Goal: Information Seeking & Learning: Learn about a topic

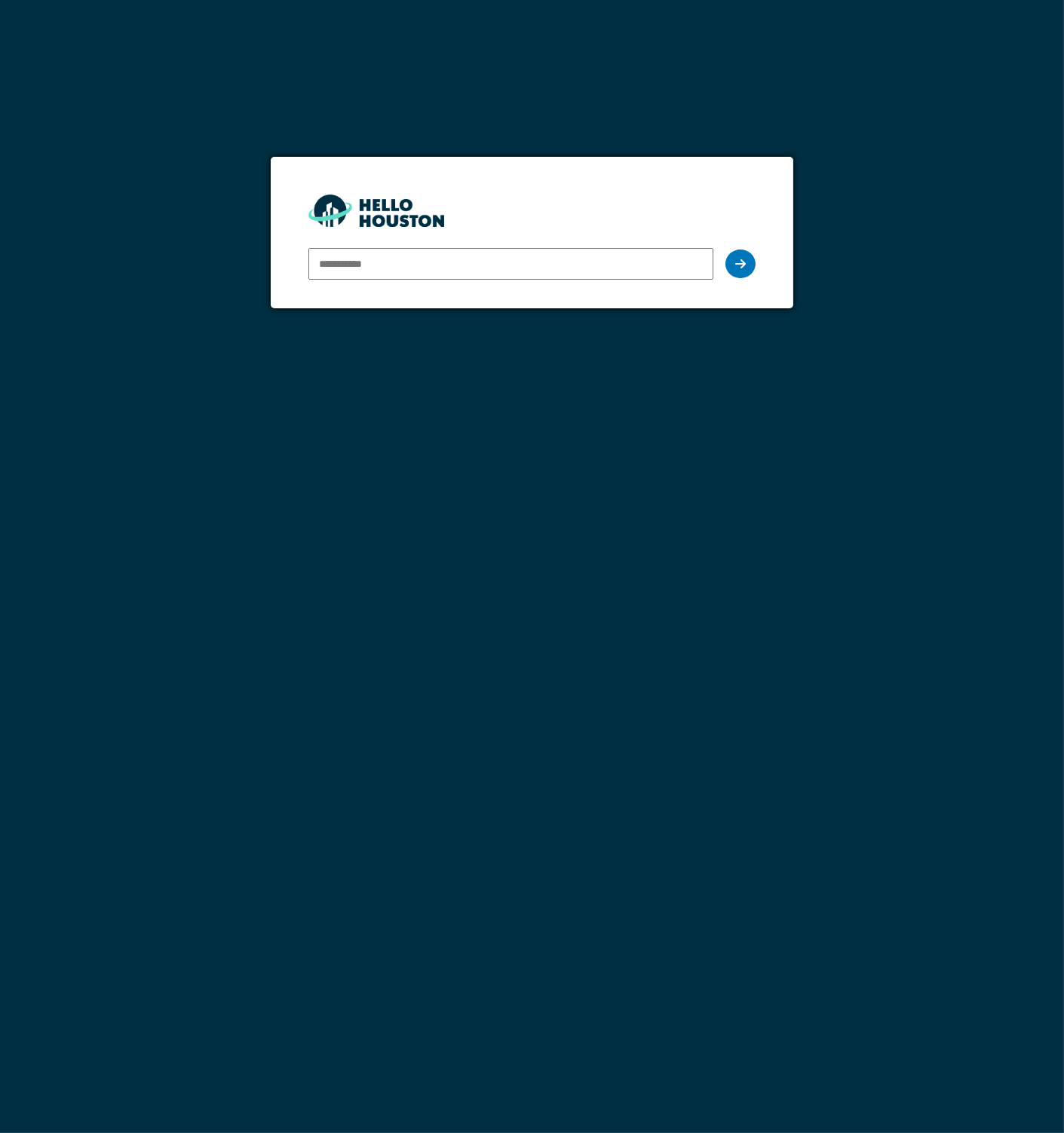
paste input "**********"
type input "**********"
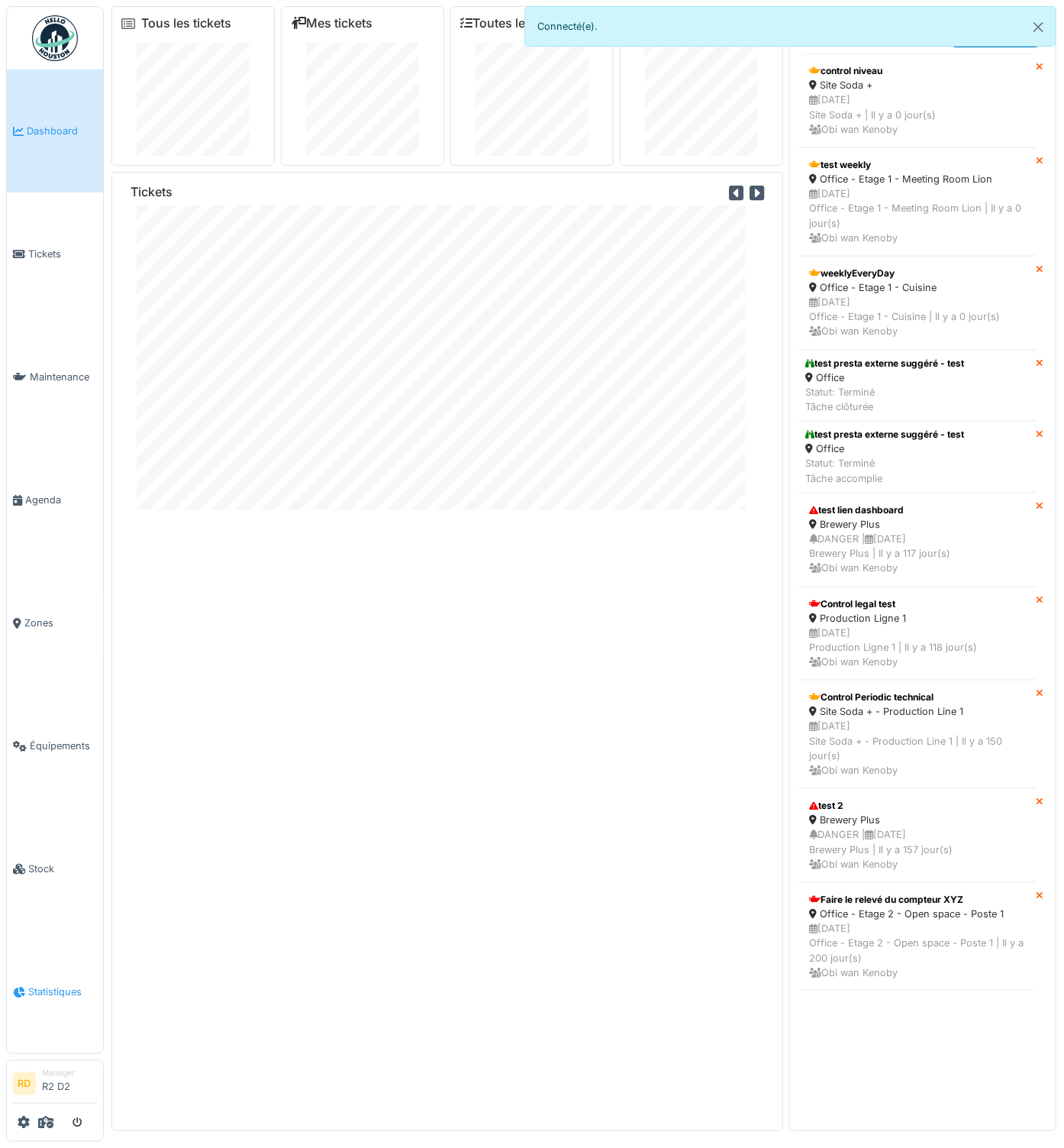
click at [34, 990] on span "Statistiques" at bounding box center [62, 992] width 69 height 15
click at [43, 997] on span "Statistiques" at bounding box center [62, 992] width 69 height 15
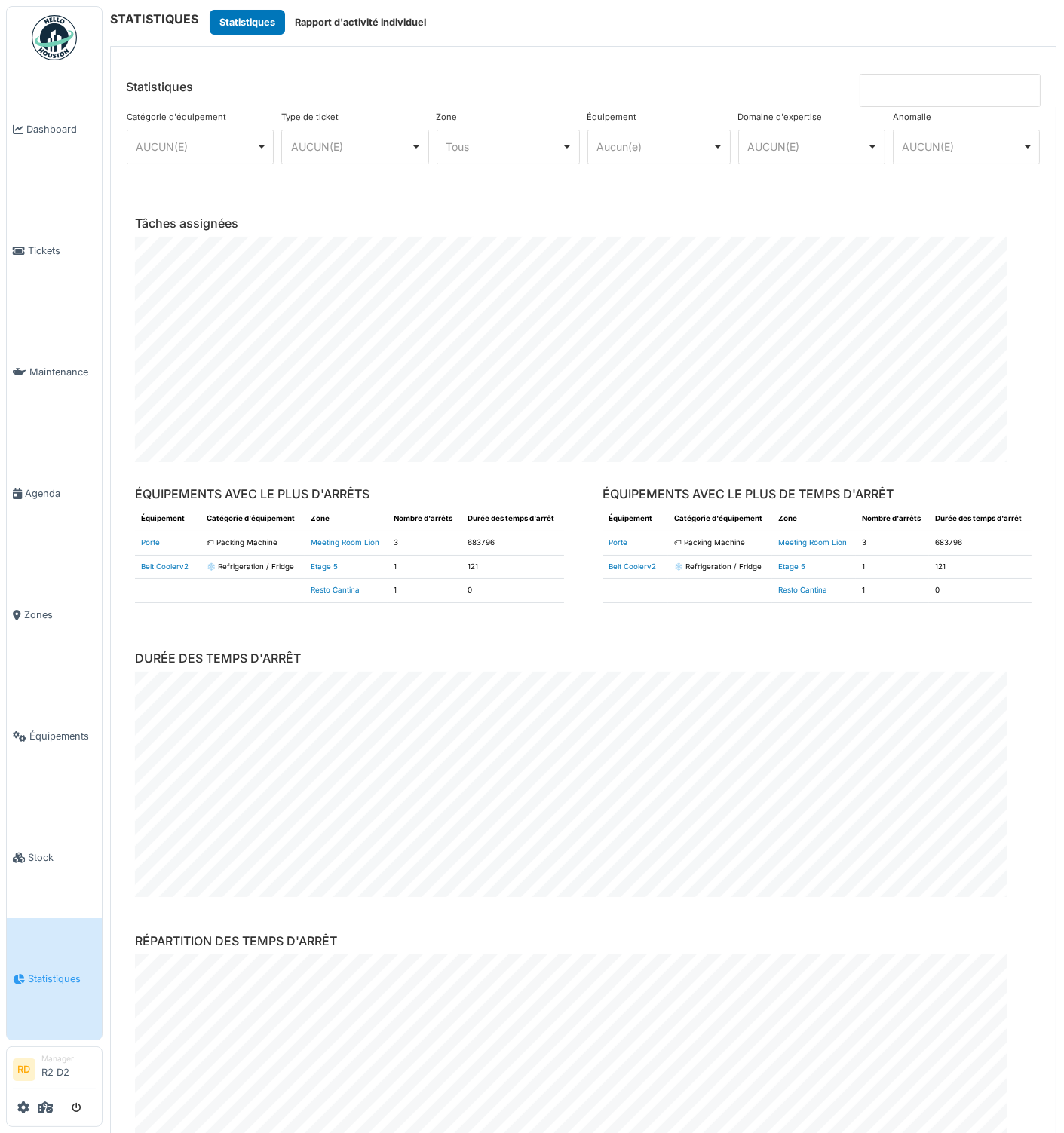
click at [895, 78] on input at bounding box center [950, 91] width 181 height 34
click at [933, 81] on input at bounding box center [950, 91] width 181 height 34
click at [933, 90] on input at bounding box center [950, 91] width 181 height 34
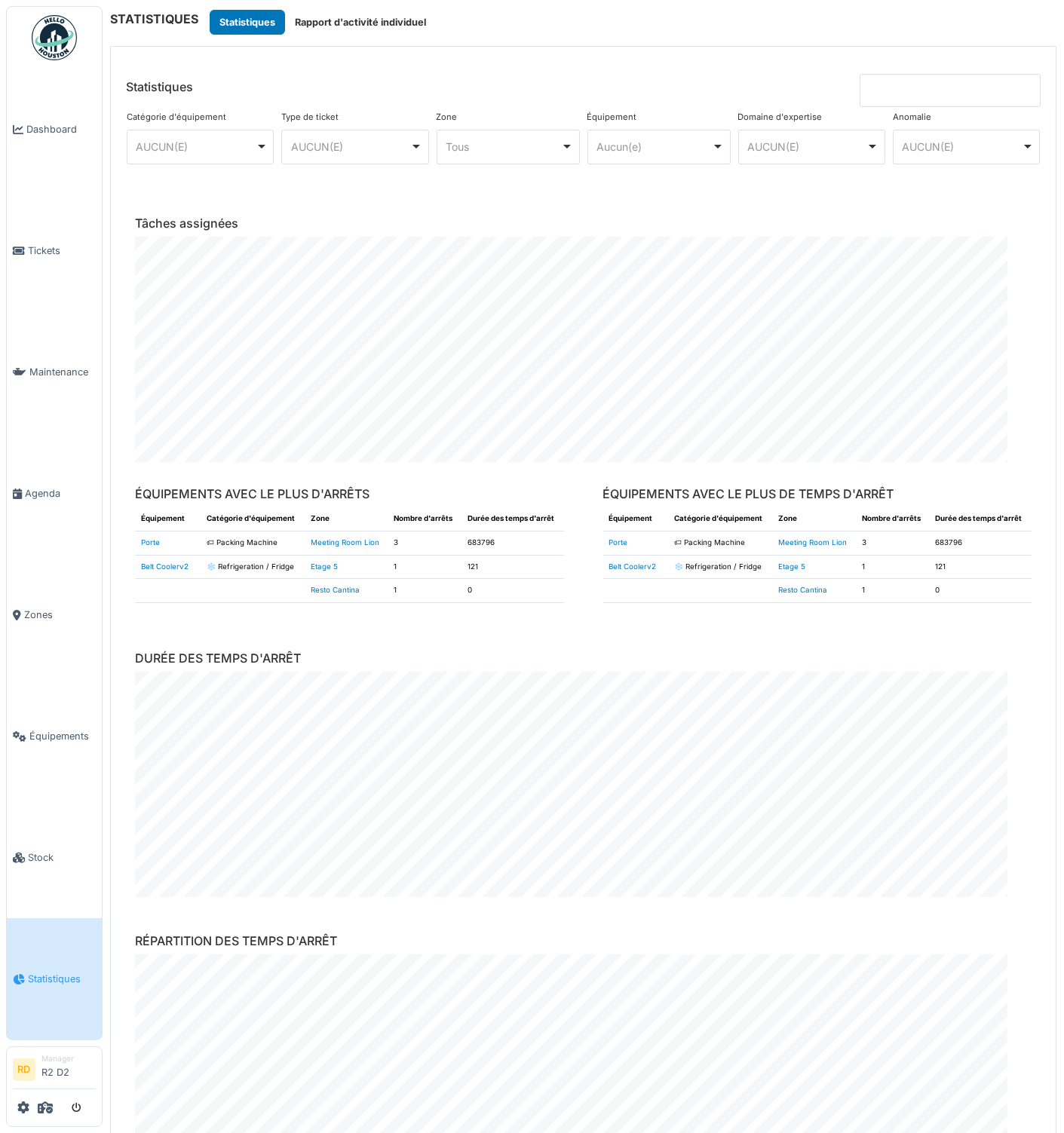
click at [933, 90] on input at bounding box center [950, 91] width 181 height 34
type input "*"
click at [374, 24] on button "Rapport d'activité individuel" at bounding box center [360, 22] width 150 height 24
click at [367, 26] on button "Rapport d'activité individuel" at bounding box center [360, 22] width 150 height 24
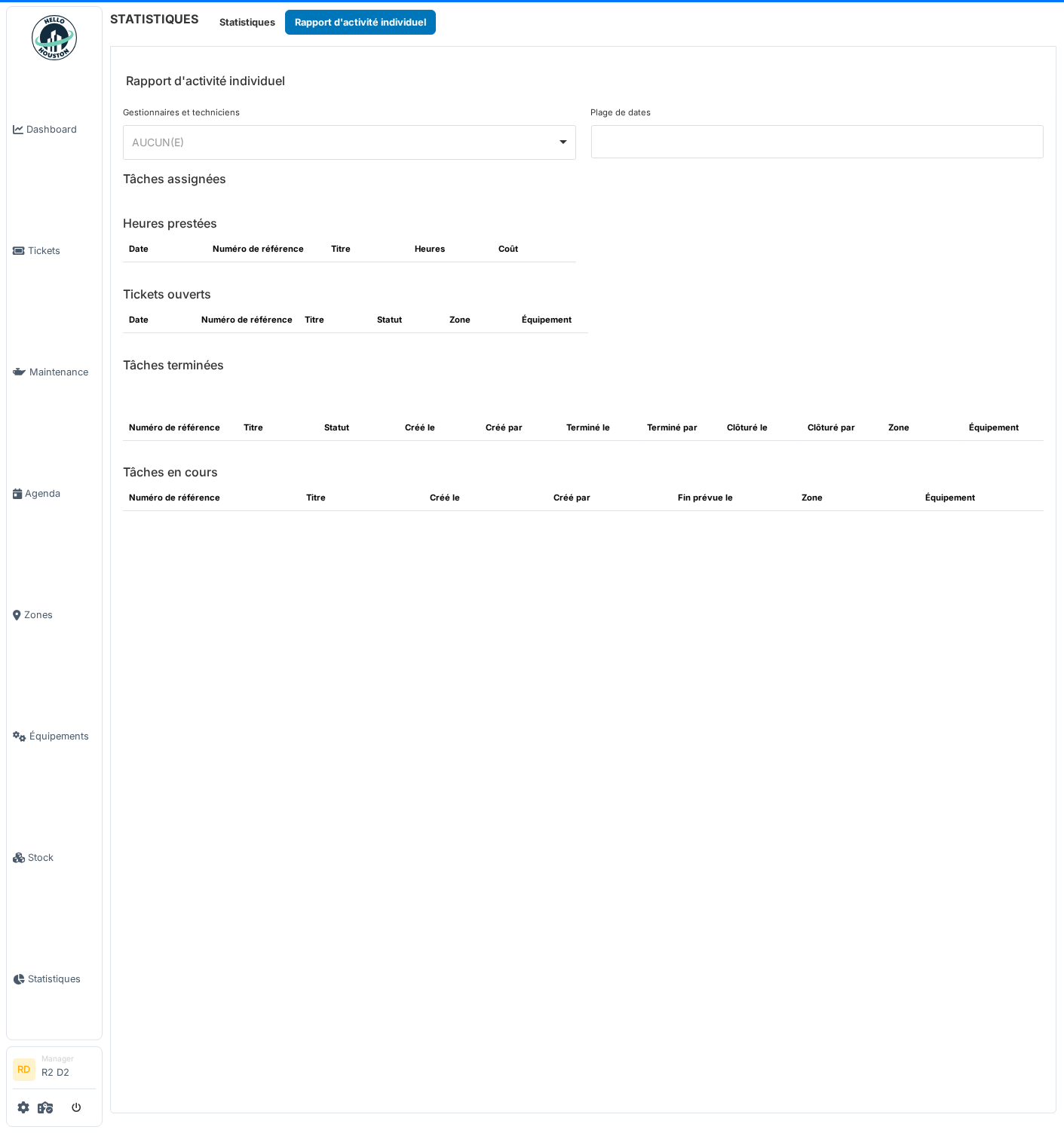
drag, startPoint x: 634, startPoint y: 158, endPoint x: 643, endPoint y: 148, distance: 13.5
click at [637, 155] on div "Plage de dates" at bounding box center [817, 139] width 468 height 65
click at [643, 147] on input at bounding box center [817, 141] width 453 height 34
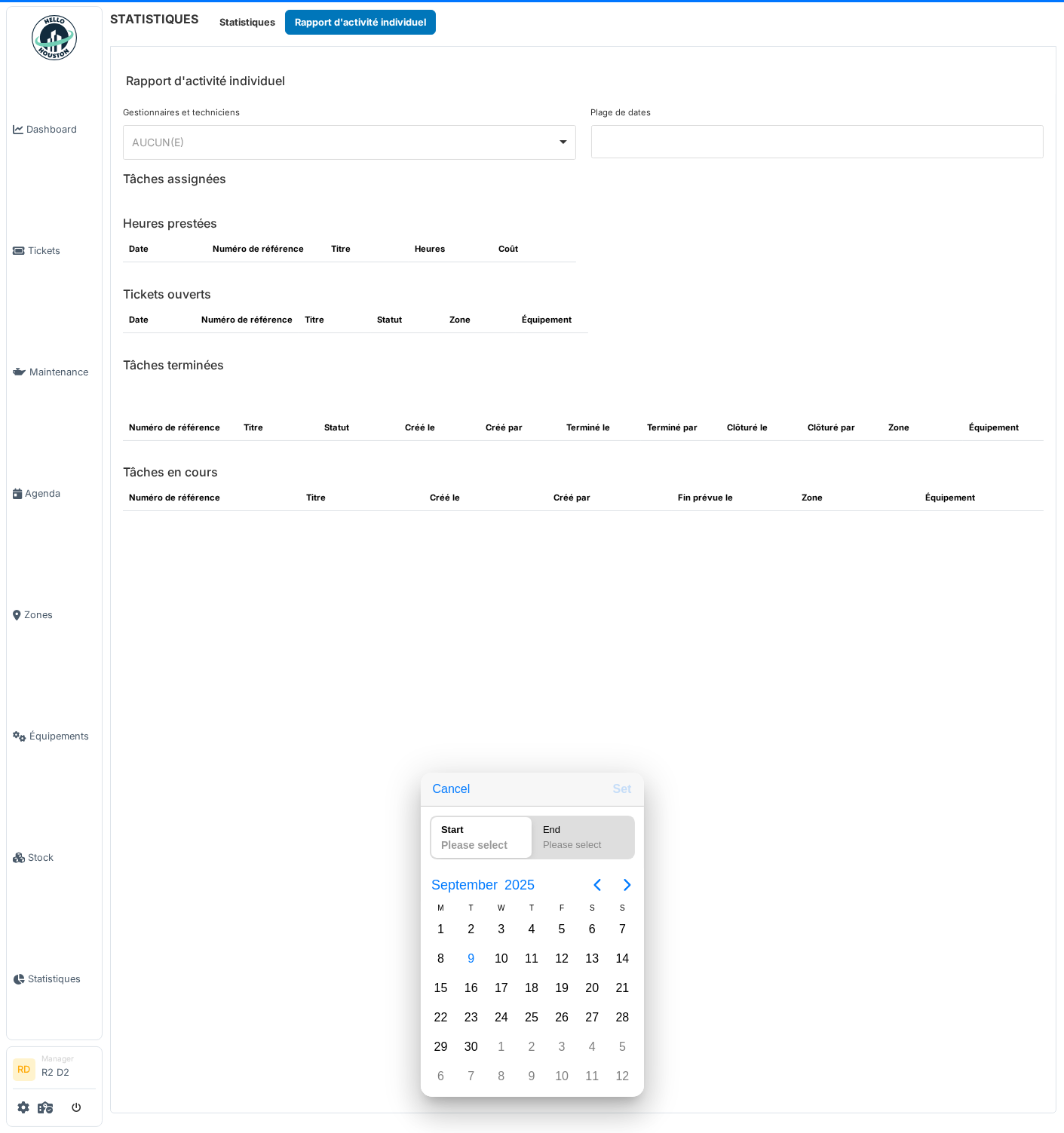
click at [643, 144] on div at bounding box center [532, 566] width 1305 height 1374
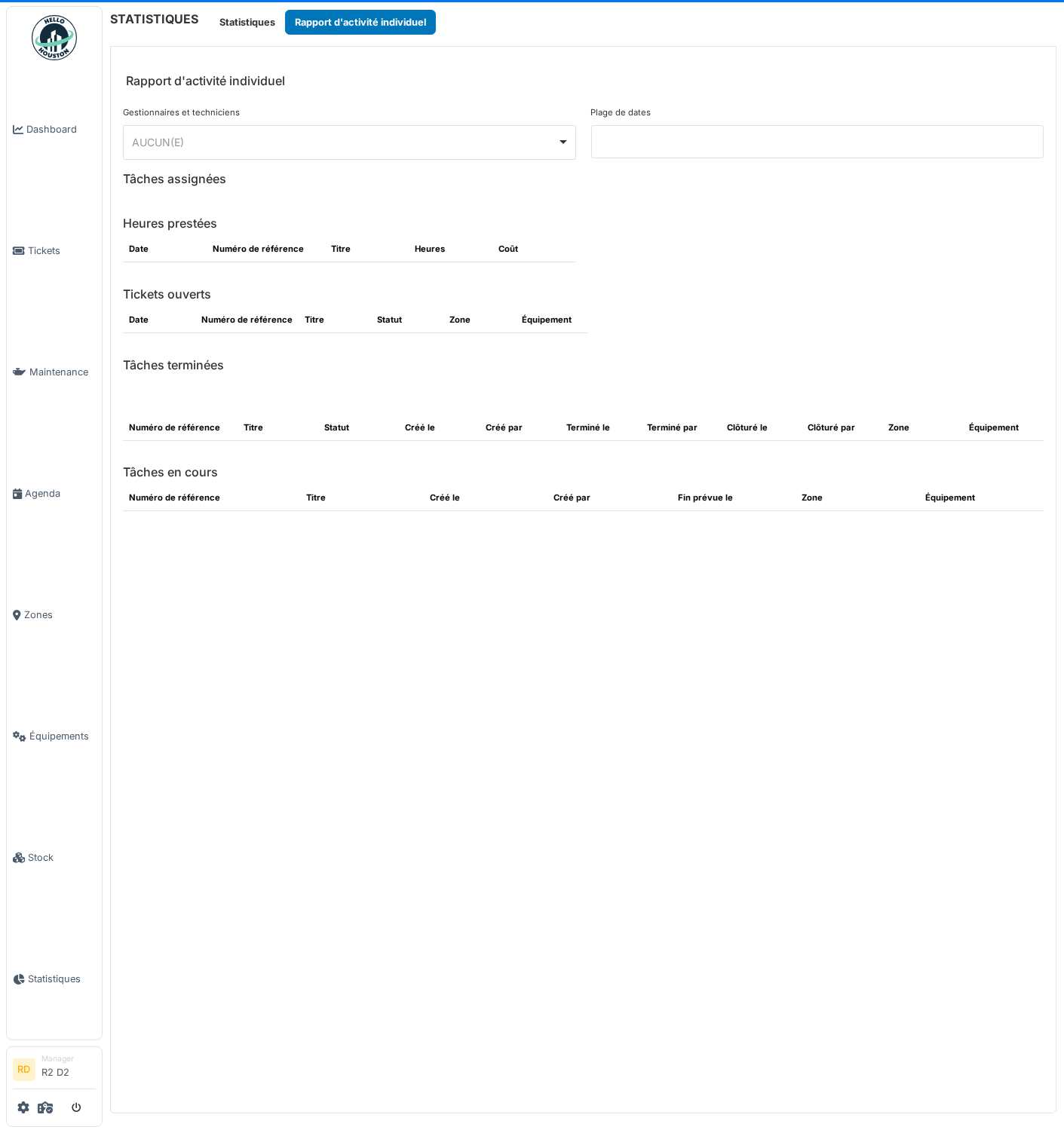
click at [607, 141] on input at bounding box center [817, 141] width 453 height 34
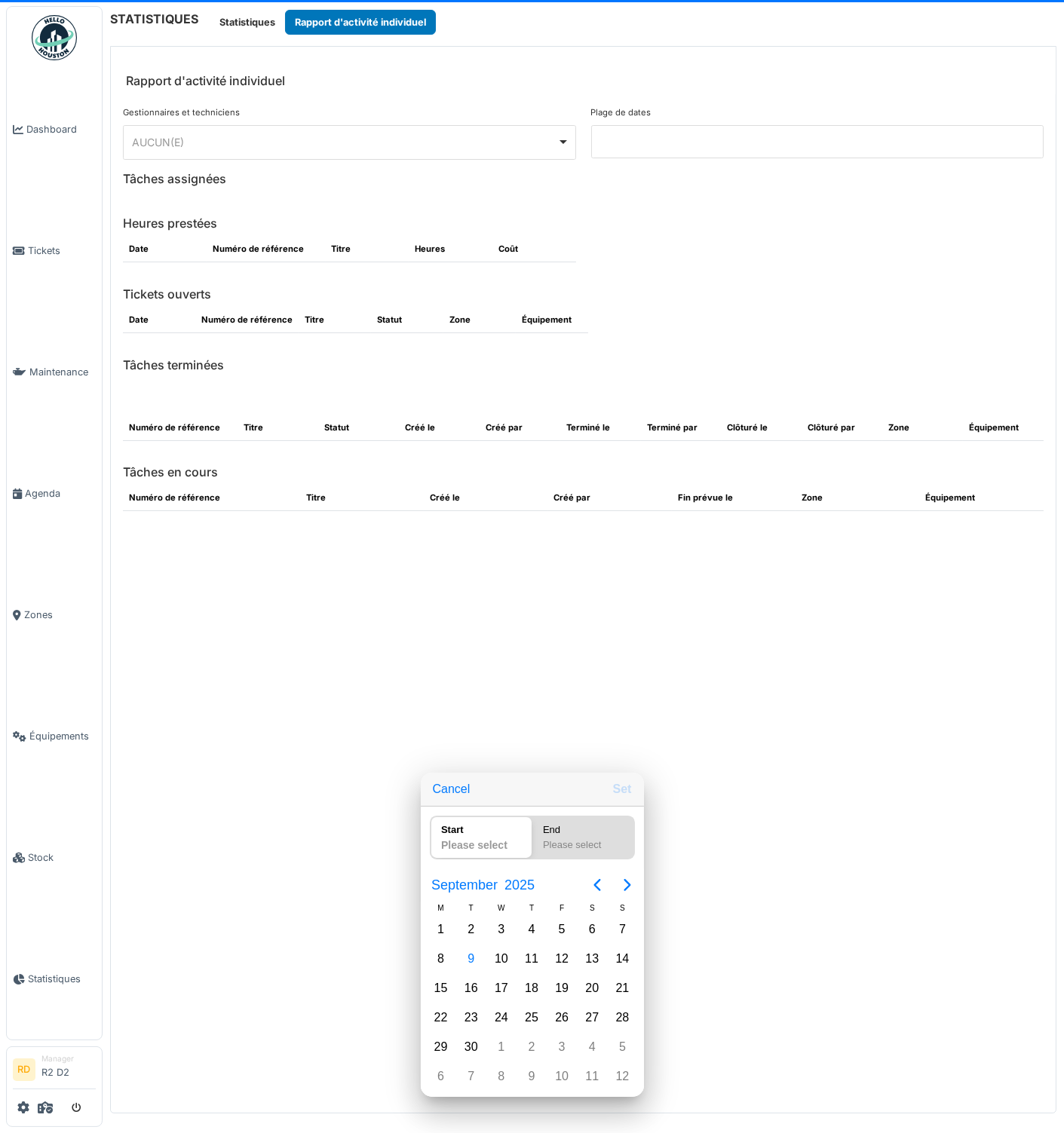
click at [256, 17] on div at bounding box center [532, 566] width 1305 height 1374
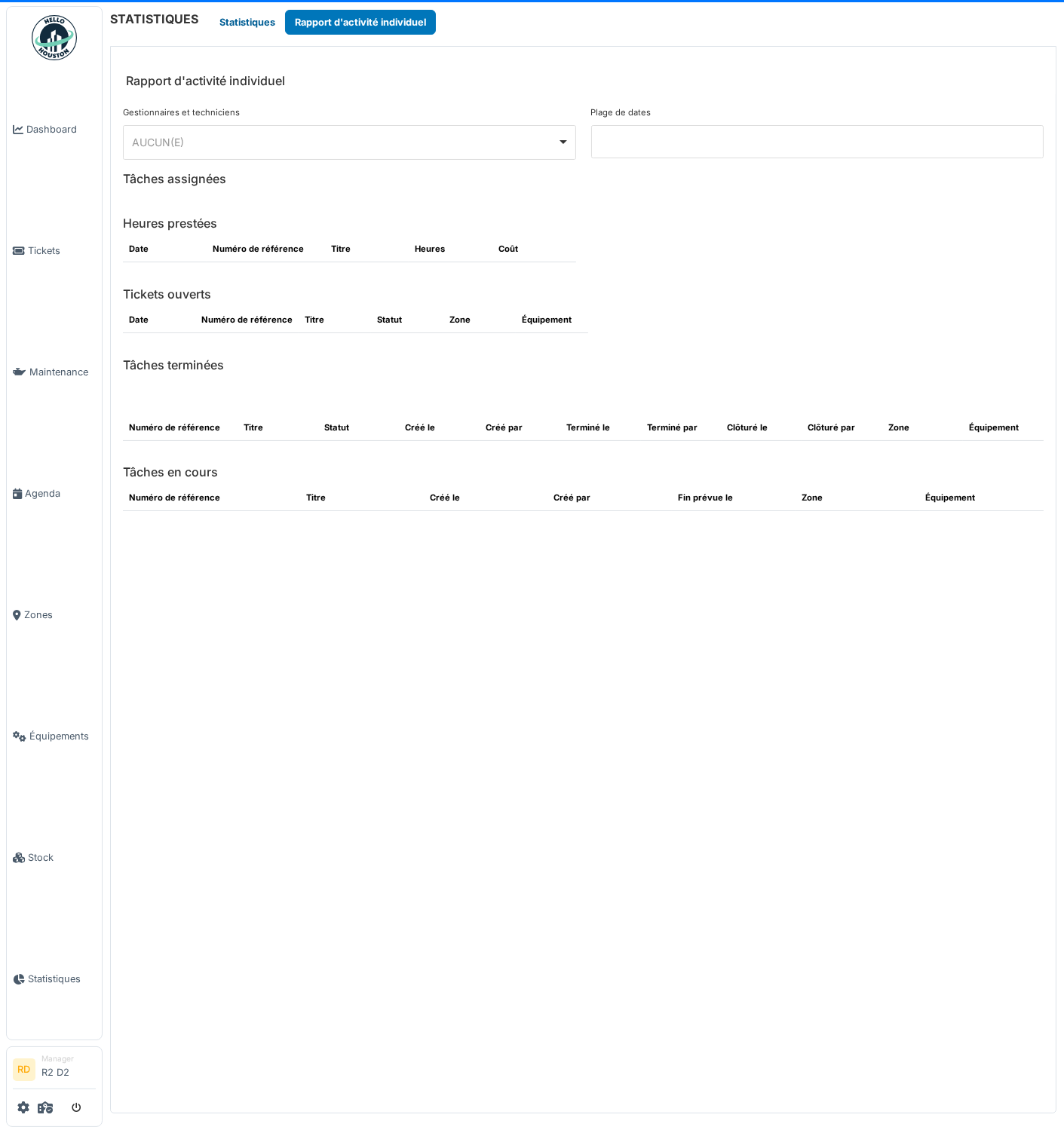
click at [249, 15] on button "Statistiques" at bounding box center [247, 22] width 75 height 24
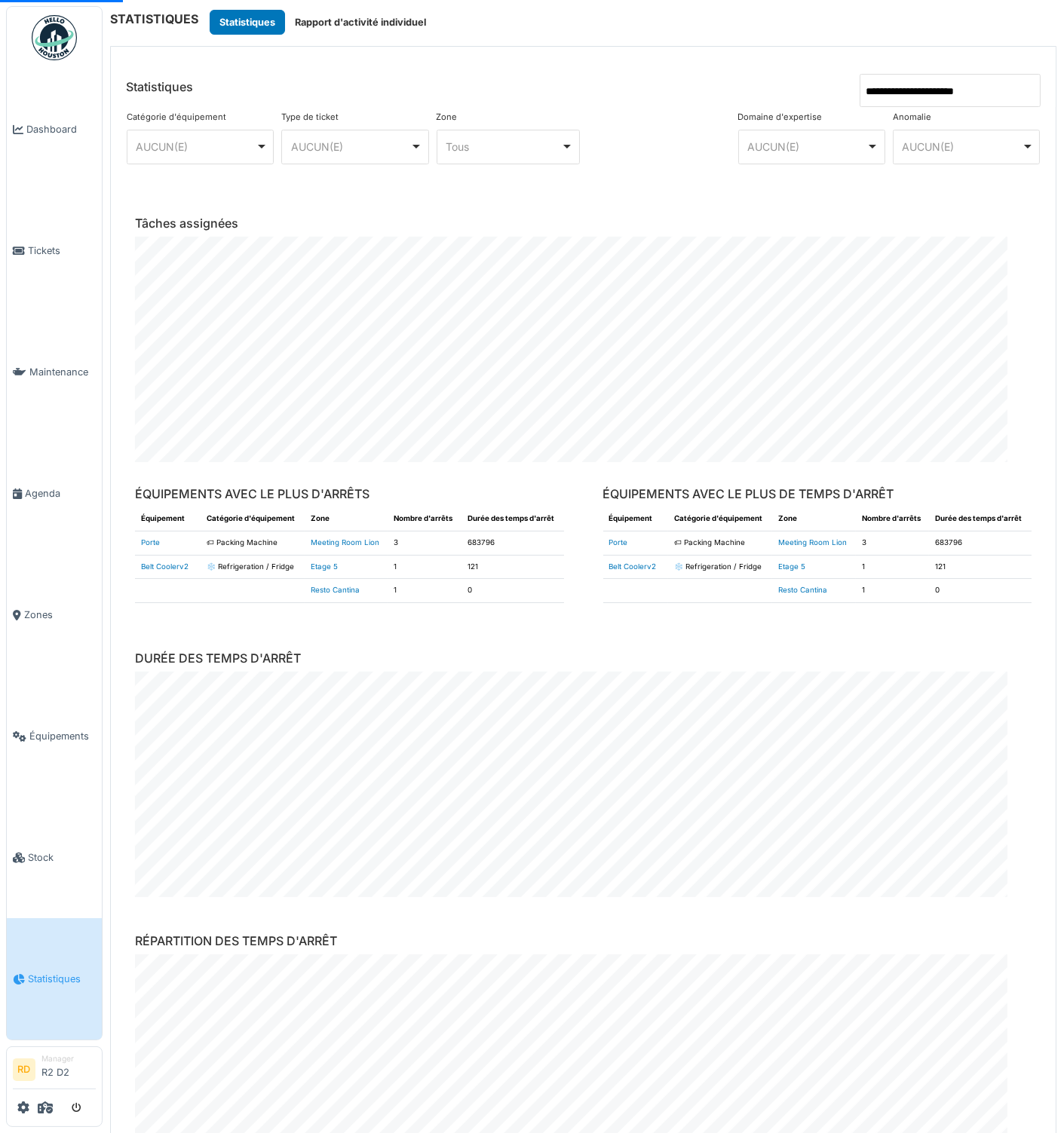
click at [928, 90] on input "**********" at bounding box center [950, 91] width 181 height 34
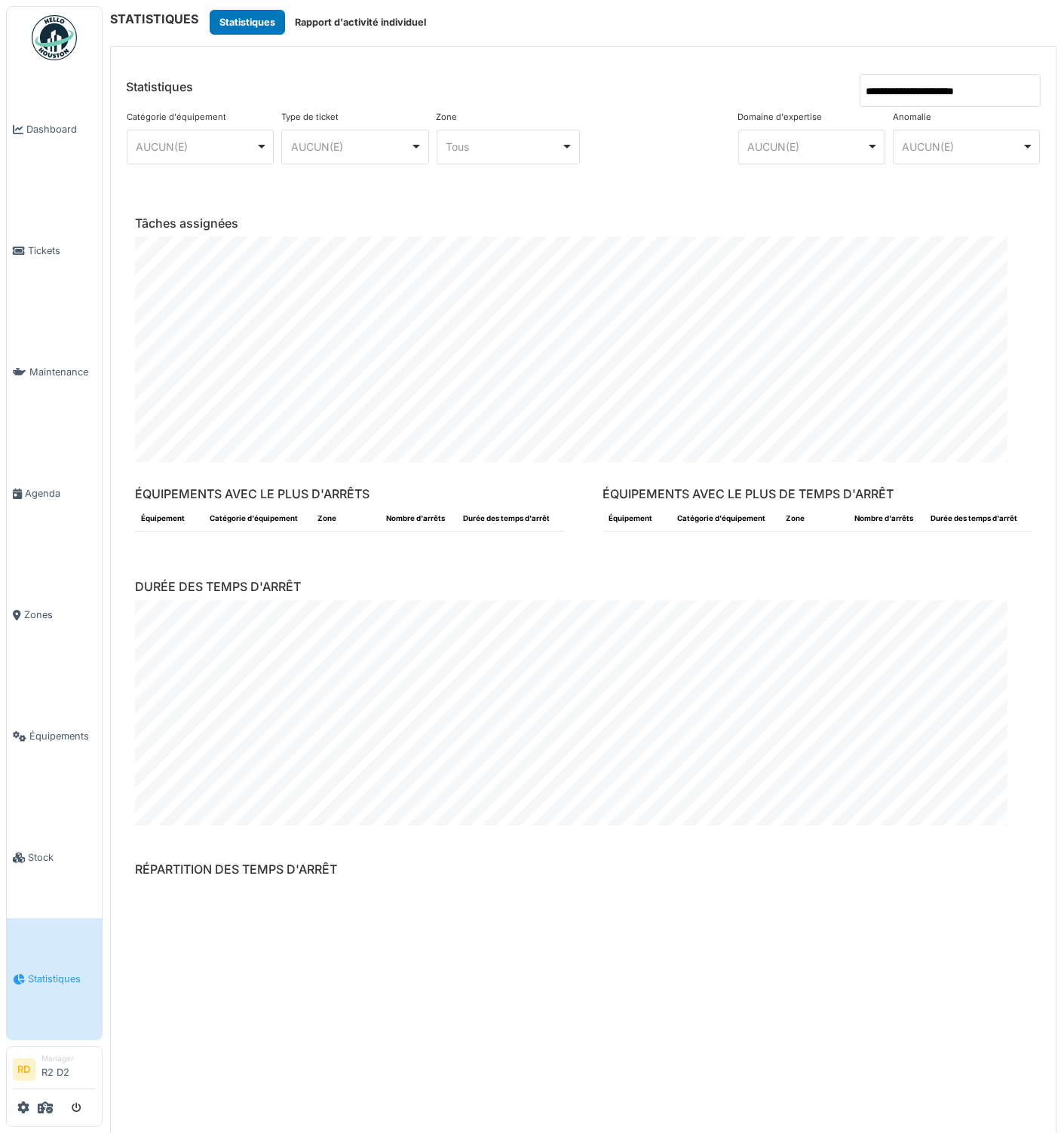
click at [907, 86] on input "**********" at bounding box center [950, 91] width 181 height 34
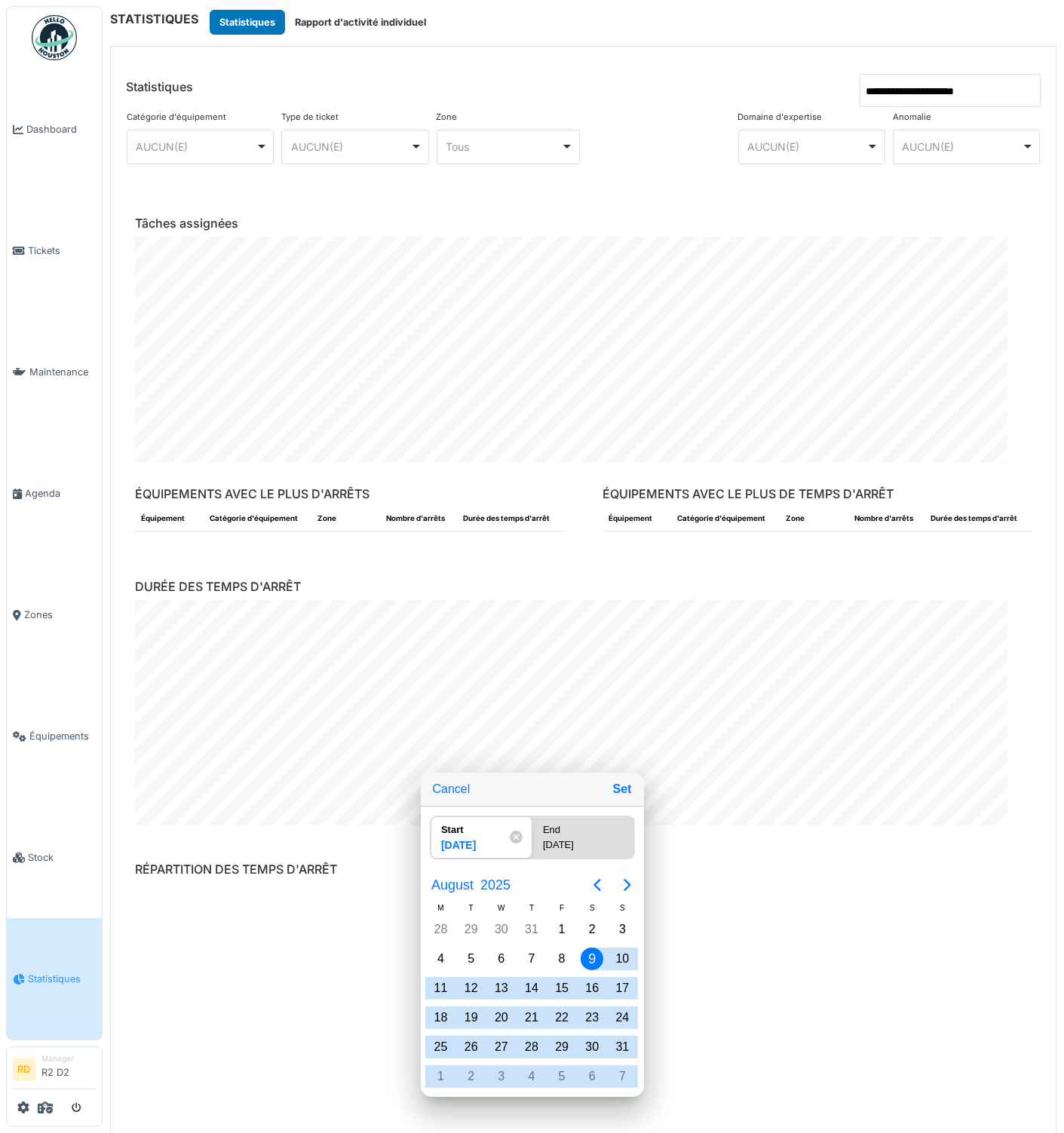
click at [860, 87] on div at bounding box center [532, 566] width 1305 height 1374
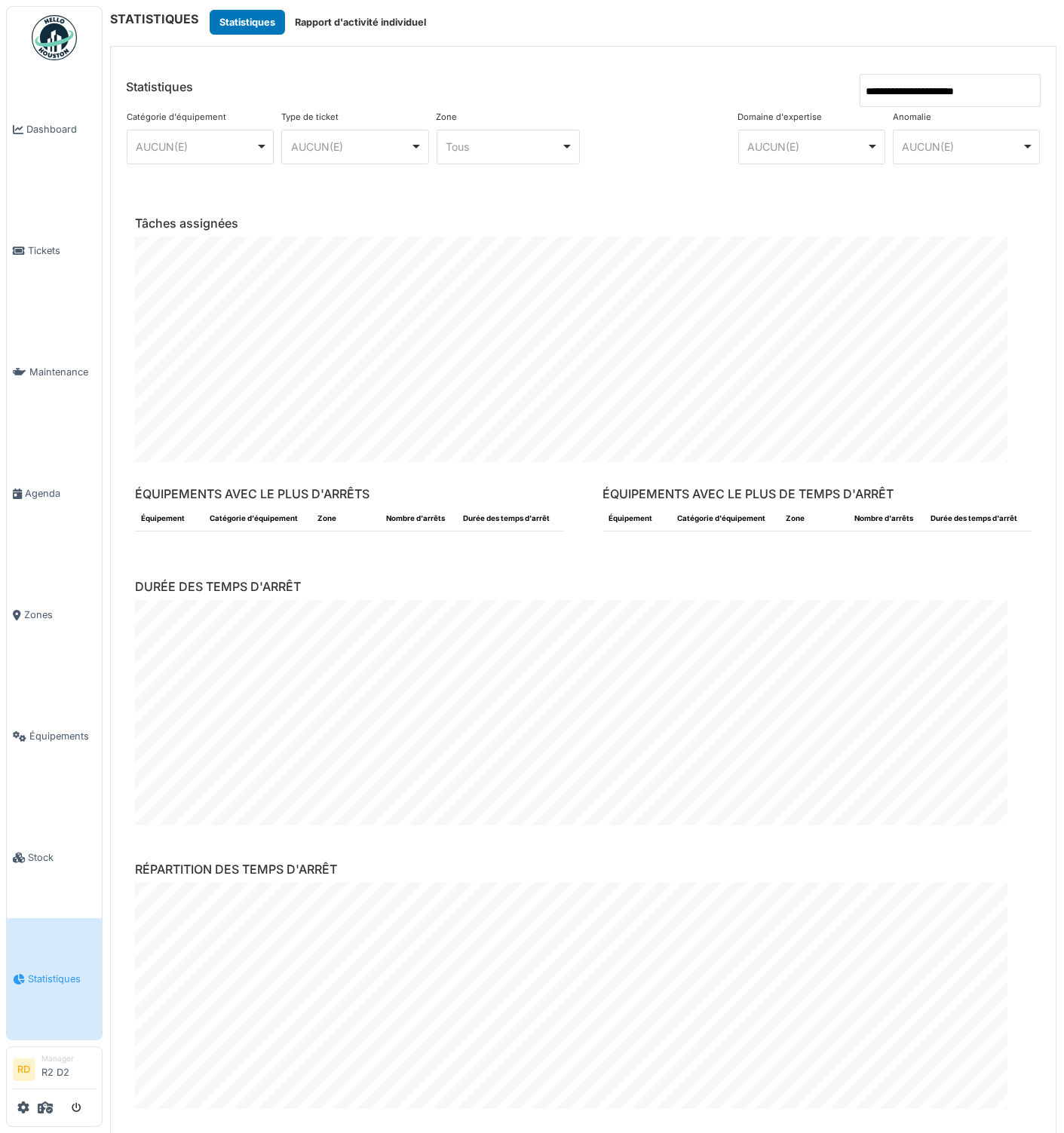
click at [860, 87] on input "**********" at bounding box center [950, 91] width 181 height 34
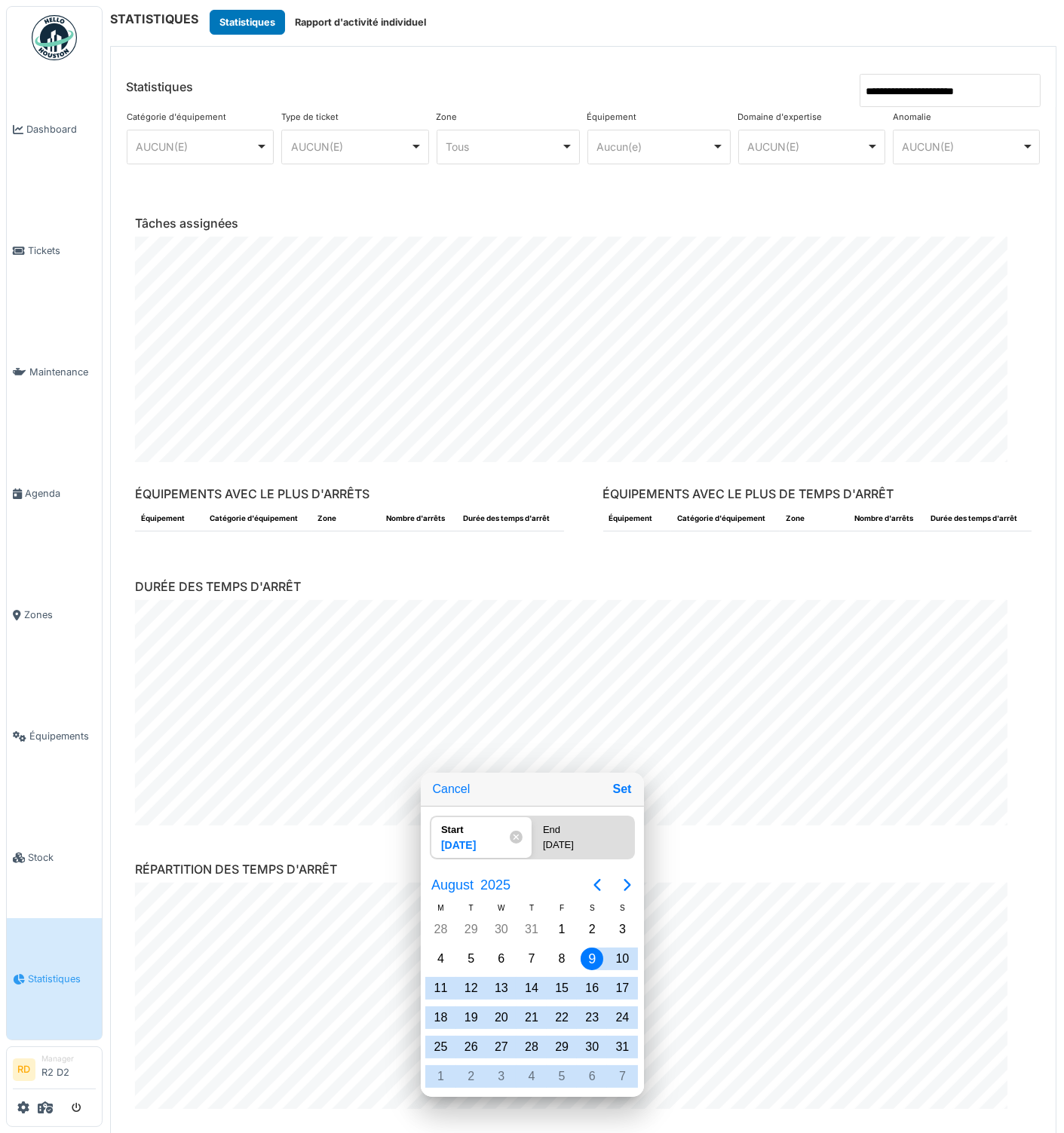
click at [536, 17] on div at bounding box center [532, 566] width 1305 height 1374
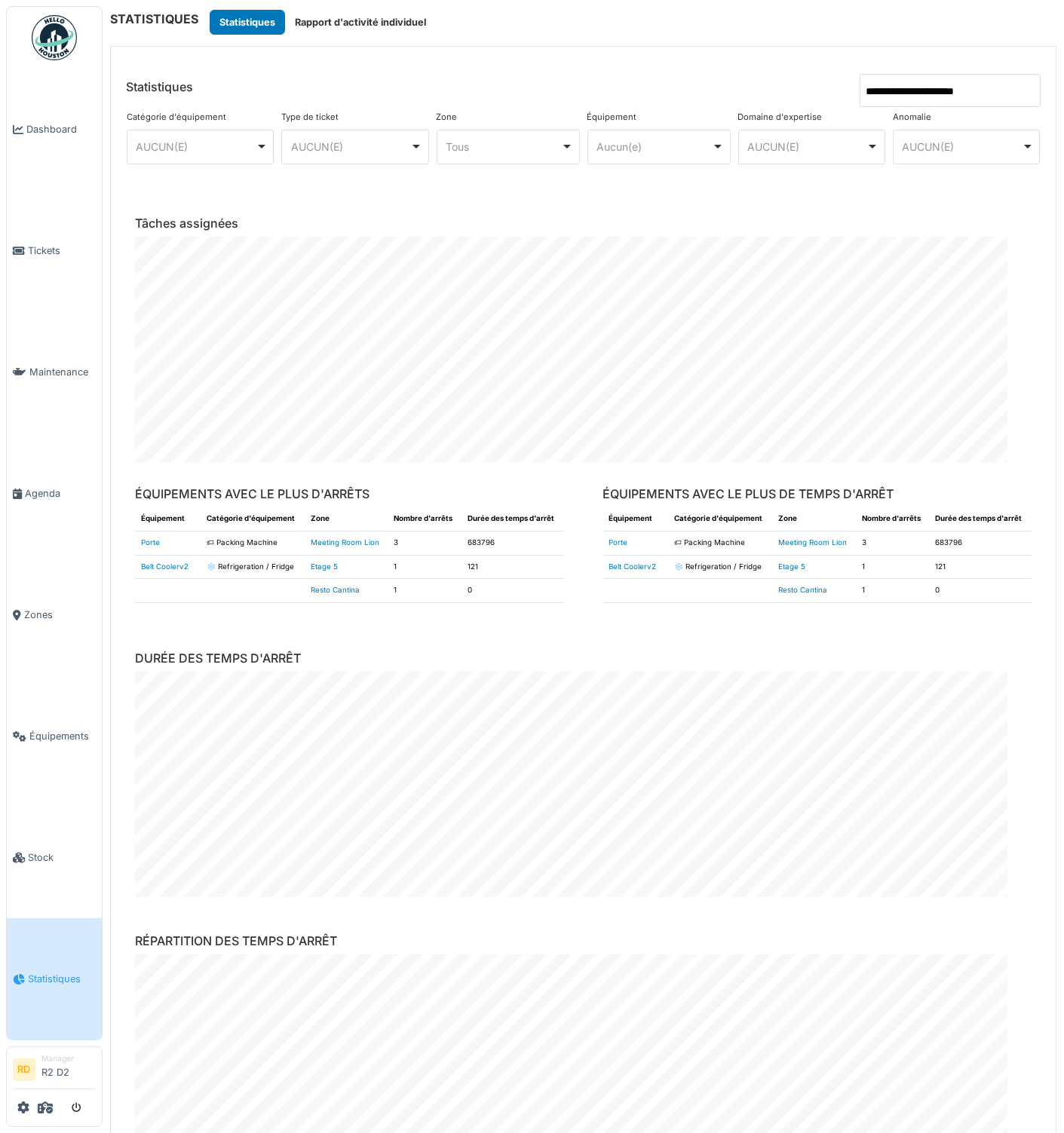
click at [636, 150] on div "Aucun(e) Remove item" at bounding box center [653, 146] width 115 height 15
drag, startPoint x: 632, startPoint y: 98, endPoint x: 807, endPoint y: 97, distance: 175.0
click at [632, 97] on header "**********" at bounding box center [583, 77] width 944 height 61
click at [903, 99] on input "**********" at bounding box center [950, 91] width 181 height 34
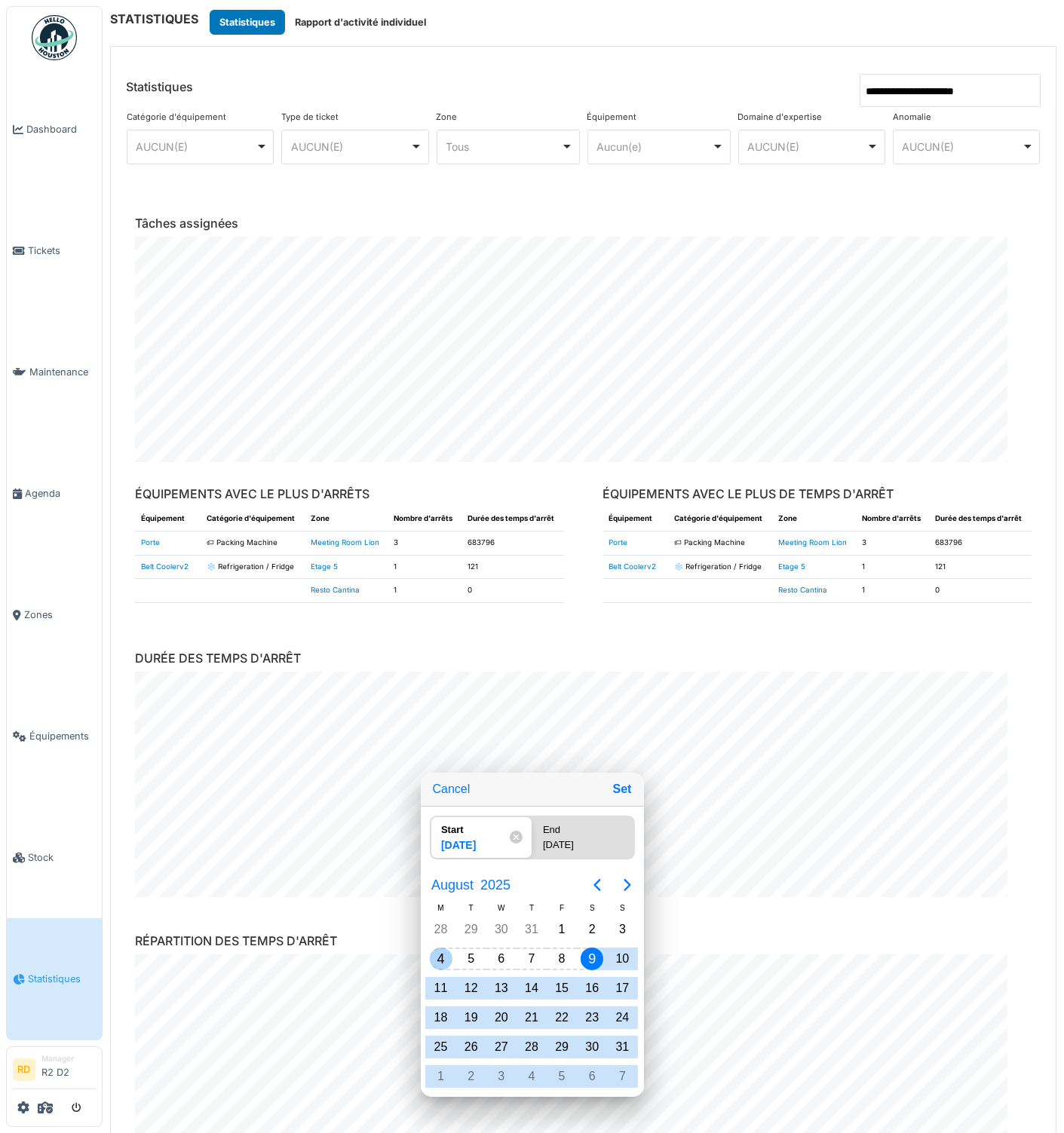
click at [438, 968] on div "4" at bounding box center [440, 958] width 23 height 23
click at [611, 944] on div "3" at bounding box center [622, 930] width 30 height 29
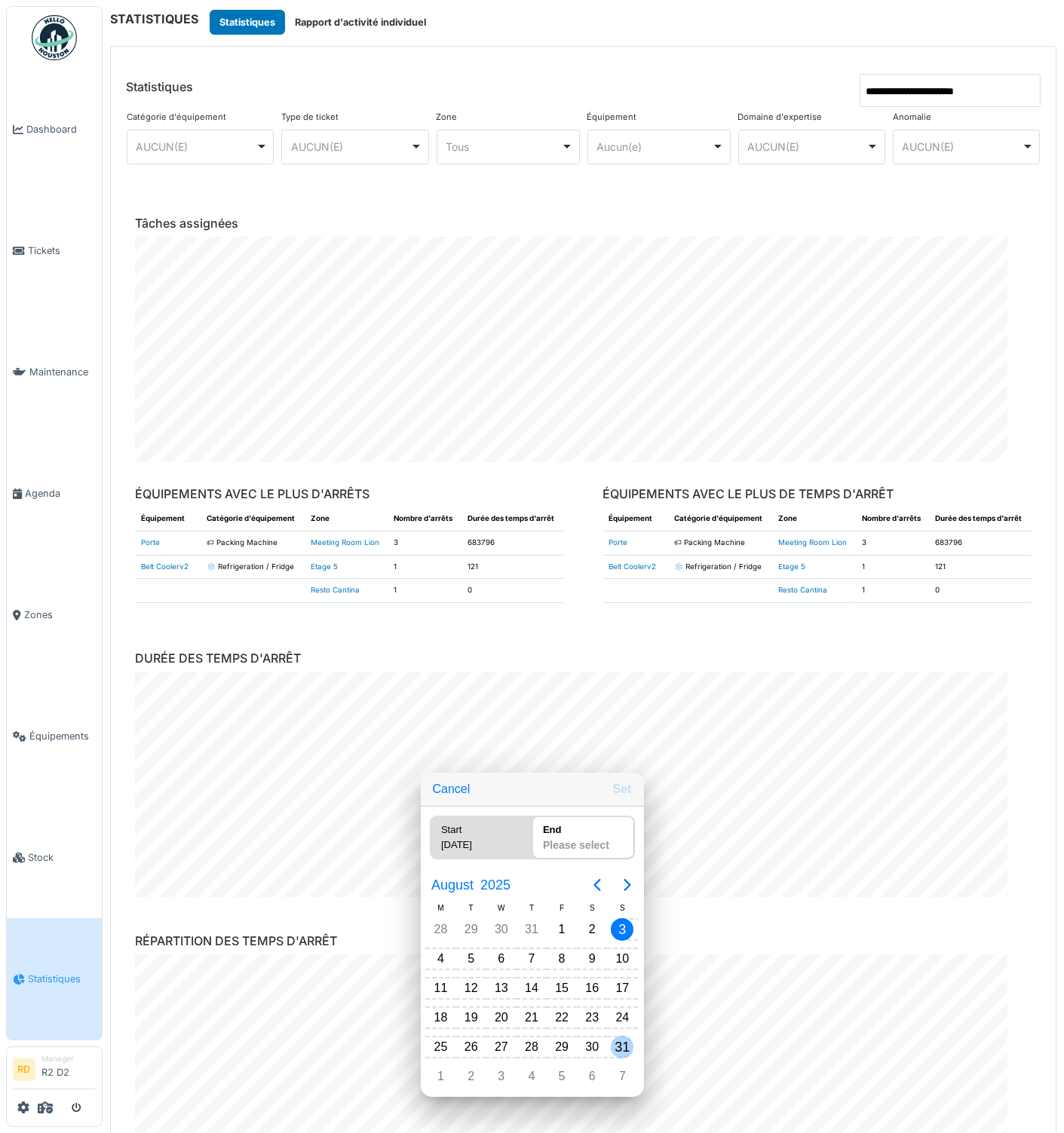
click at [618, 1045] on div "31" at bounding box center [622, 1047] width 23 height 23
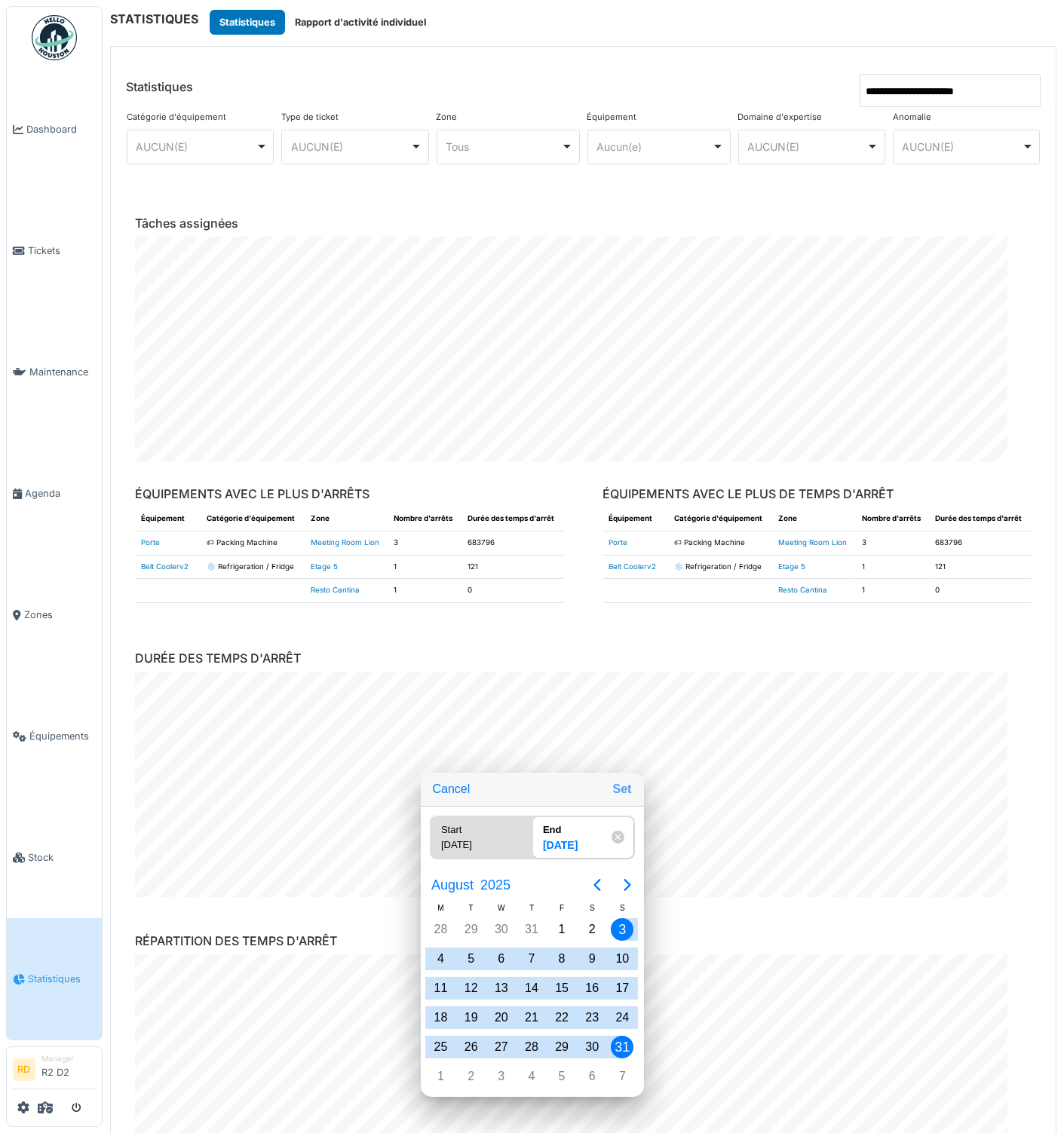
click at [629, 799] on button "Set" at bounding box center [623, 789] width 31 height 27
type input "**********"
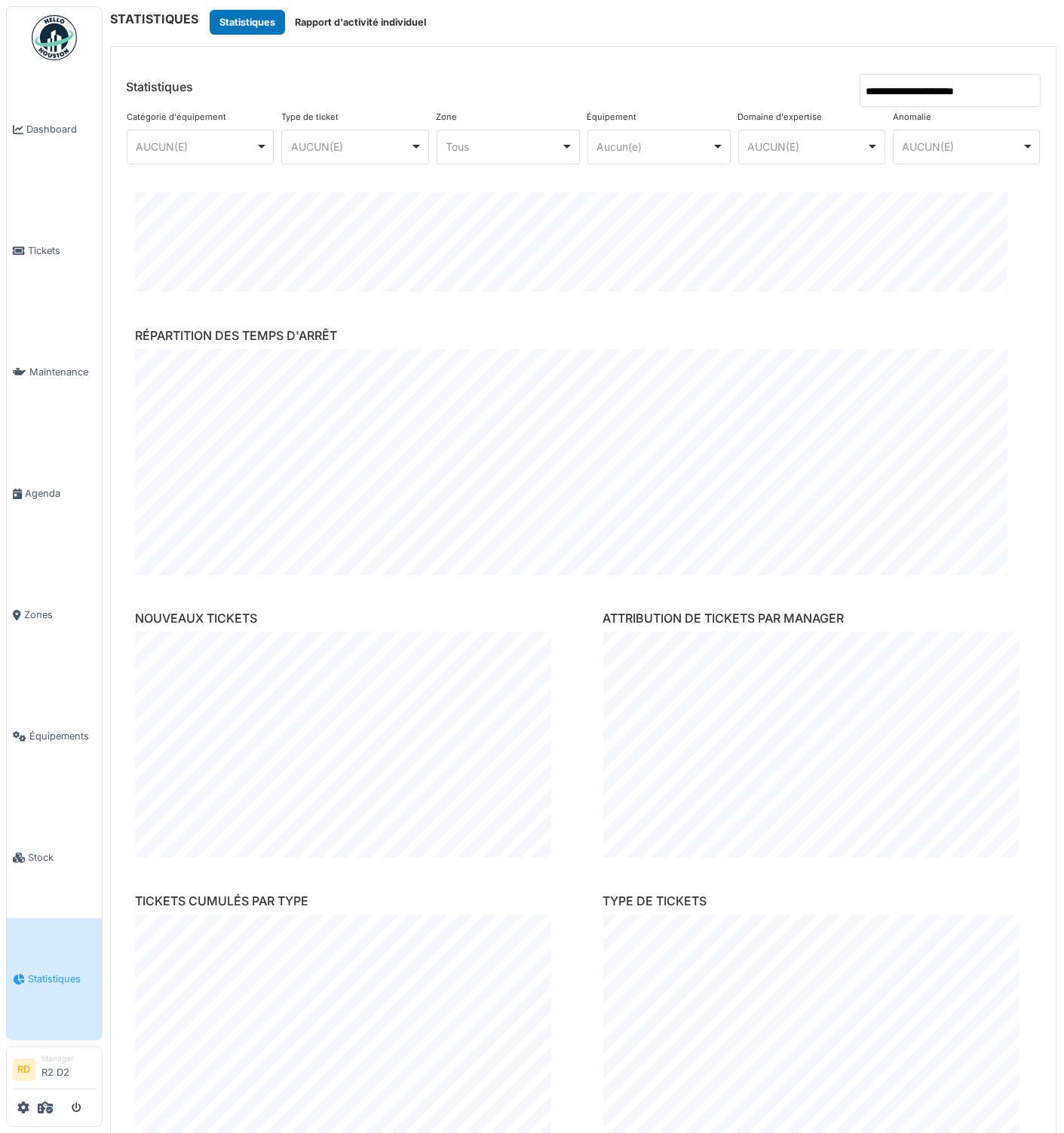
scroll to position [522, 0]
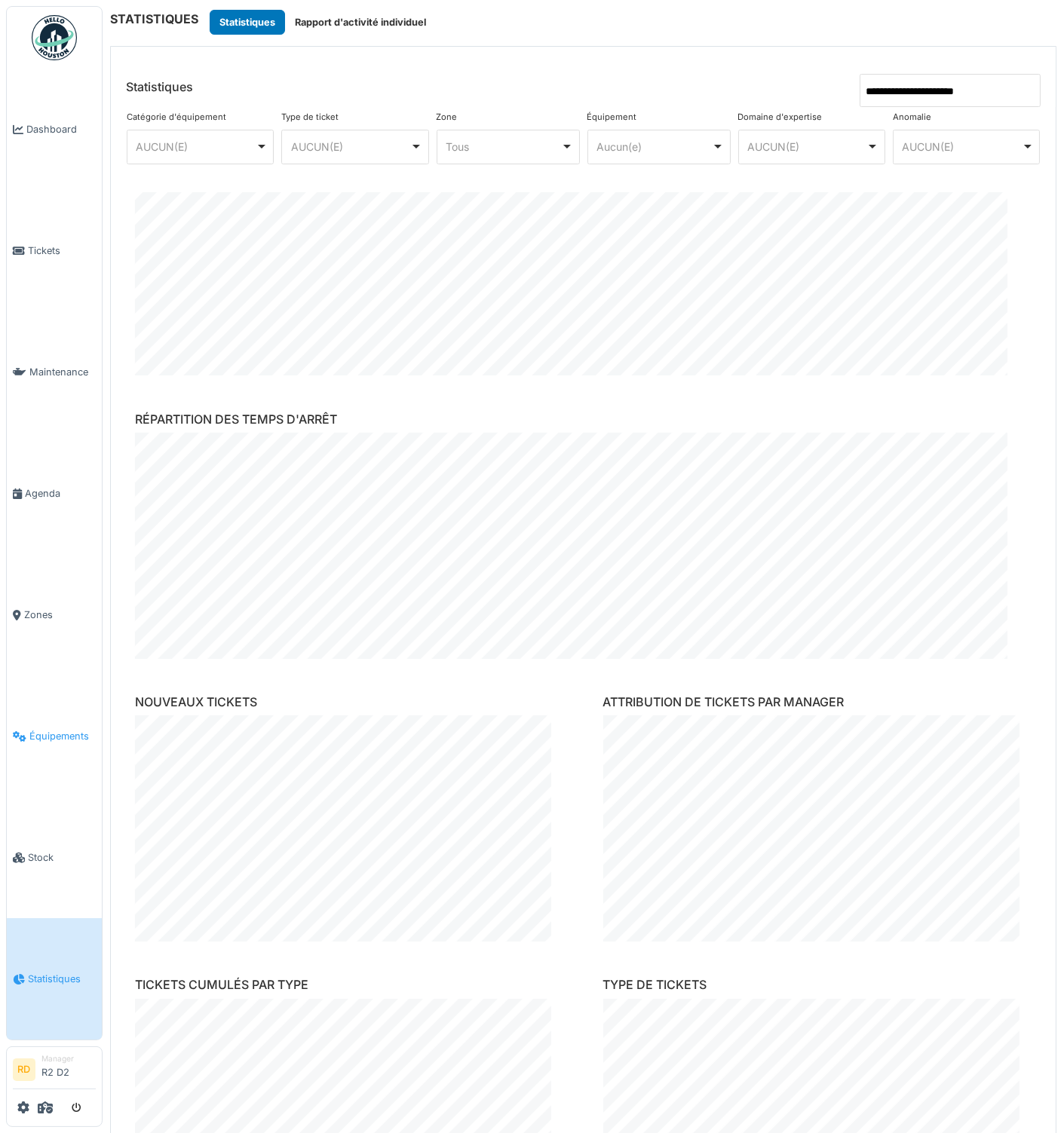
click at [59, 724] on link "Équipements" at bounding box center [53, 736] width 95 height 121
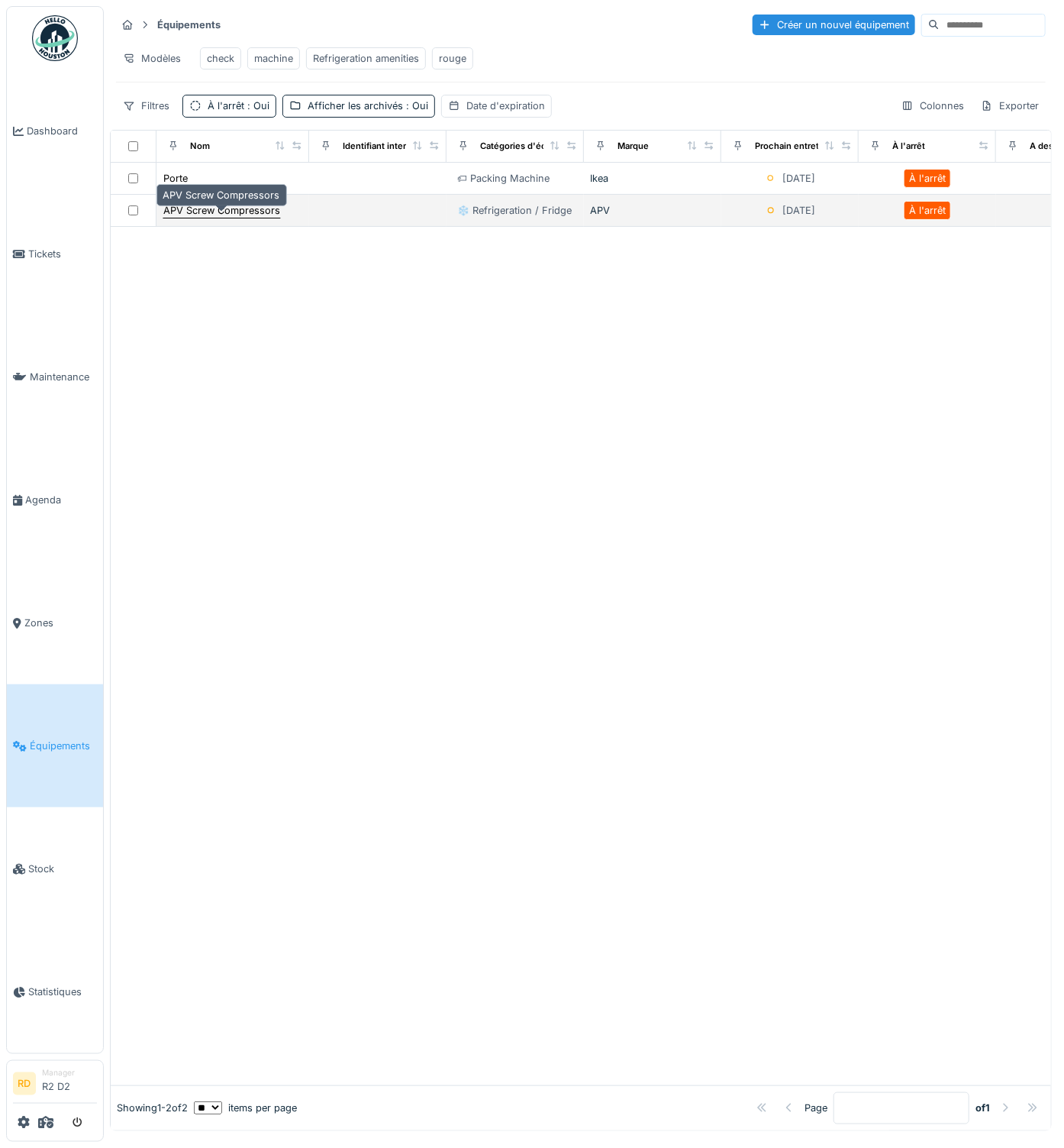
click at [232, 214] on div "APV Screw Compressors" at bounding box center [221, 210] width 117 height 15
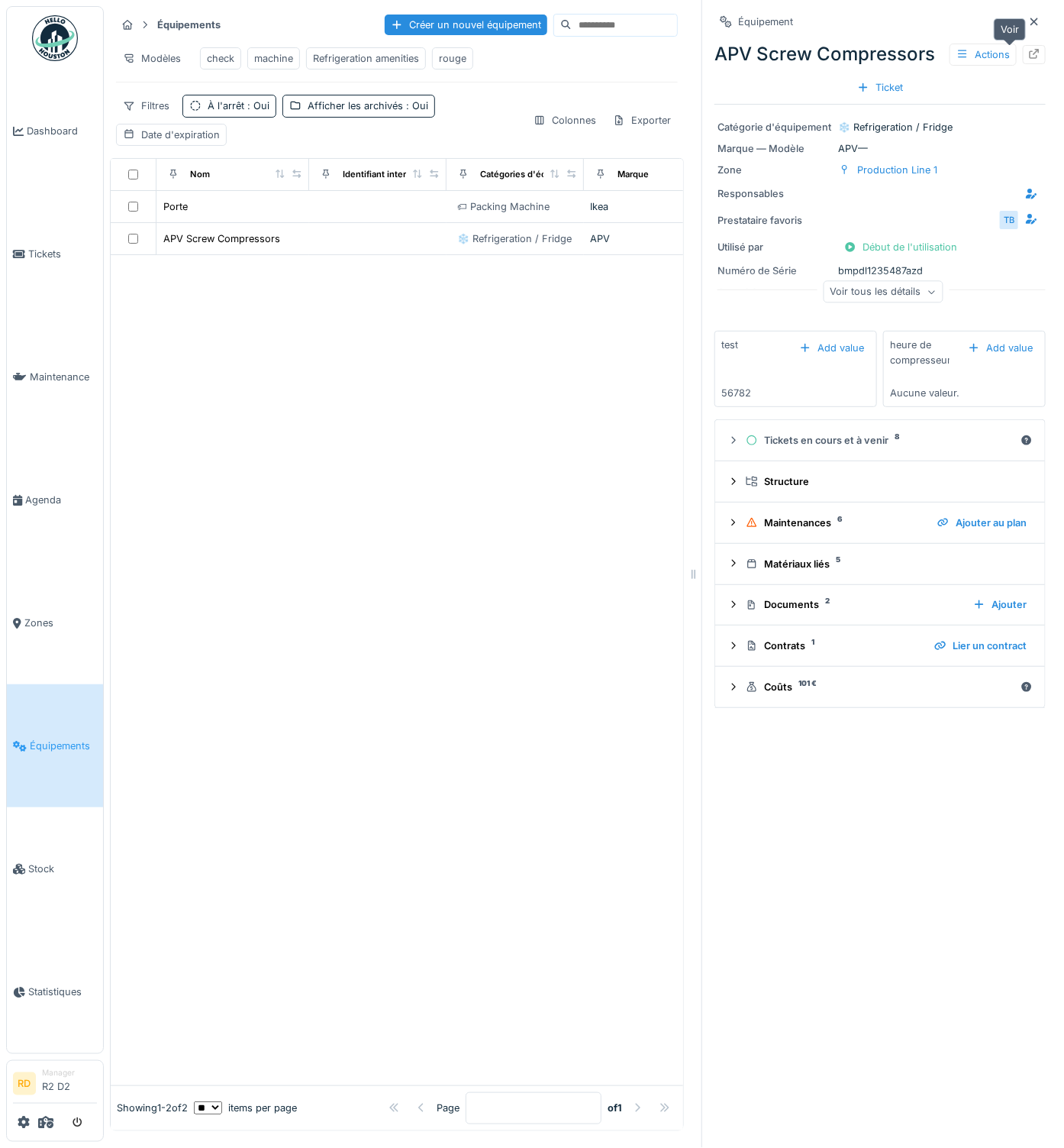
click at [1028, 51] on icon at bounding box center [1034, 53] width 12 height 10
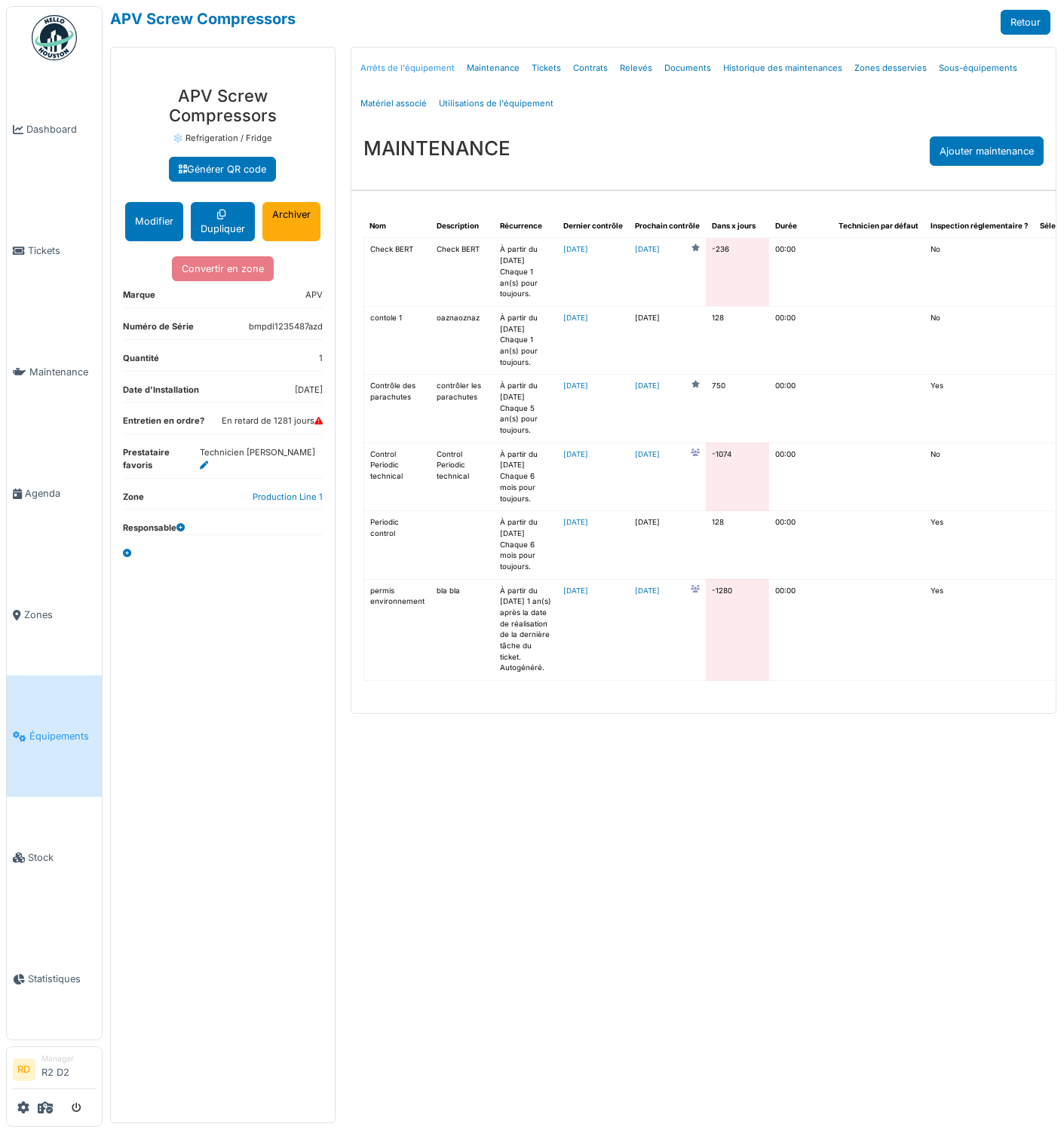
click at [401, 63] on link "Arrêts de l'équipement" at bounding box center [407, 68] width 106 height 35
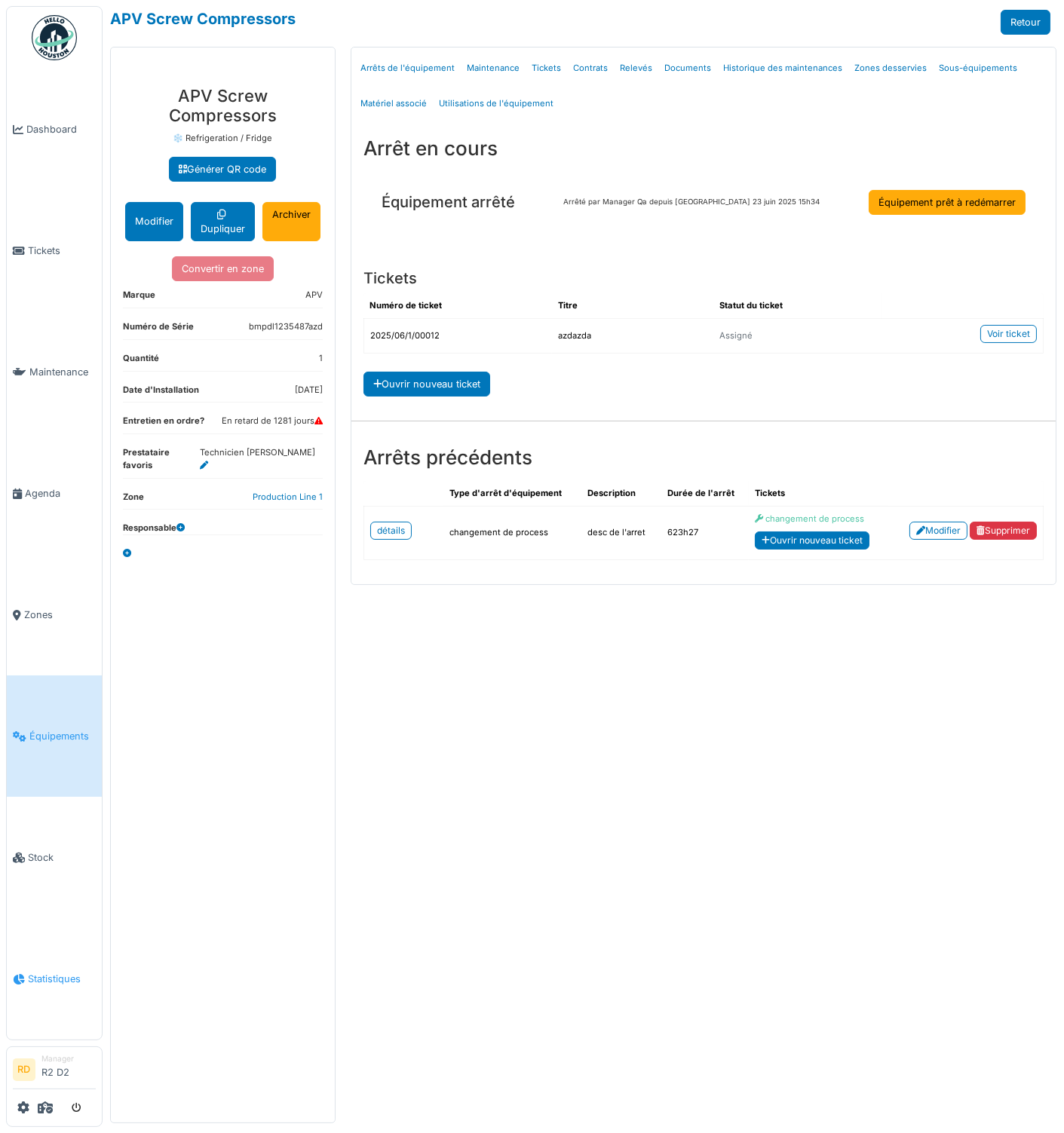
click at [53, 986] on span "Statistiques" at bounding box center [62, 979] width 68 height 15
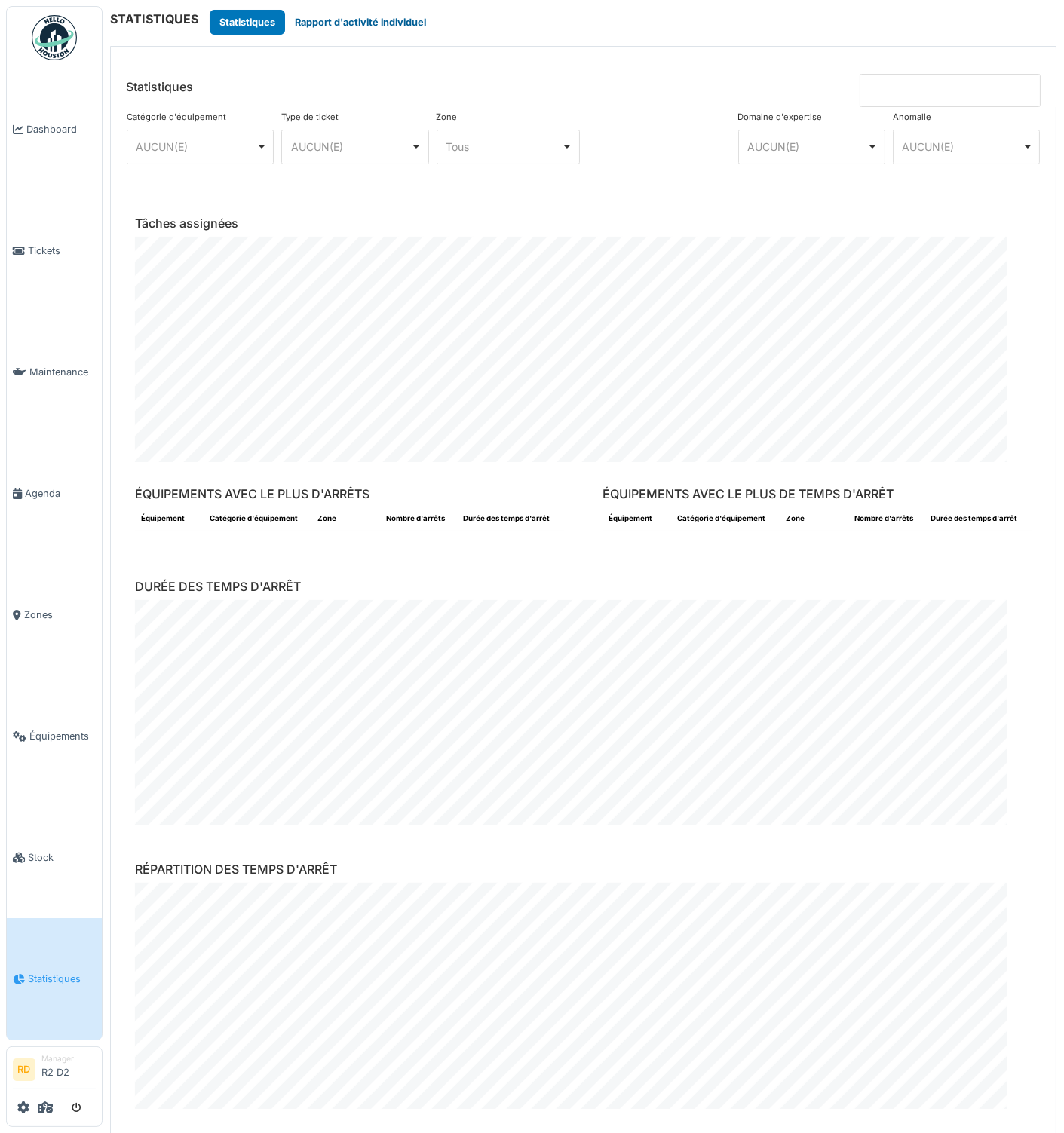
click at [379, 20] on button "Rapport d'activité individuel" at bounding box center [360, 22] width 150 height 24
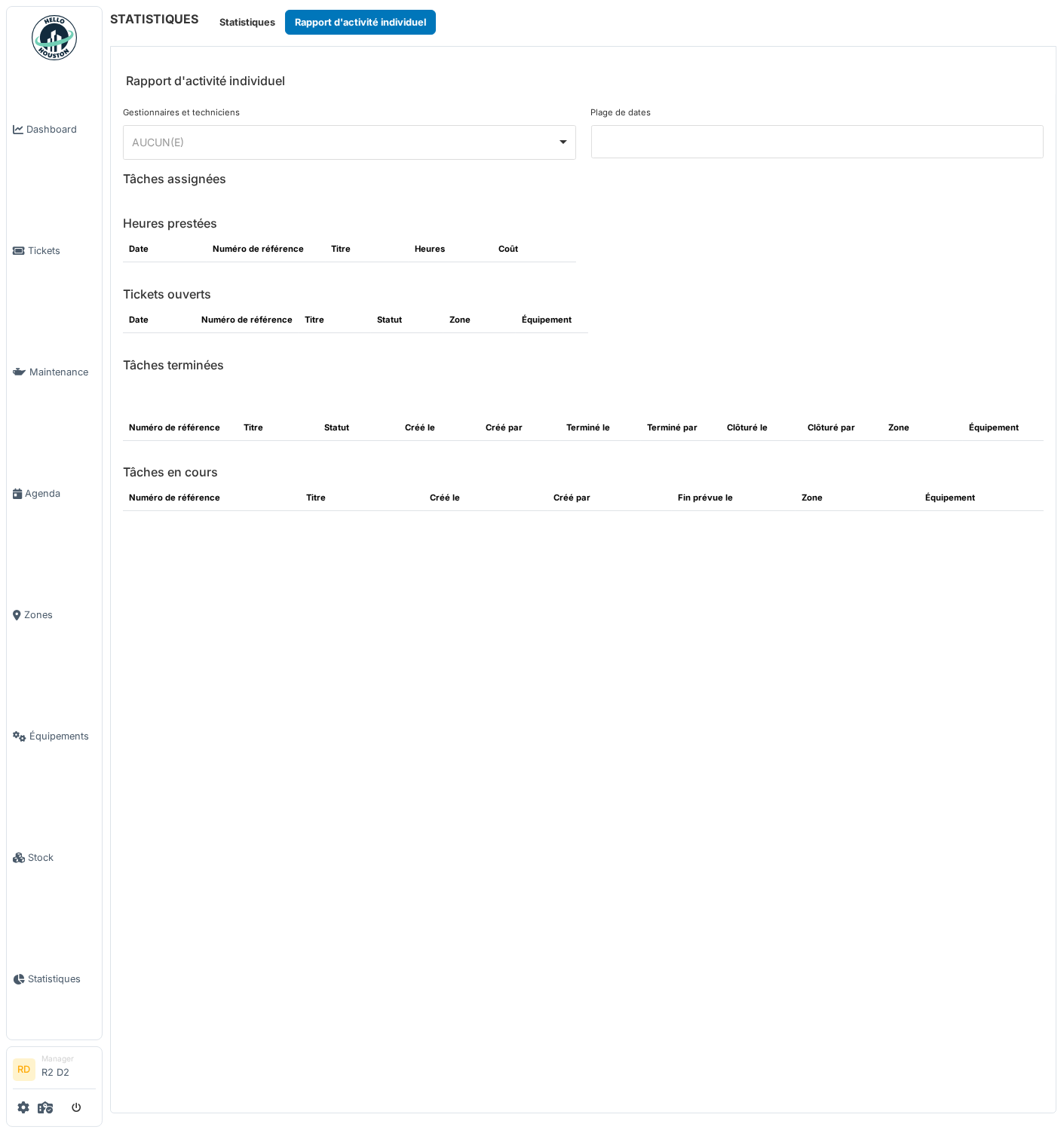
click at [674, 131] on input at bounding box center [817, 141] width 453 height 34
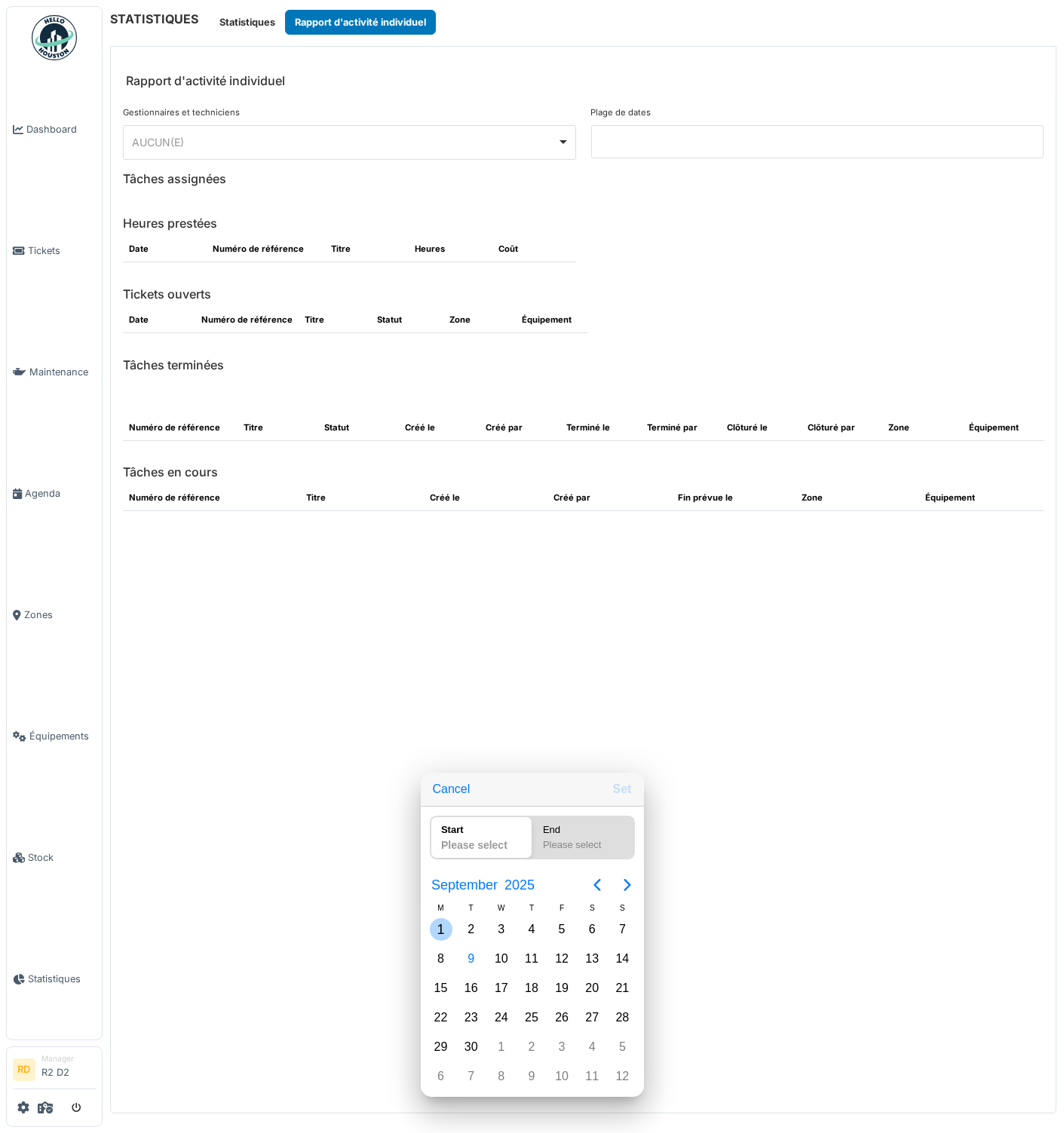
click at [442, 934] on div "1" at bounding box center [440, 929] width 23 height 23
click at [461, 1059] on div "30" at bounding box center [470, 1047] width 30 height 29
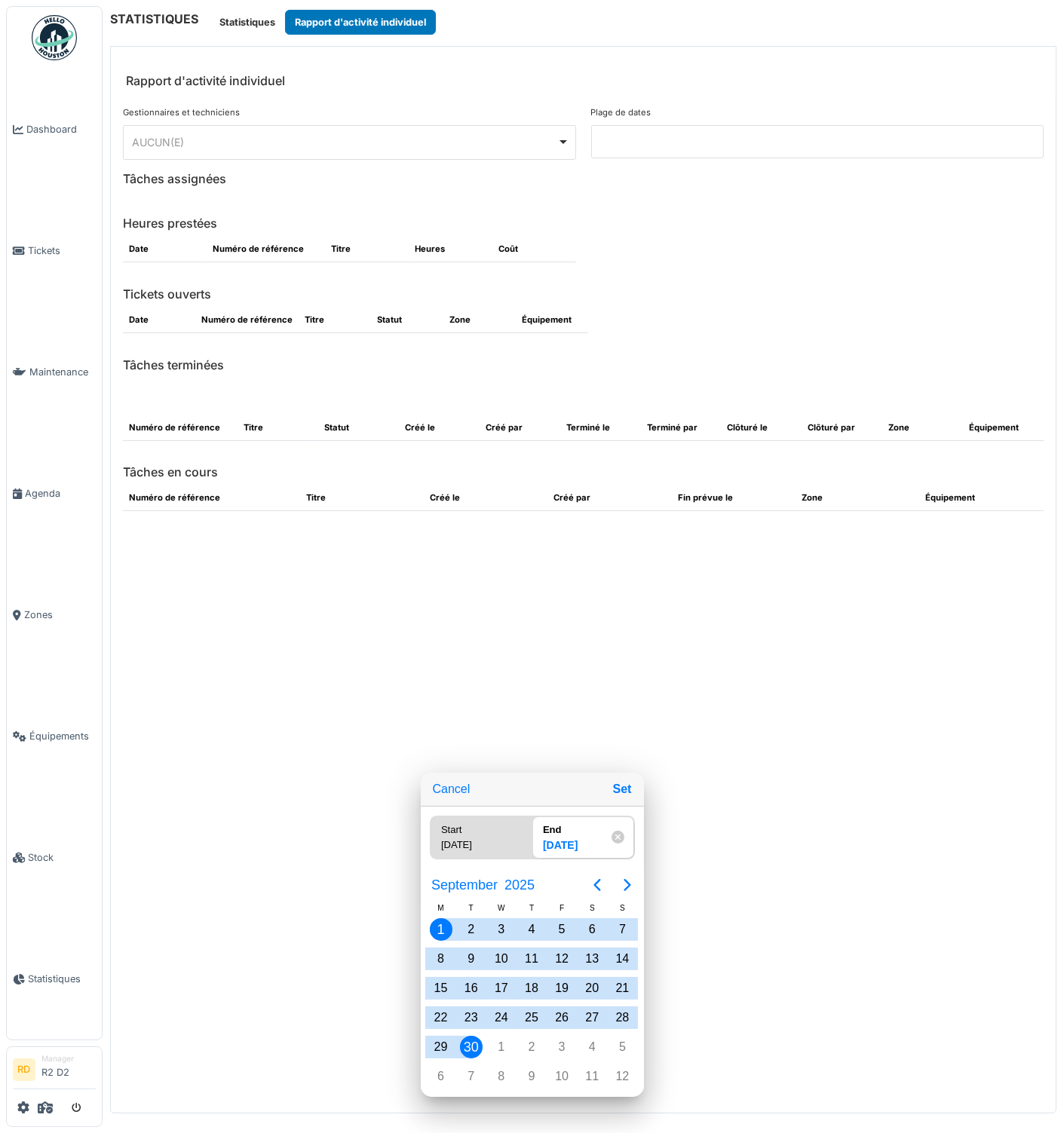
click at [295, 128] on div at bounding box center [532, 566] width 1305 height 1374
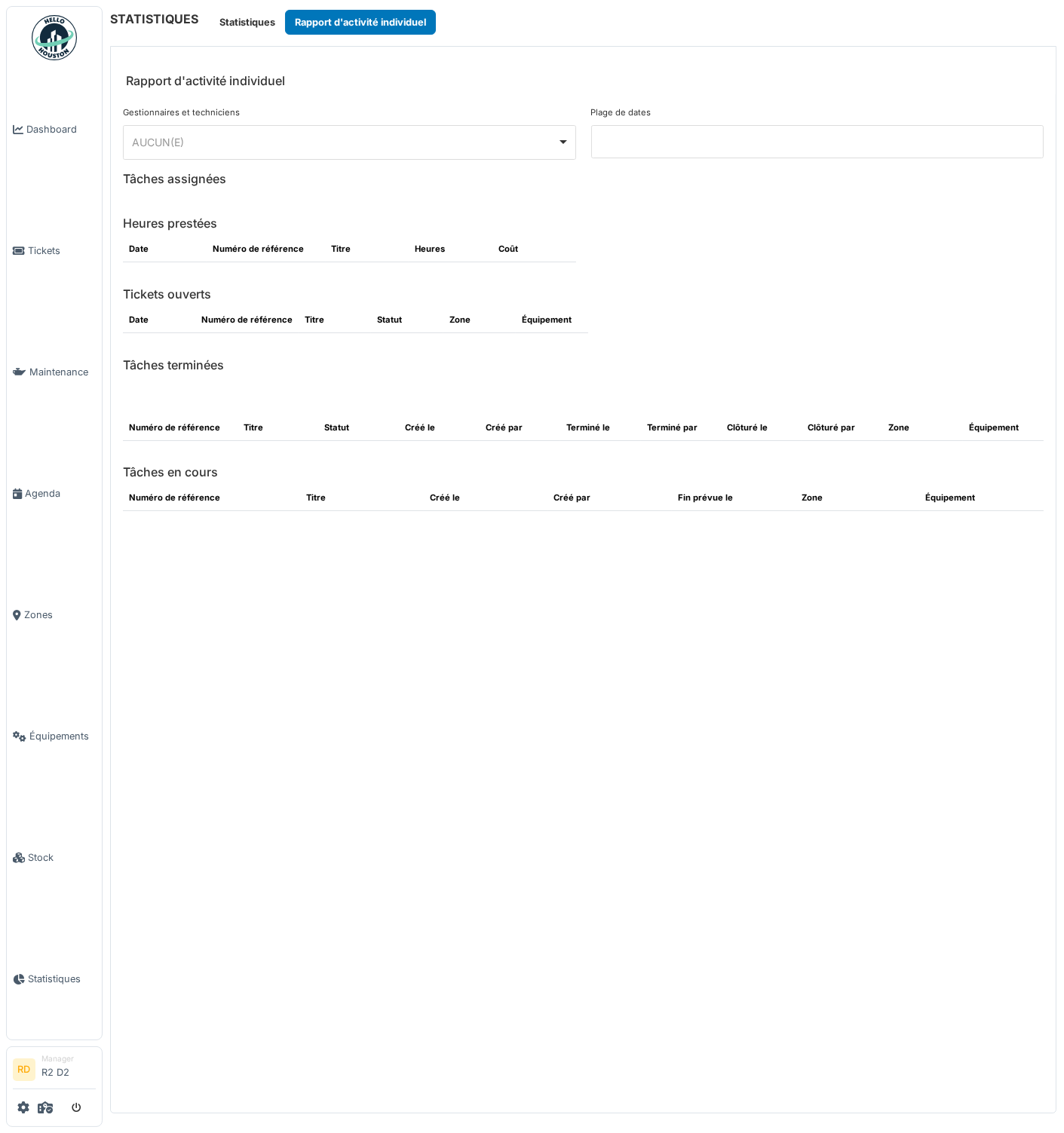
click at [290, 137] on div "AUCUN(E) Remove item" at bounding box center [344, 141] width 425 height 15
click at [392, 128] on div "**********" at bounding box center [350, 142] width 453 height 34
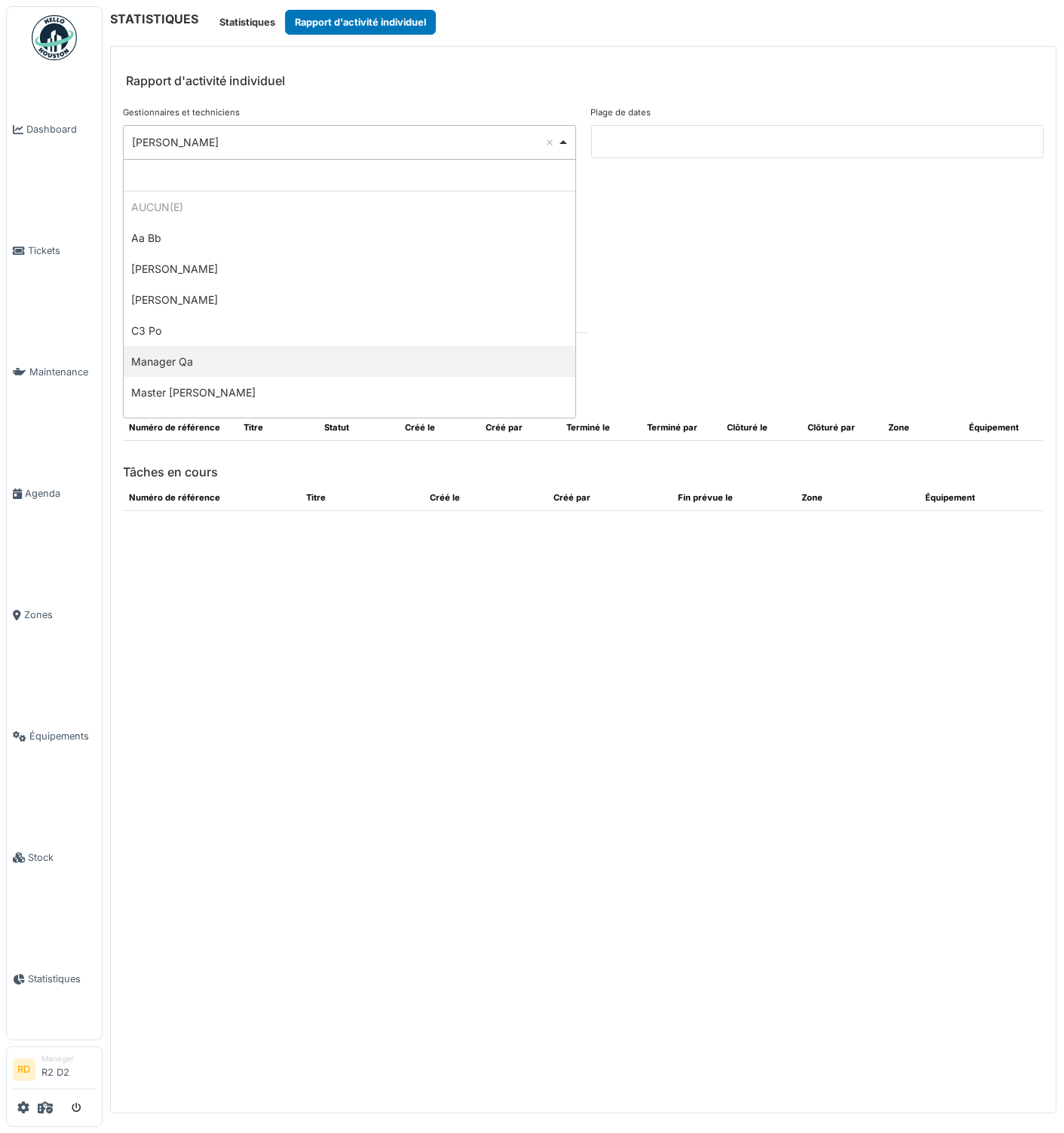
select select "**********"
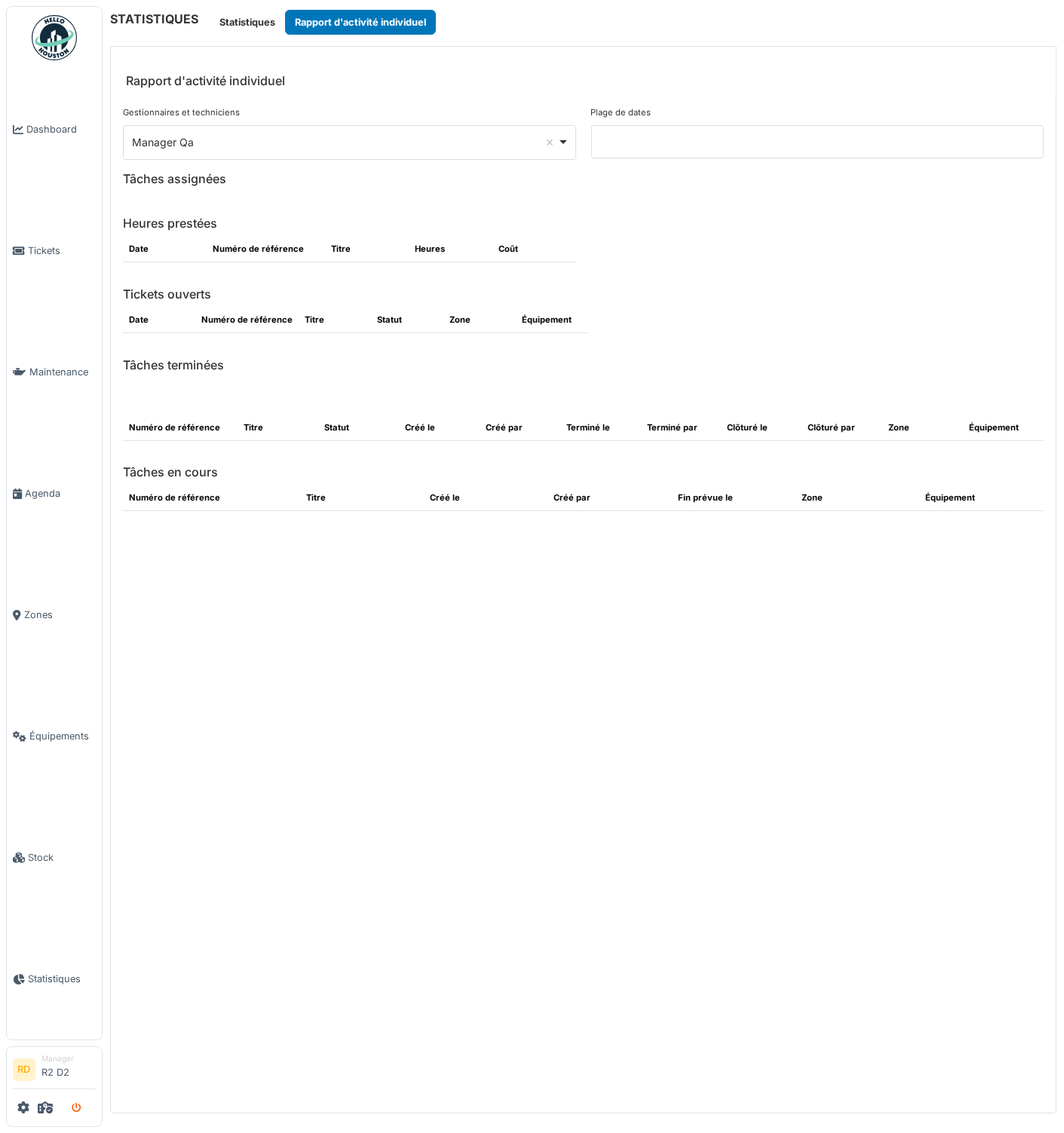
click at [78, 1102] on button "submit" at bounding box center [76, 1107] width 29 height 24
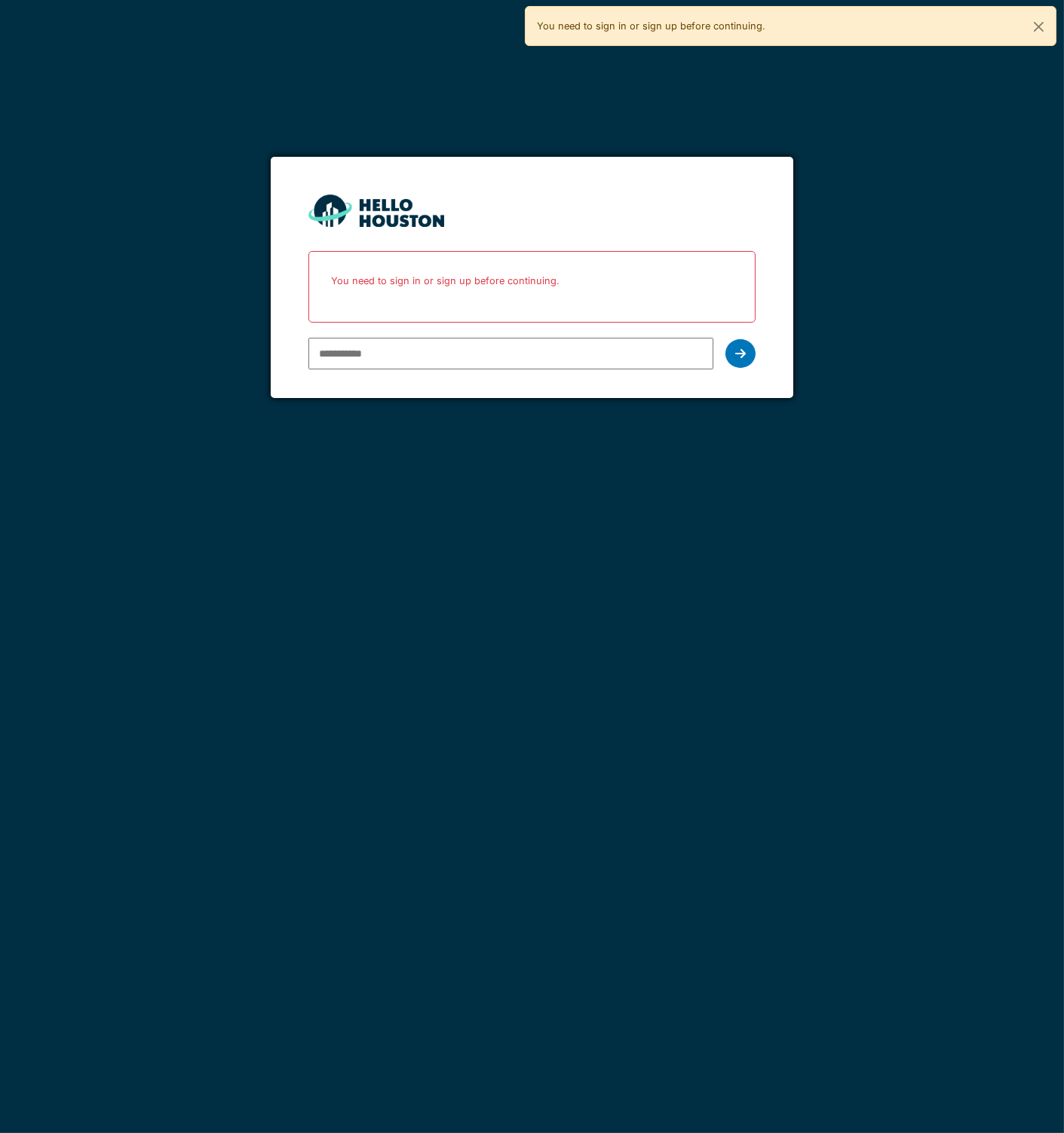
type input "**********"
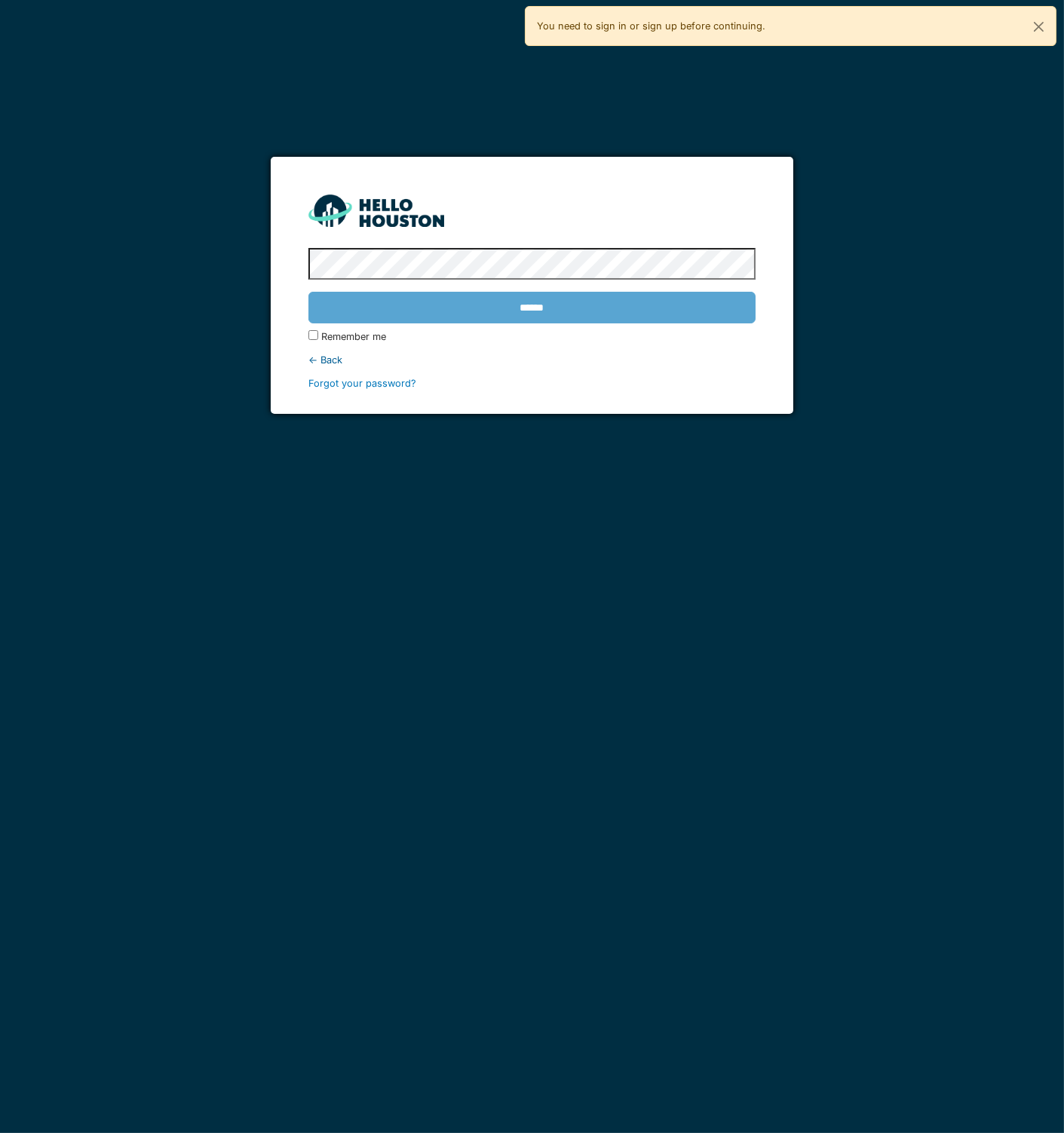
click at [743, 351] on div "****** Remember me ← Back Forgot your password?" at bounding box center [531, 316] width 447 height 149
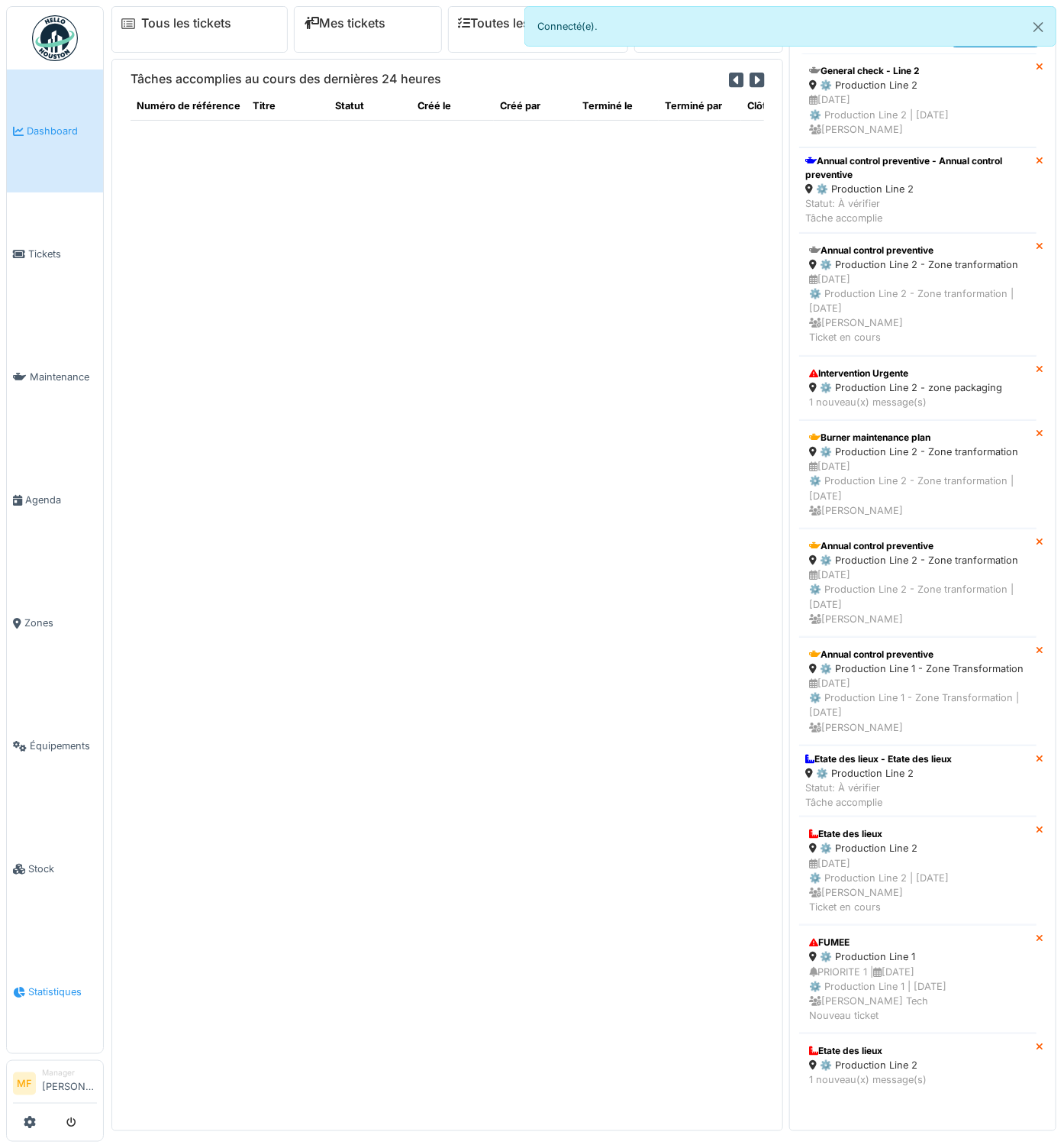
click at [64, 1000] on link "Statistiques" at bounding box center [54, 992] width 96 height 123
click at [1040, 24] on button "Close" at bounding box center [1038, 27] width 34 height 40
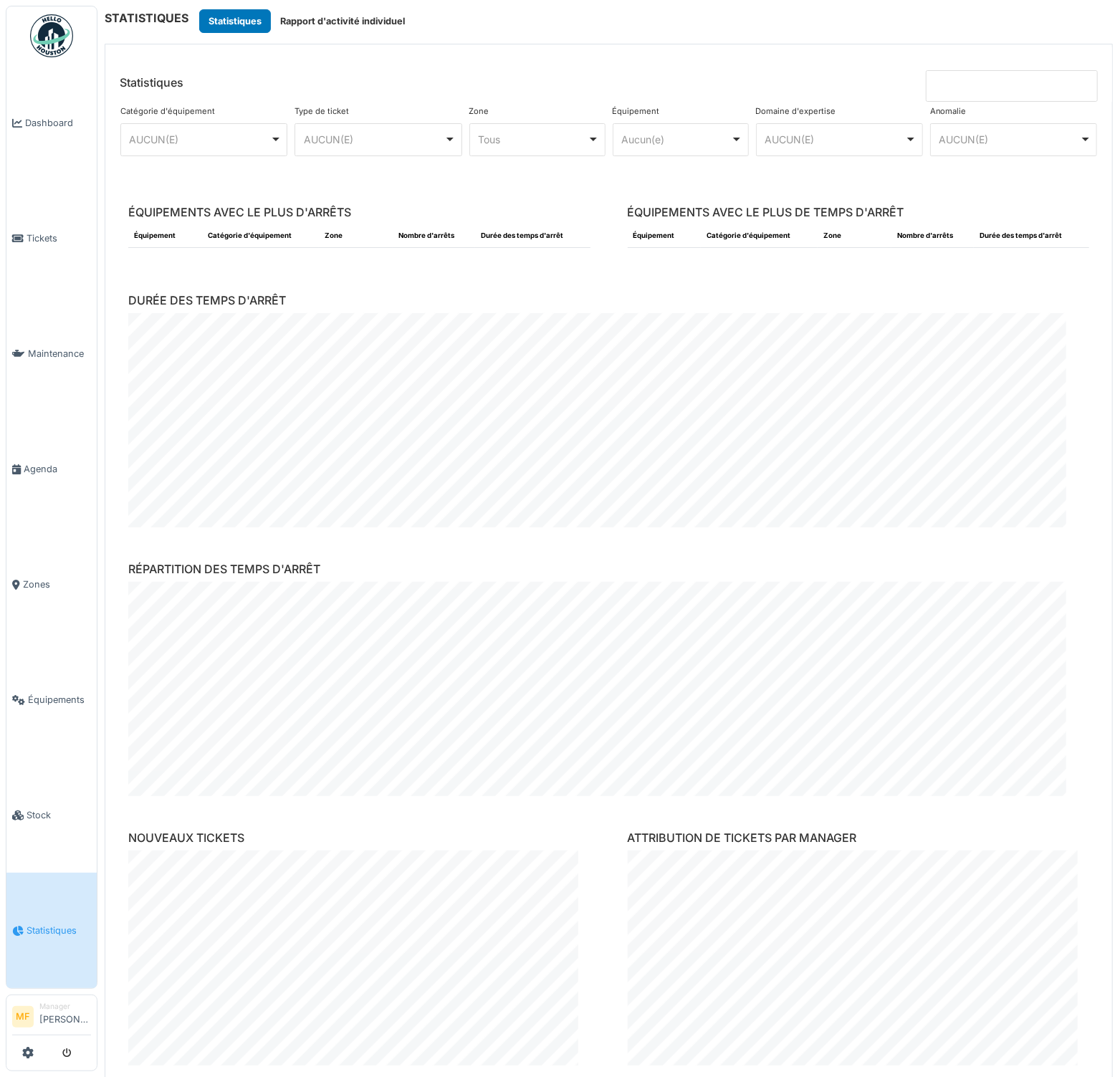
click at [951, 76] on input at bounding box center [1012, 86] width 172 height 32
click at [806, 77] on header "Statistiques" at bounding box center [608, 73] width 1007 height 58
click at [904, 84] on header "Statistiques" at bounding box center [608, 73] width 1007 height 58
click at [930, 84] on input at bounding box center [1012, 86] width 172 height 32
click at [986, 87] on input at bounding box center [1012, 86] width 172 height 32
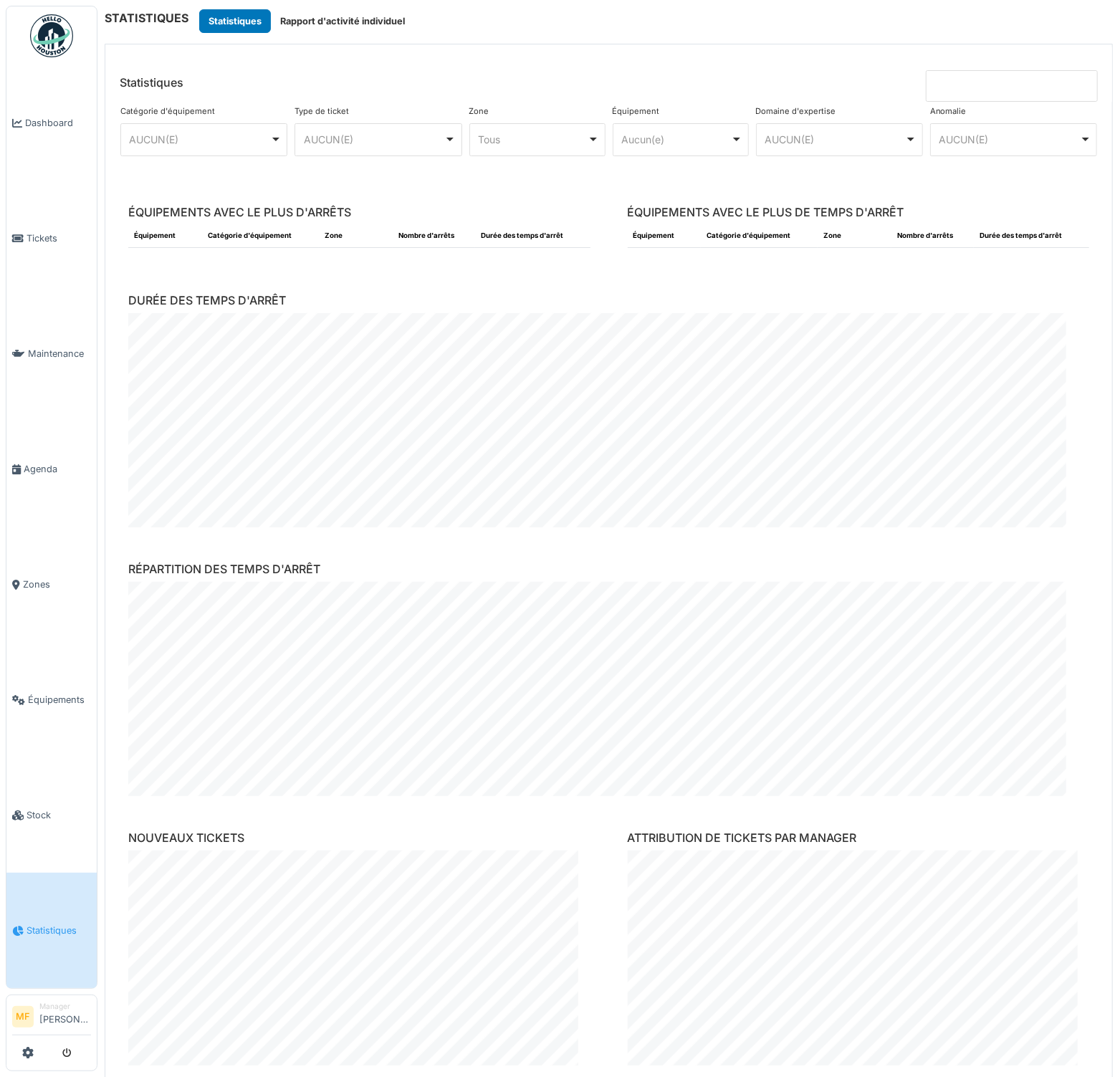
click at [1002, 86] on input at bounding box center [1012, 86] width 172 height 32
click at [962, 78] on input at bounding box center [1012, 86] width 172 height 32
click at [790, 137] on div "AUCUN(E) Remove item" at bounding box center [834, 139] width 140 height 15
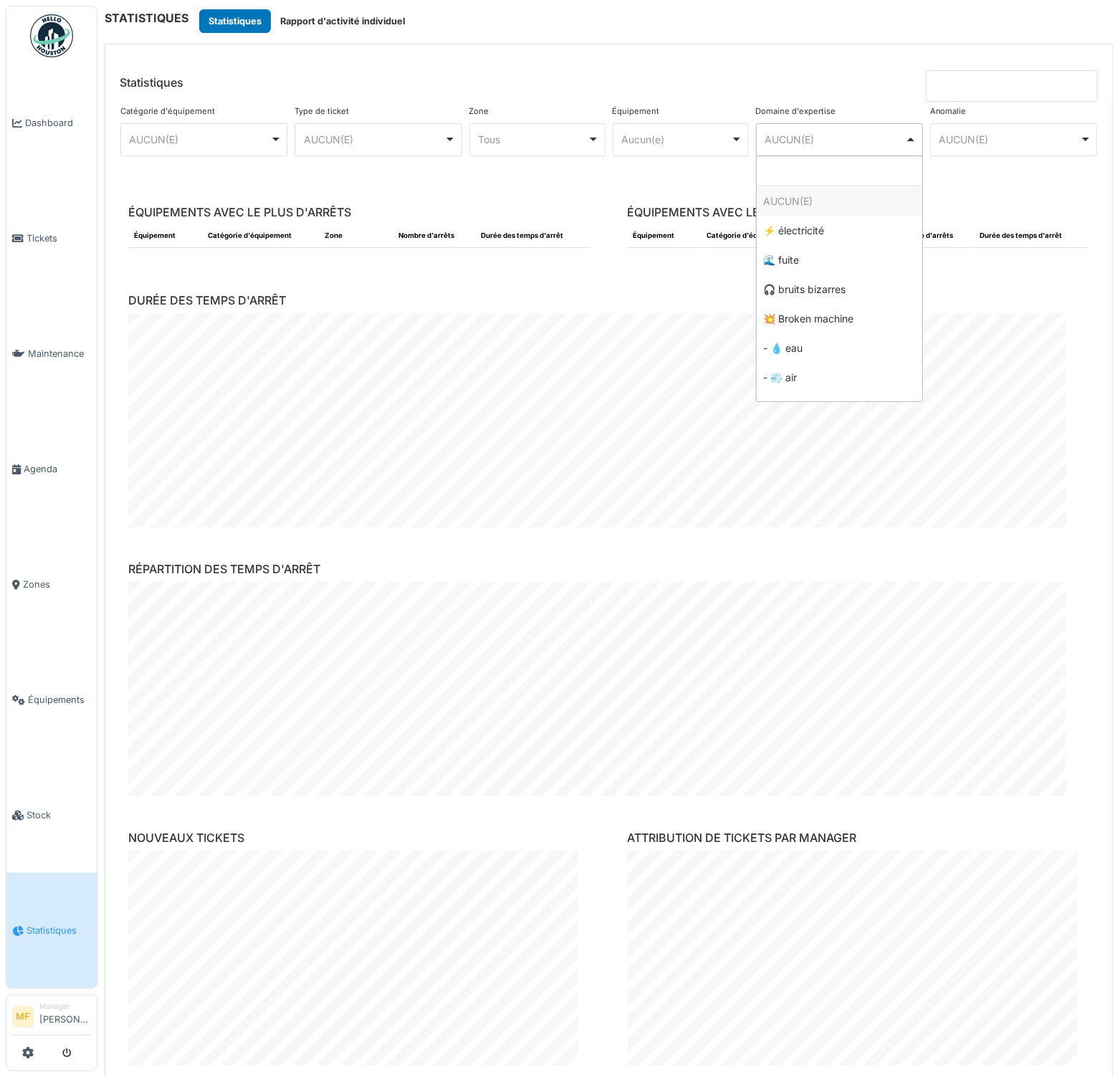
drag, startPoint x: 628, startPoint y: 95, endPoint x: 495, endPoint y: 81, distance: 133.7
click at [624, 94] on header "Statistiques" at bounding box center [608, 73] width 1007 height 58
click at [334, 10] on button "Rapport d'activité individuel" at bounding box center [342, 21] width 143 height 23
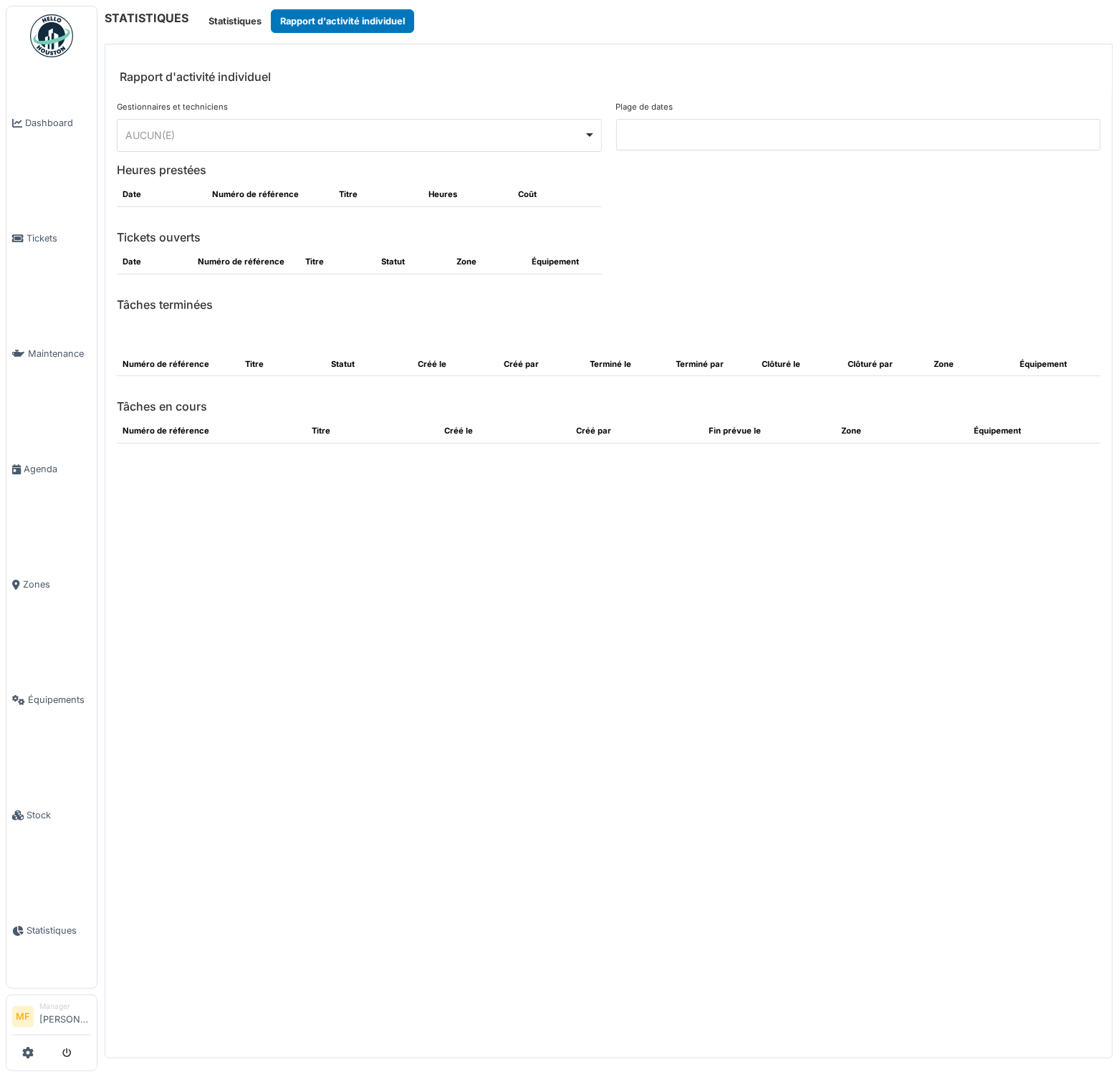
click at [796, 127] on input at bounding box center [858, 134] width 485 height 32
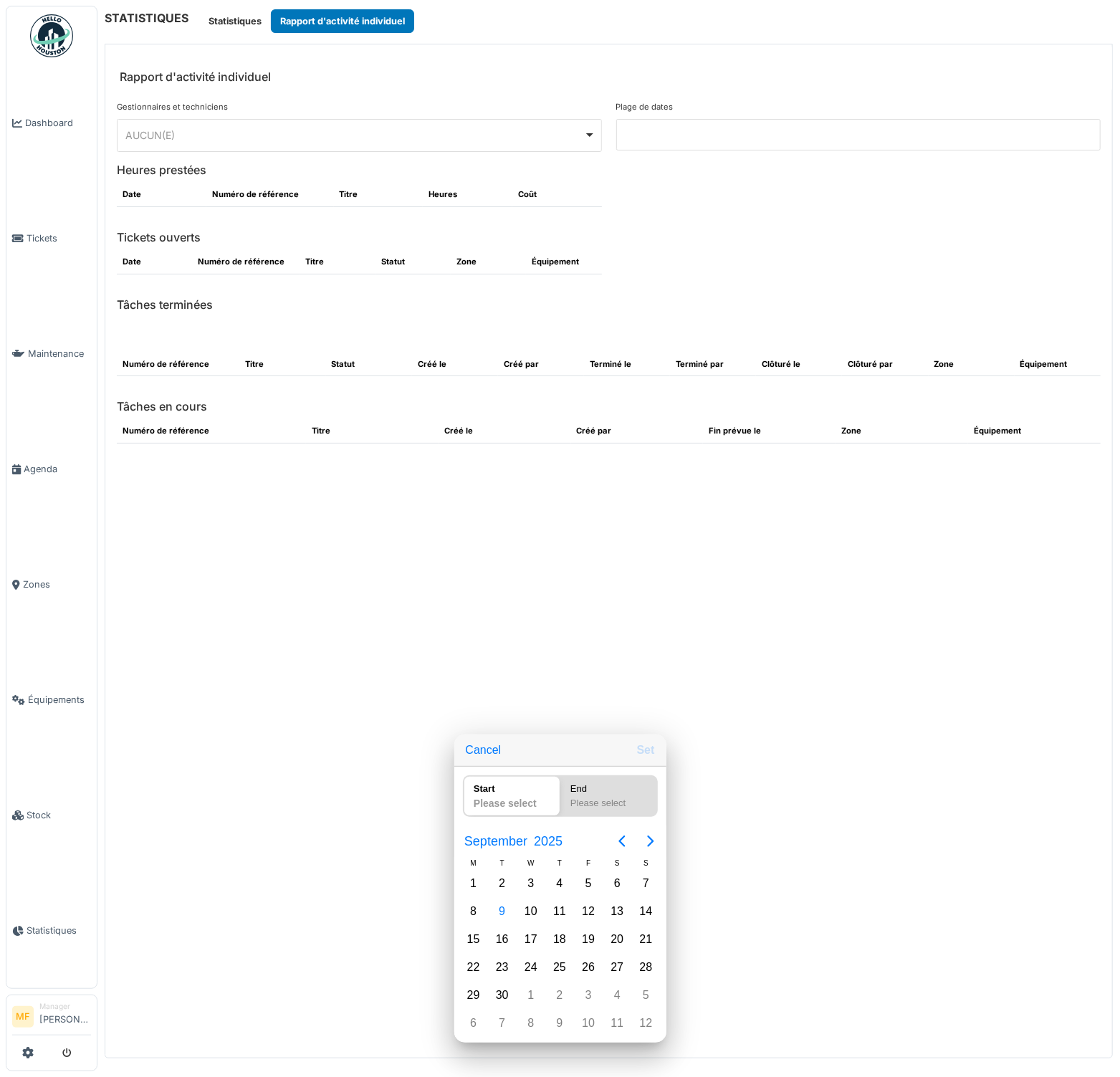
click at [628, 133] on div at bounding box center [560, 538] width 1349 height 1306
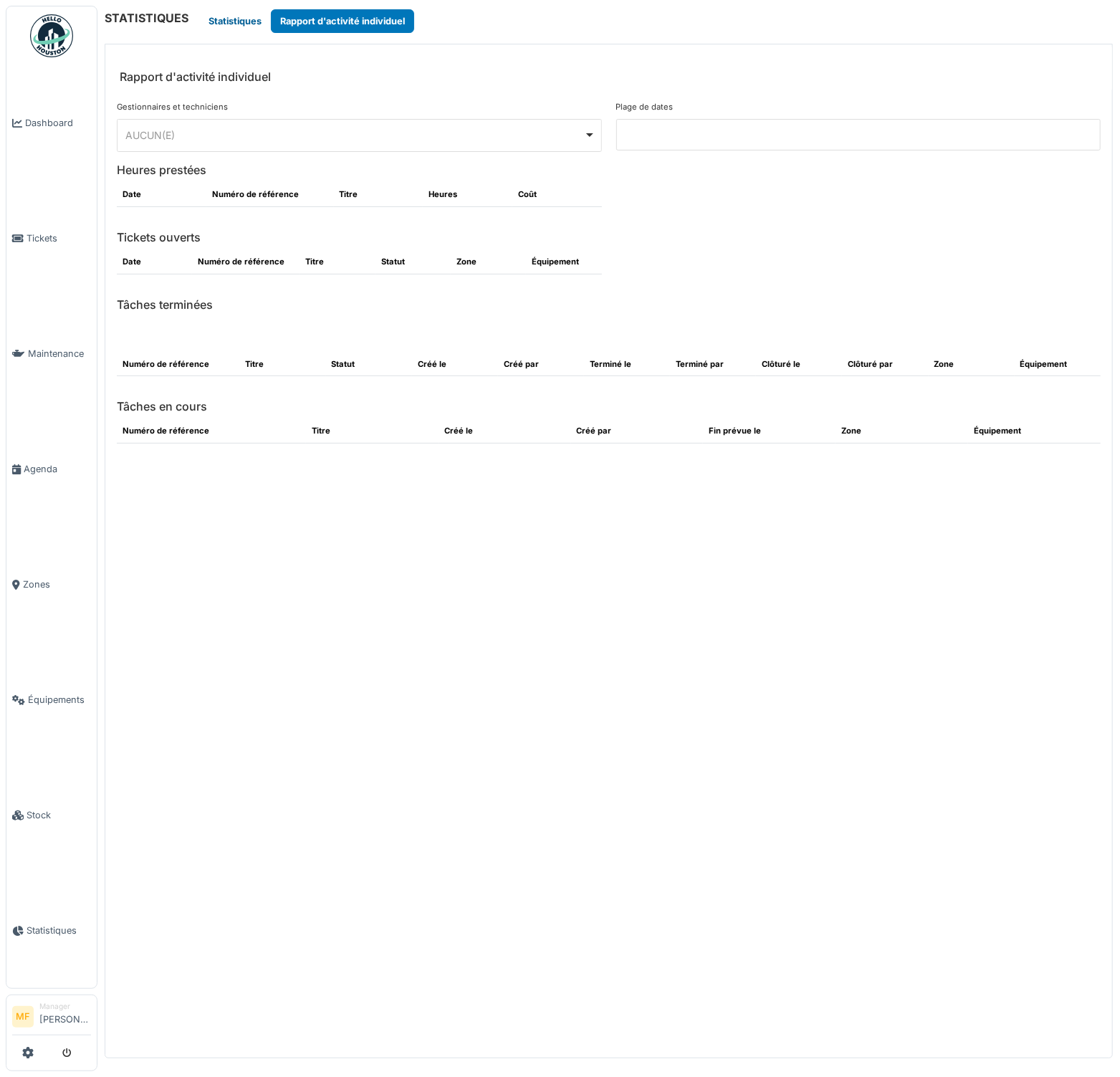
click at [221, 19] on button "Statistiques" at bounding box center [234, 21] width 72 height 23
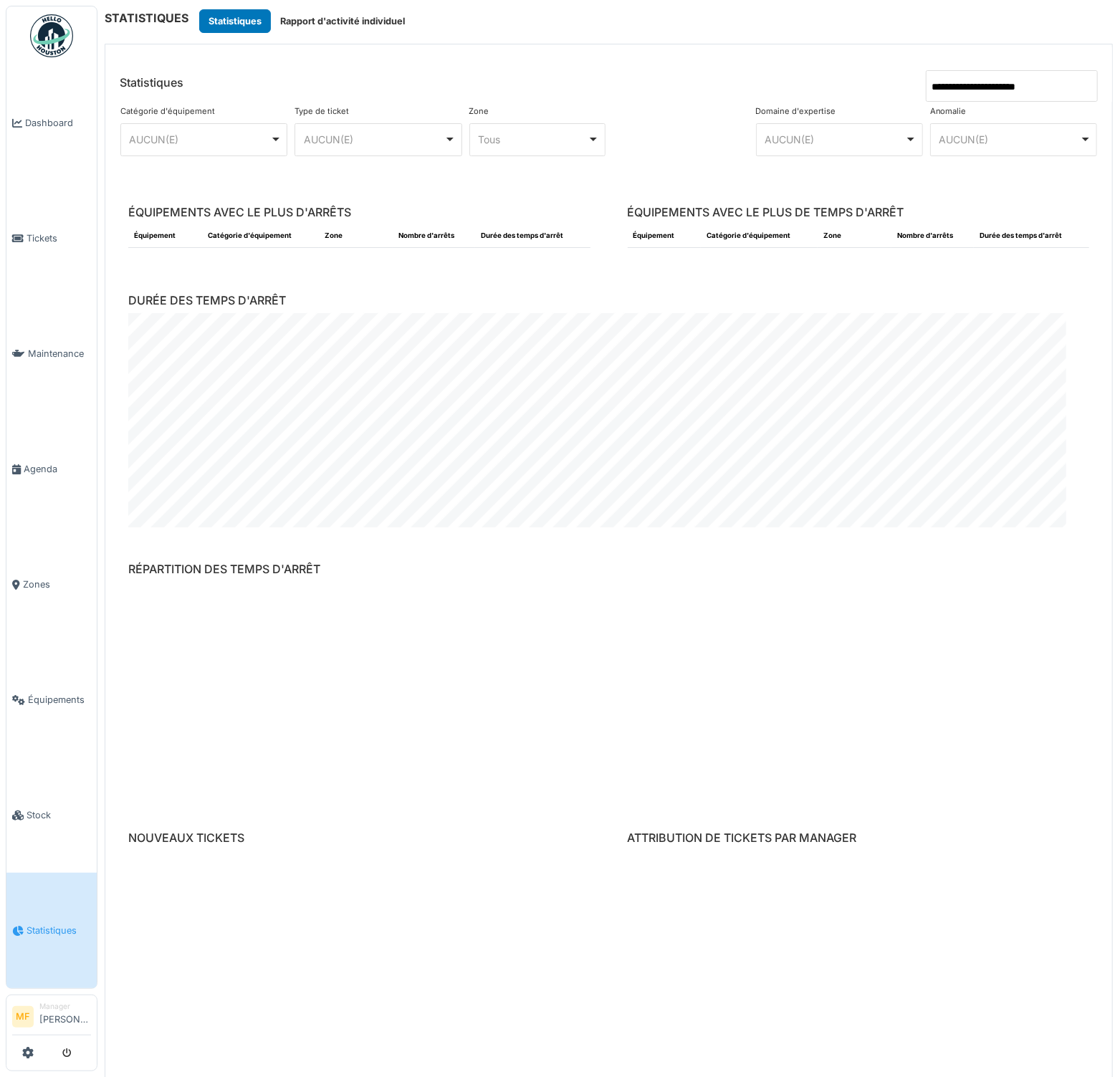
click at [940, 87] on input "**********" at bounding box center [1012, 86] width 172 height 32
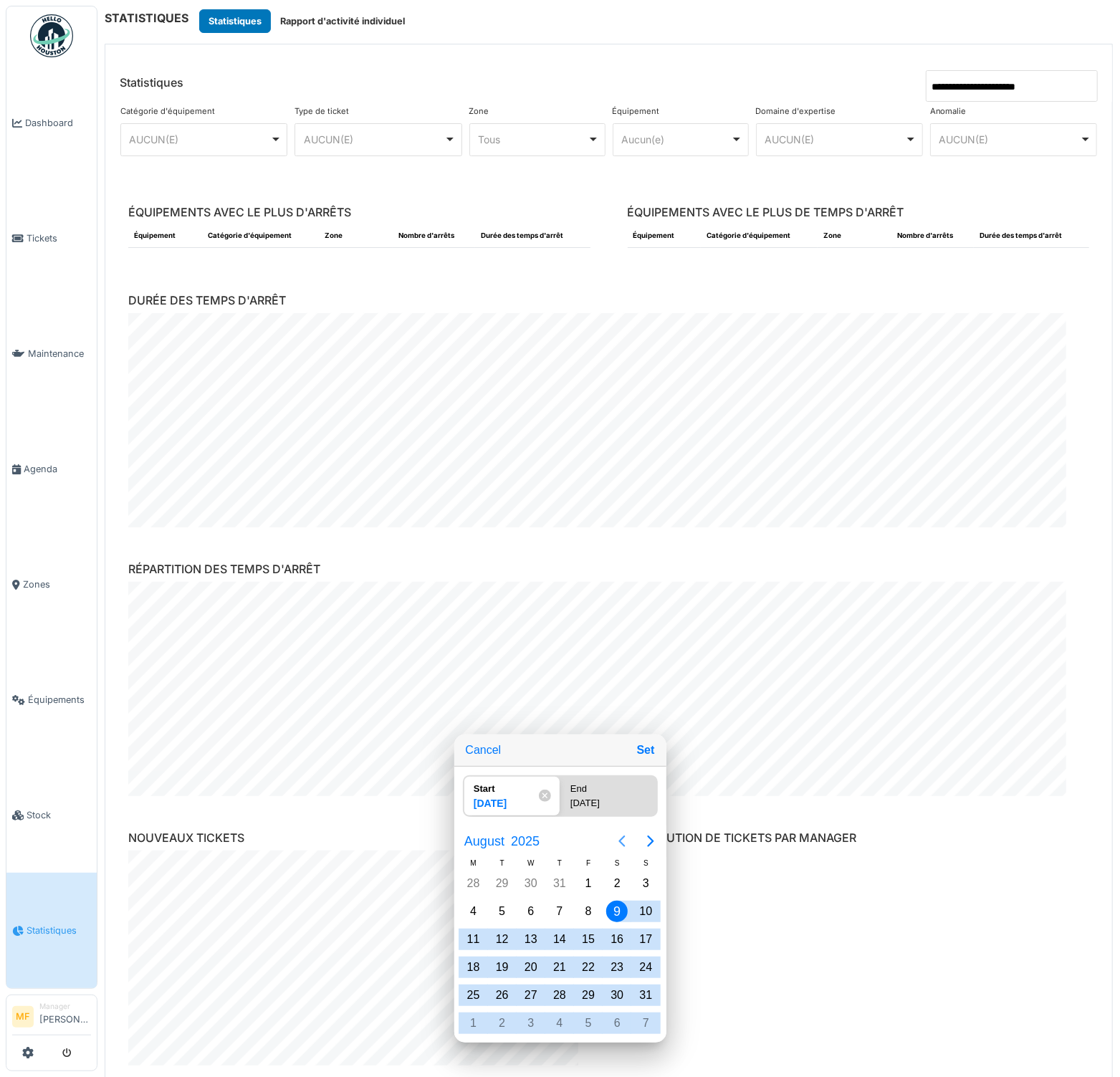
click at [616, 848] on icon "Previous page" at bounding box center [622, 841] width 17 height 17
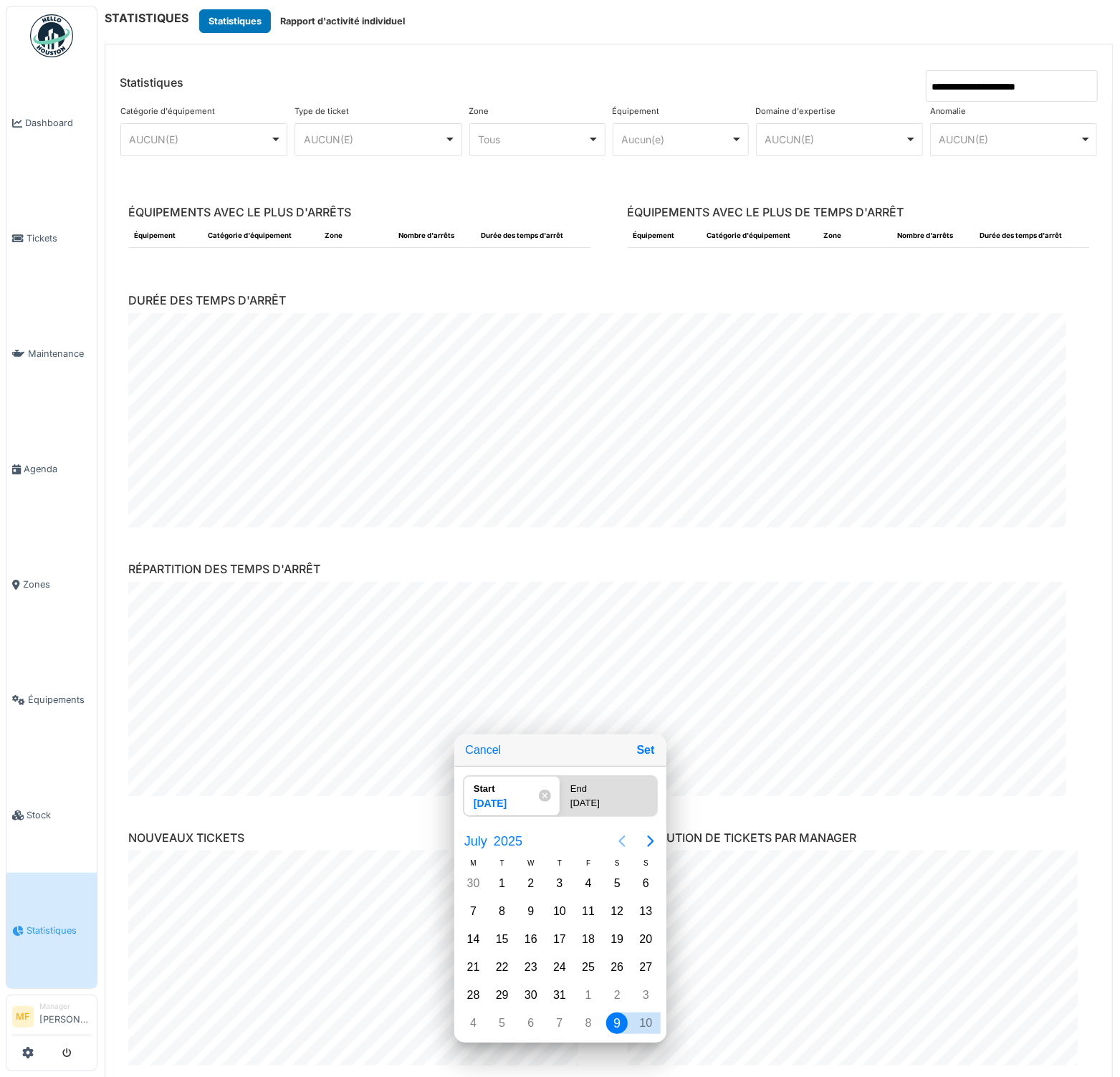
click at [616, 848] on icon "Previous page" at bounding box center [622, 841] width 17 height 17
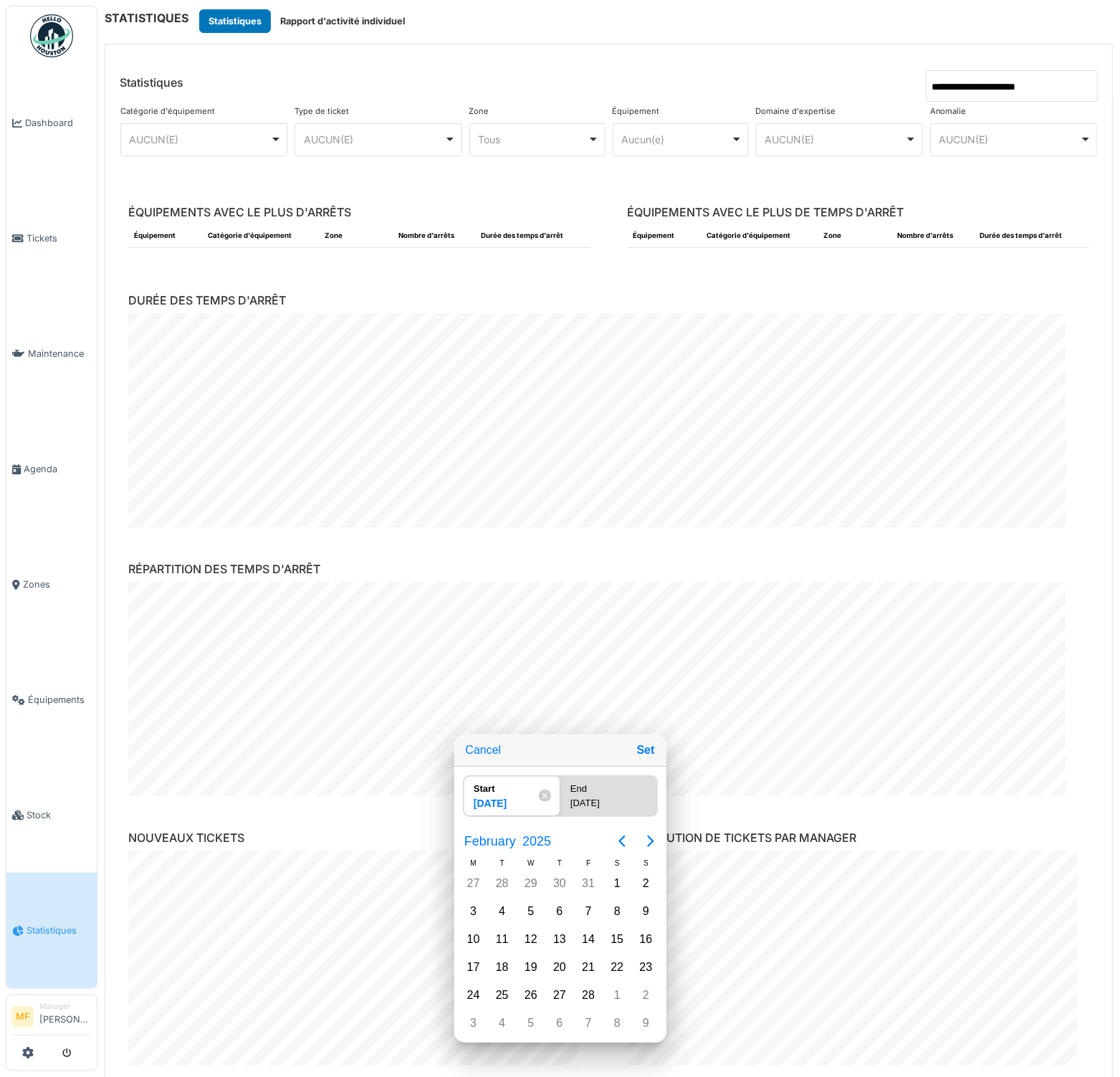
click at [663, 134] on div at bounding box center [560, 538] width 1349 height 1306
click at [663, 134] on div "Aucun(e) Remove item" at bounding box center [675, 139] width 109 height 15
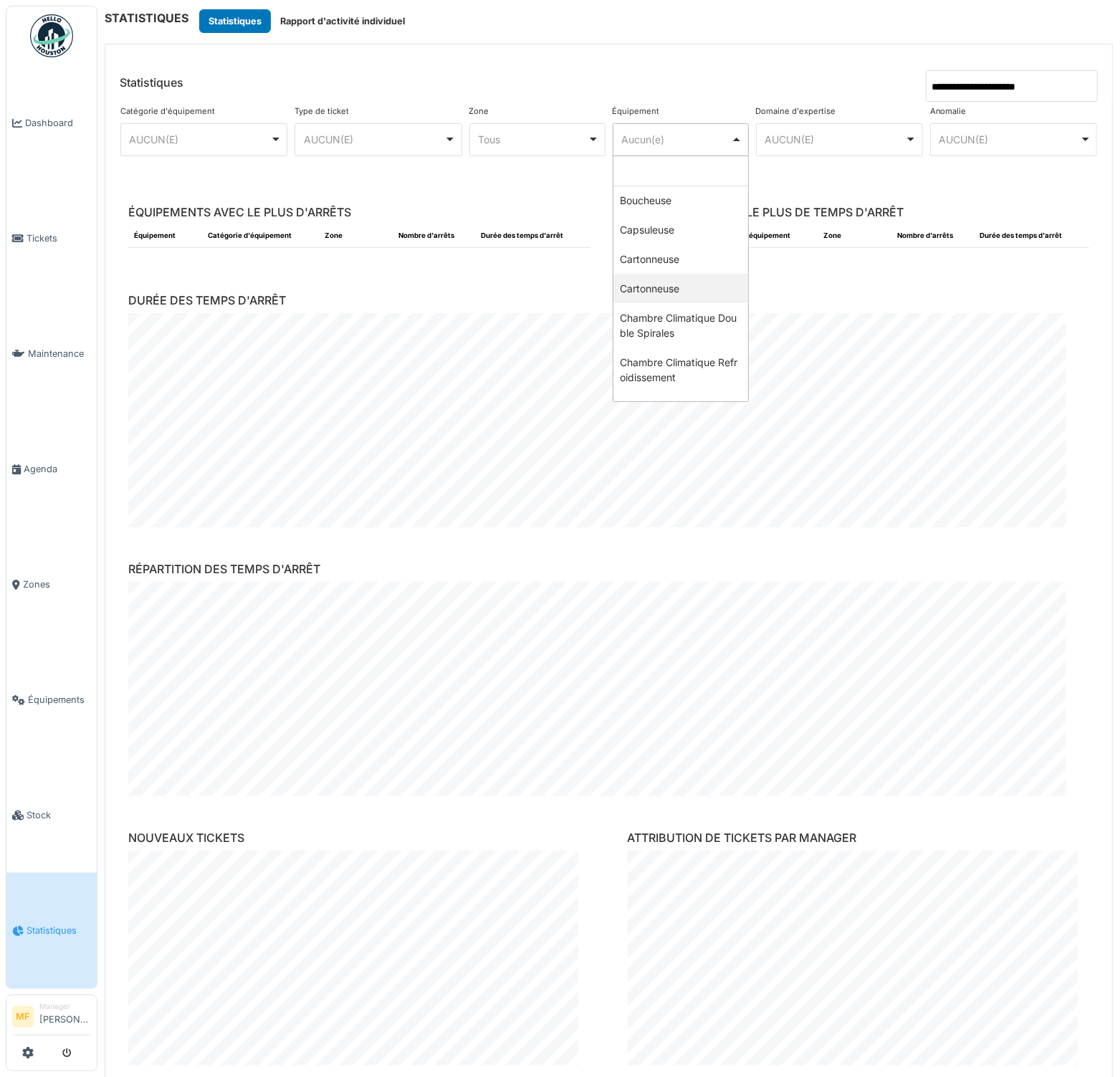
scroll to position [415, 0]
select select "******"
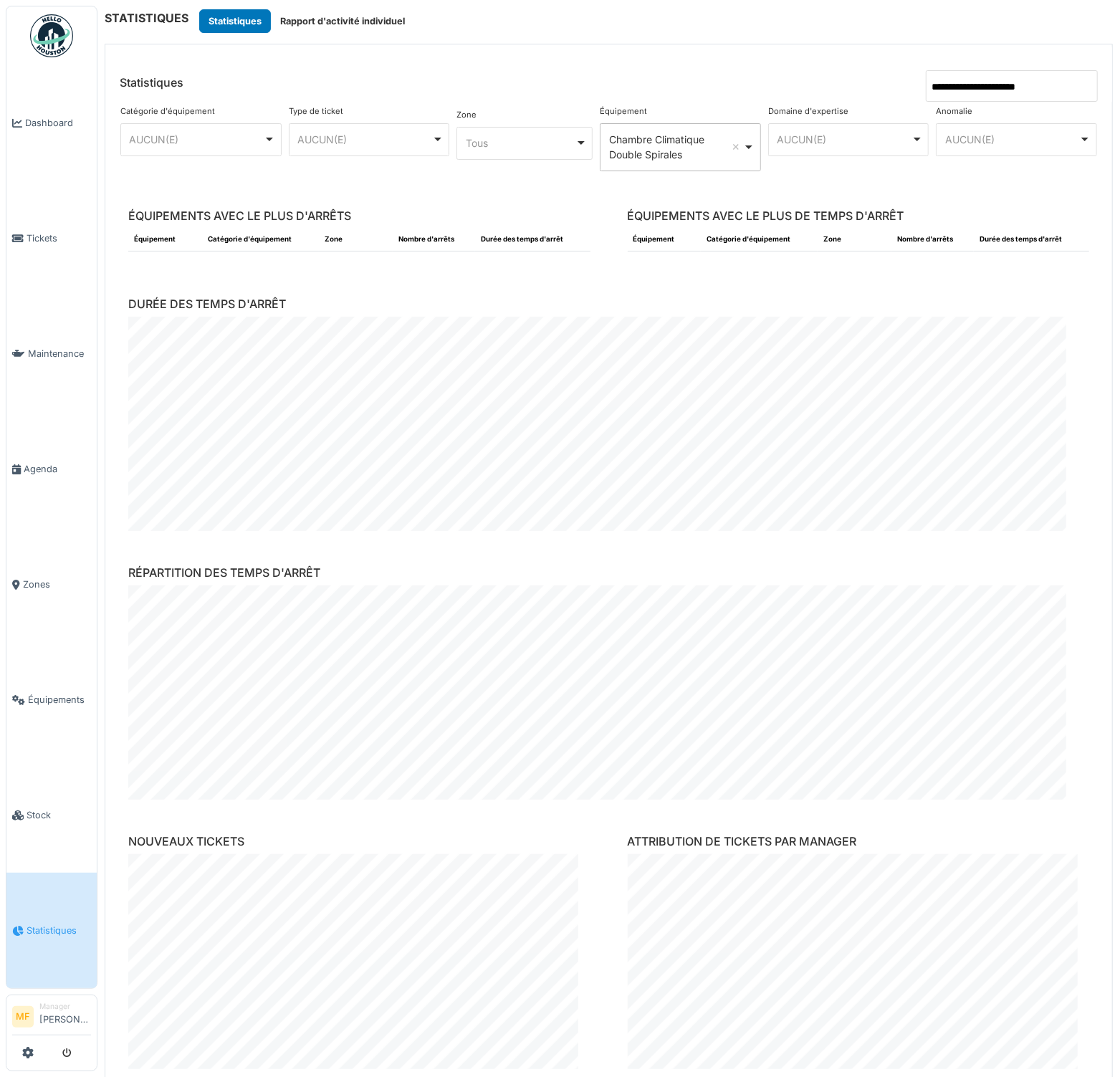
click at [672, 57] on header "**********" at bounding box center [608, 73] width 1007 height 58
click at [935, 86] on input "**********" at bounding box center [1012, 86] width 172 height 32
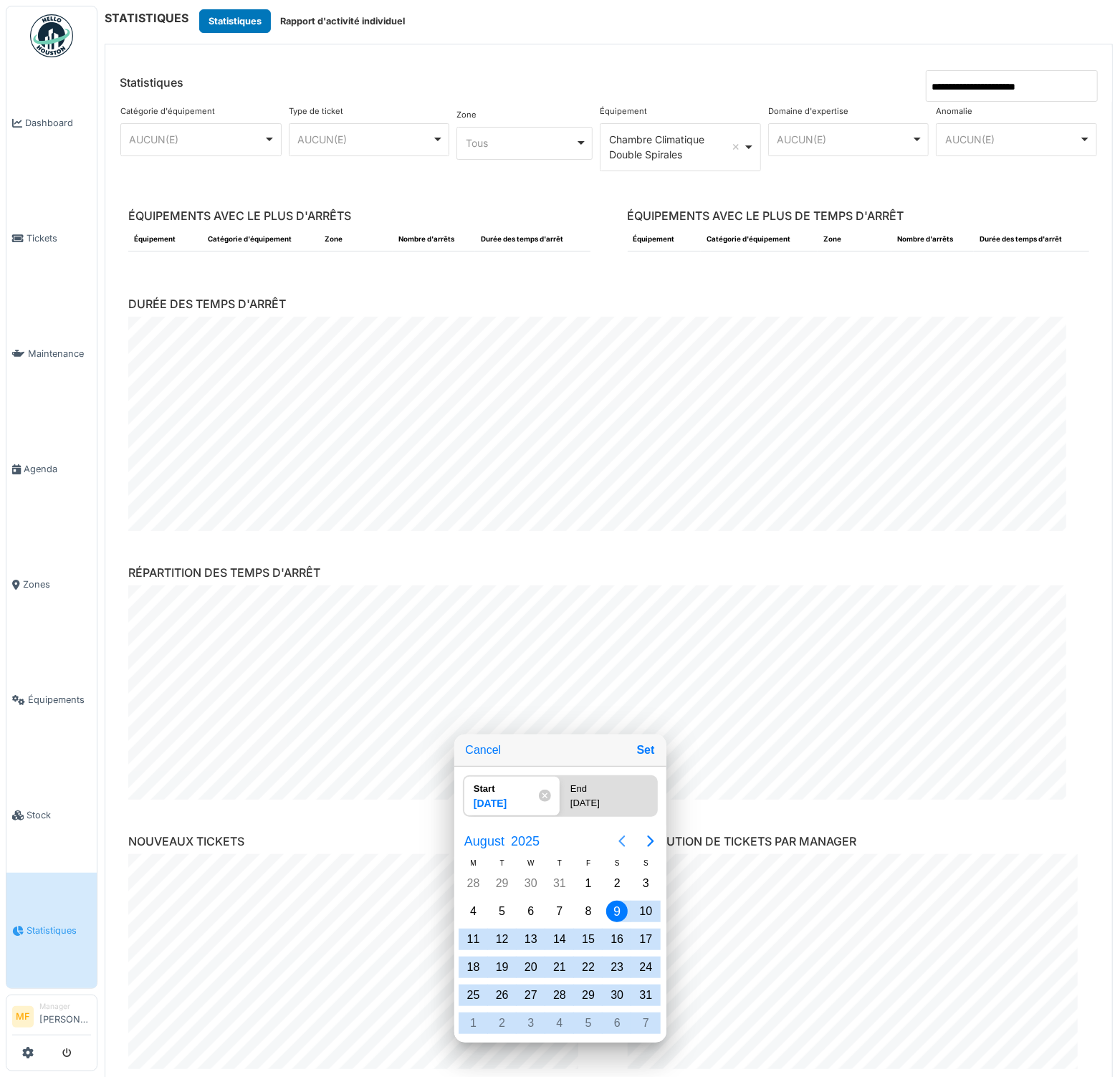
click at [619, 847] on icon "Previous page" at bounding box center [621, 841] width 6 height 11
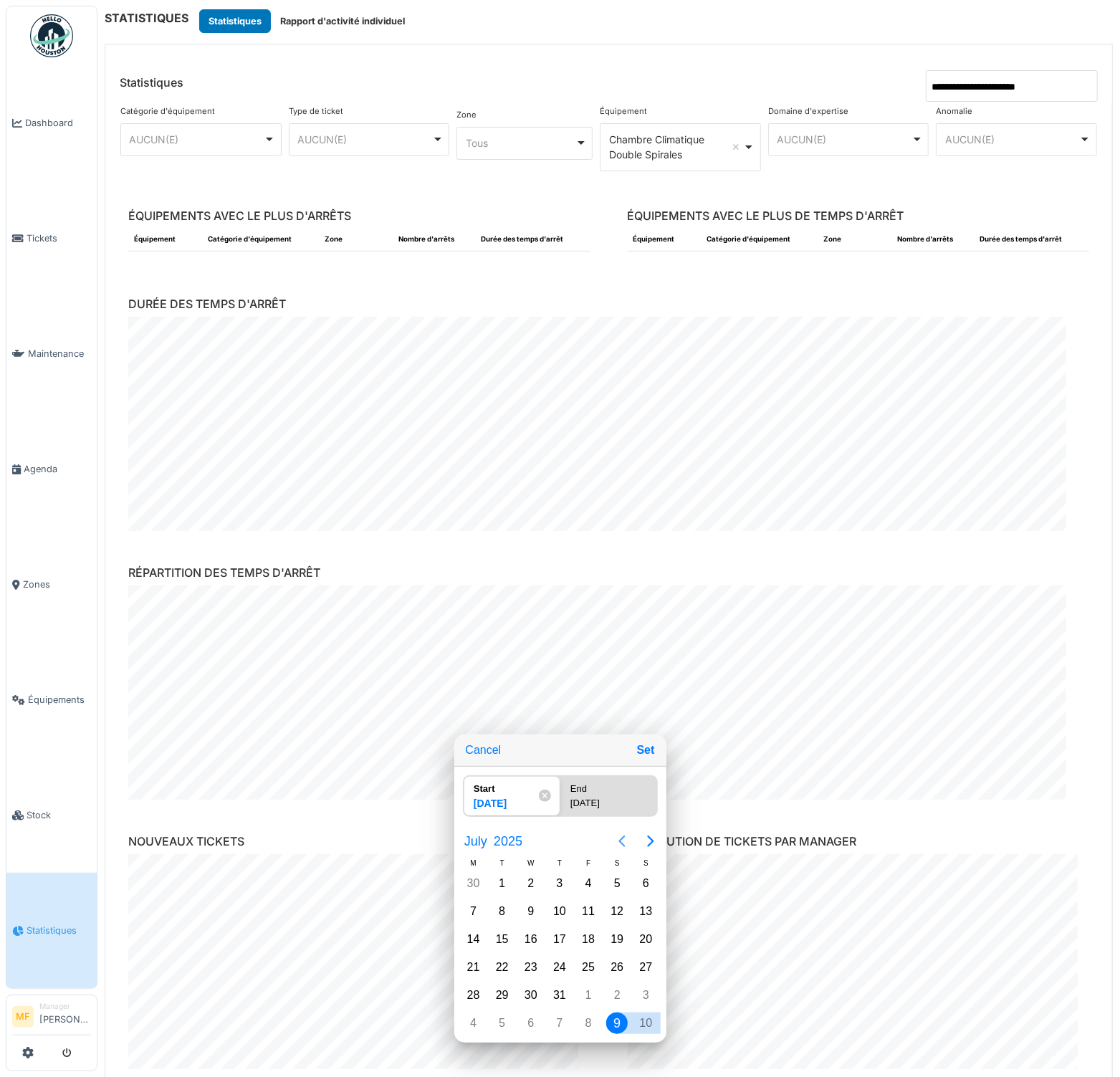
click at [619, 847] on icon "Previous page" at bounding box center [621, 841] width 6 height 11
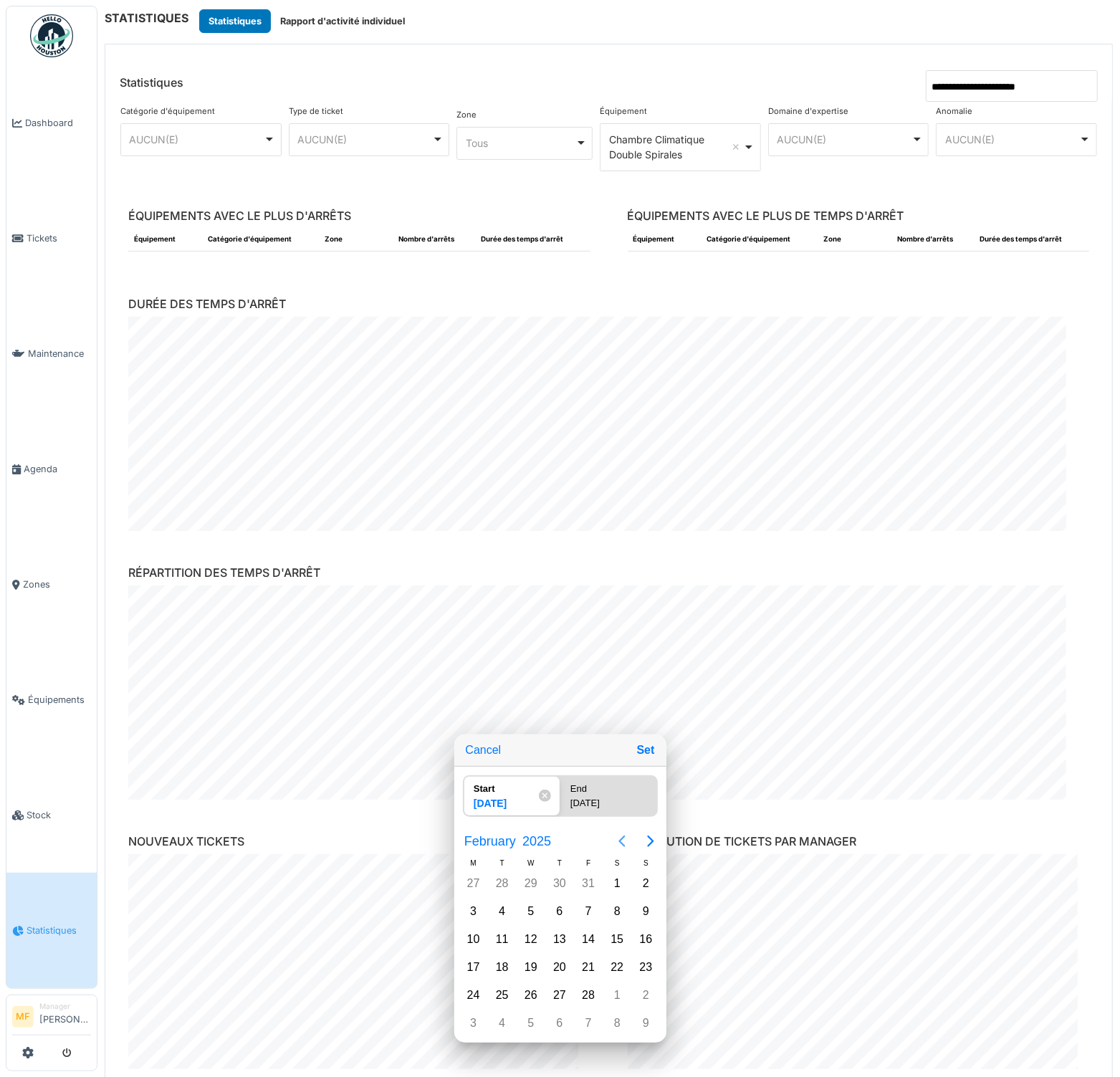
click at [619, 847] on icon "Previous page" at bounding box center [621, 841] width 6 height 11
click at [526, 890] on div "1" at bounding box center [531, 883] width 22 height 22
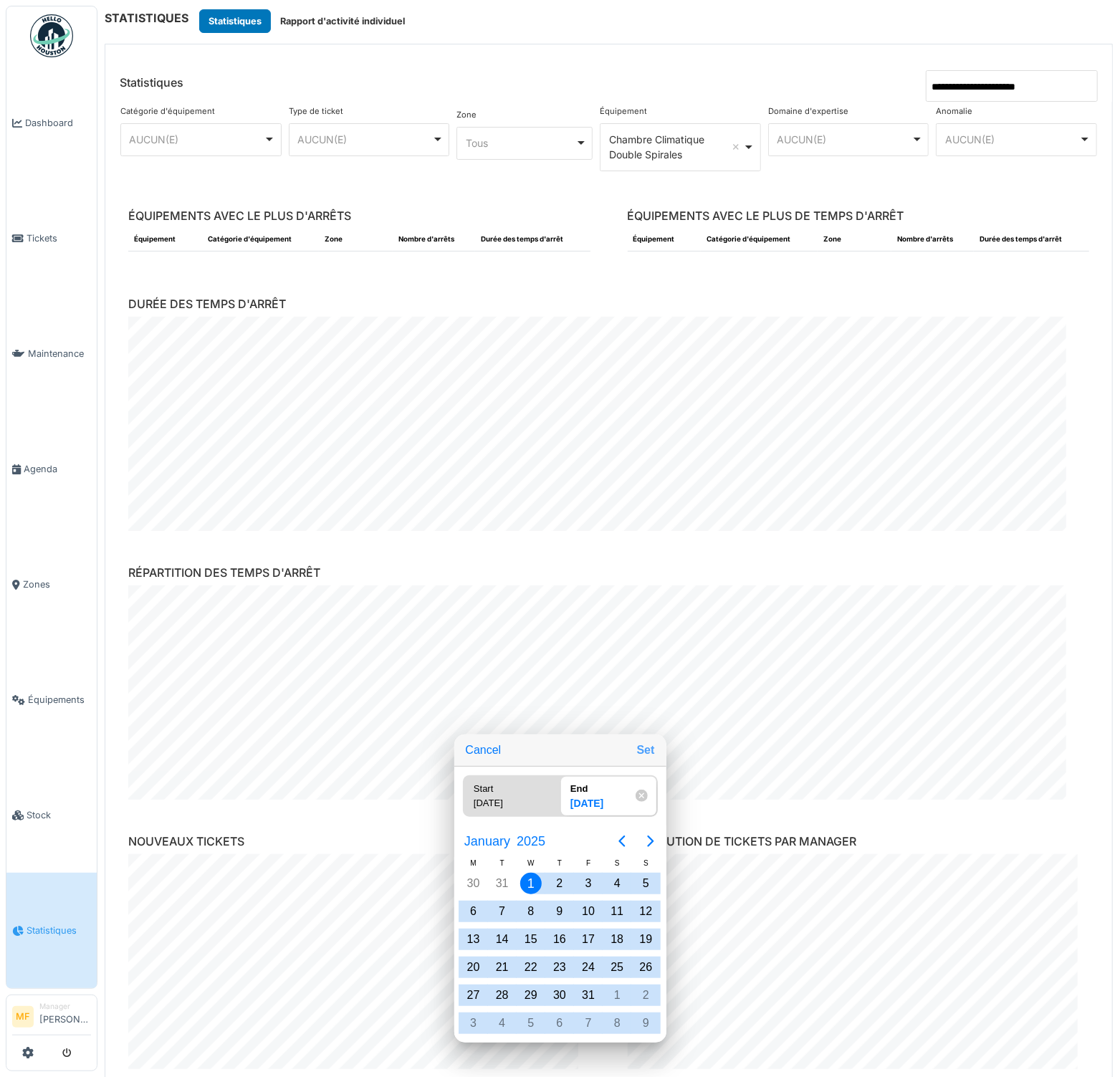
click at [641, 763] on button "Set" at bounding box center [646, 750] width 29 height 26
type input "**********"
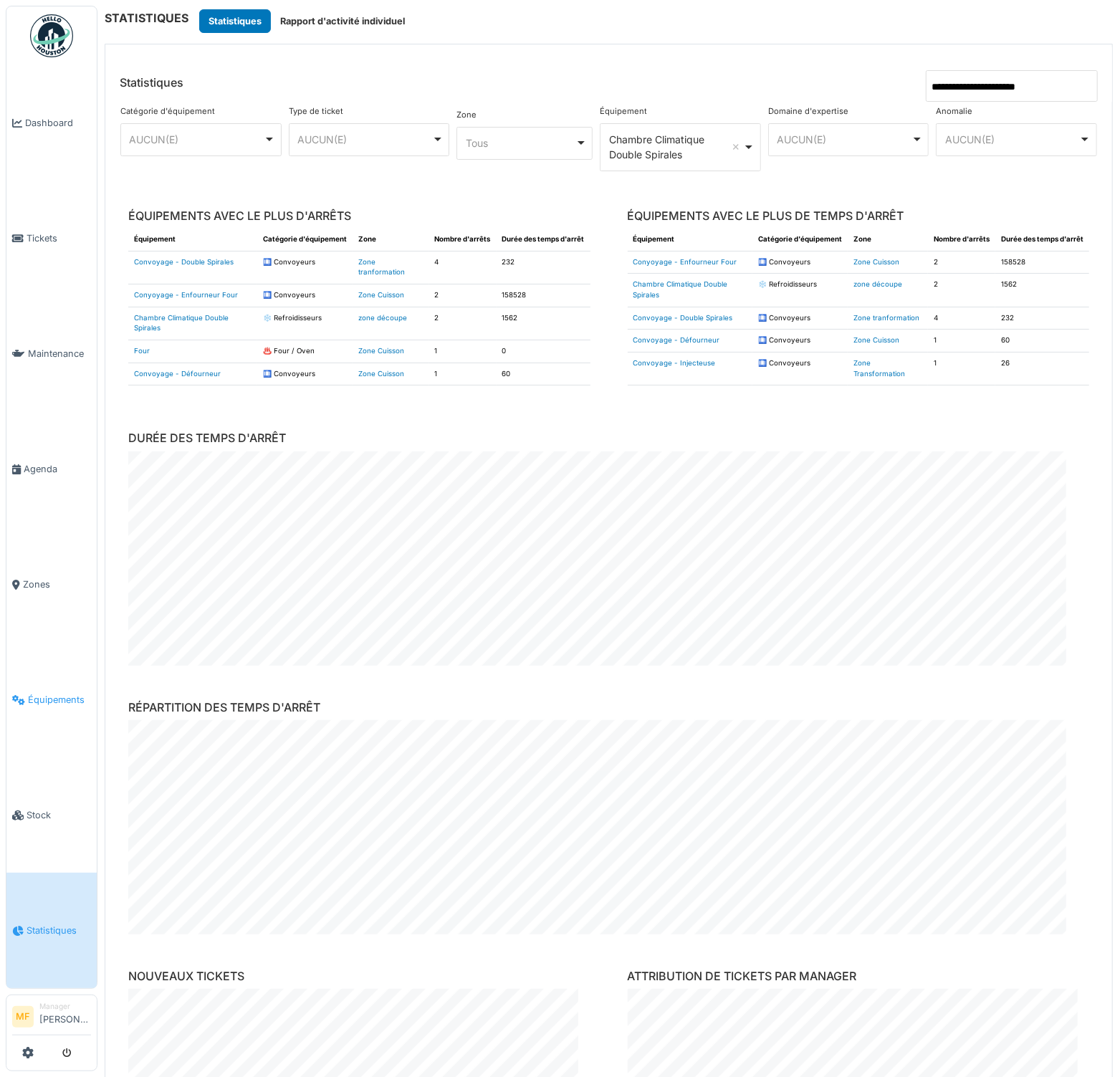
click at [47, 698] on span "Équipements" at bounding box center [59, 700] width 63 height 14
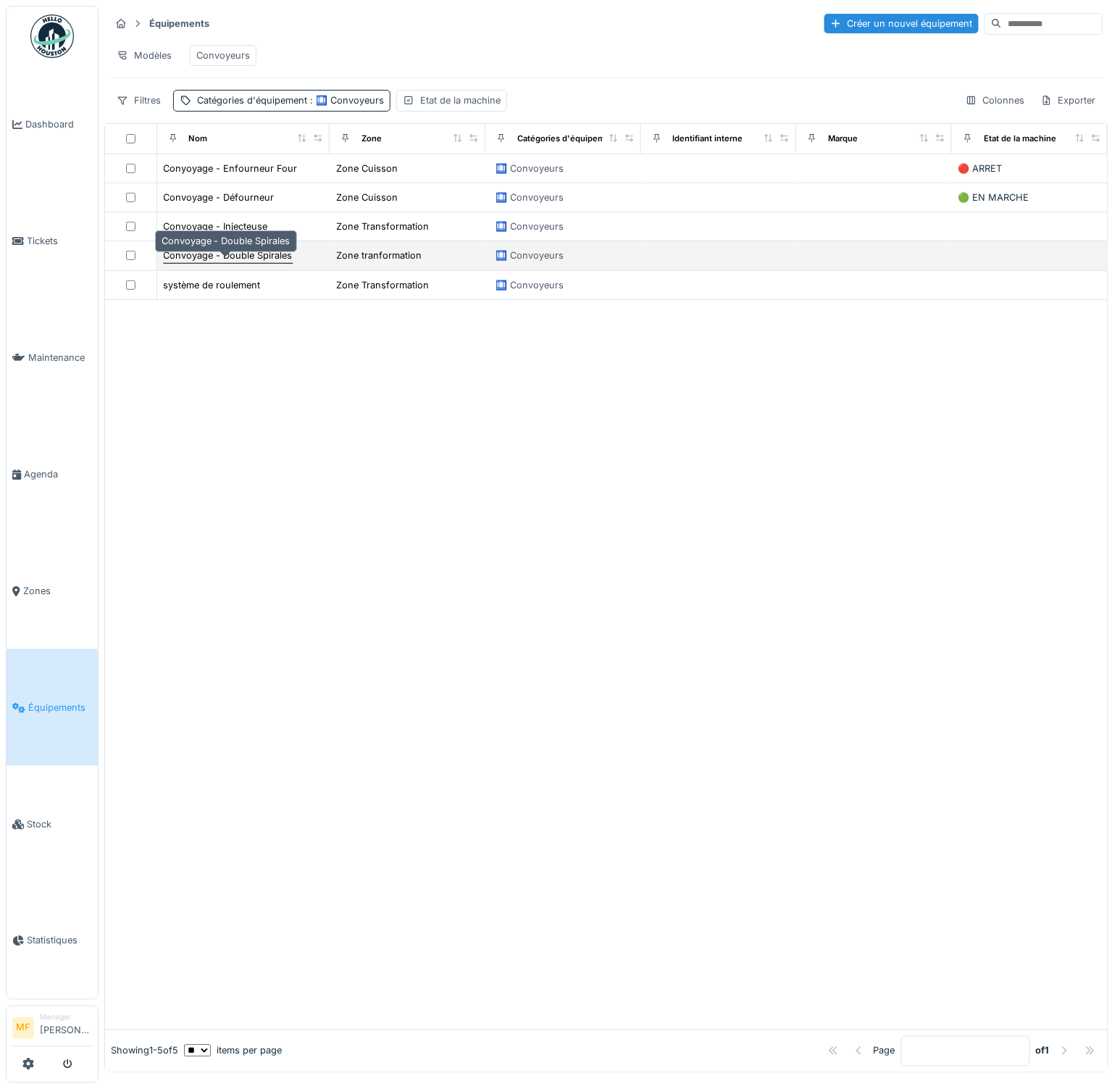
click at [247, 262] on div "Convoyage - Double Spirales" at bounding box center [228, 255] width 129 height 14
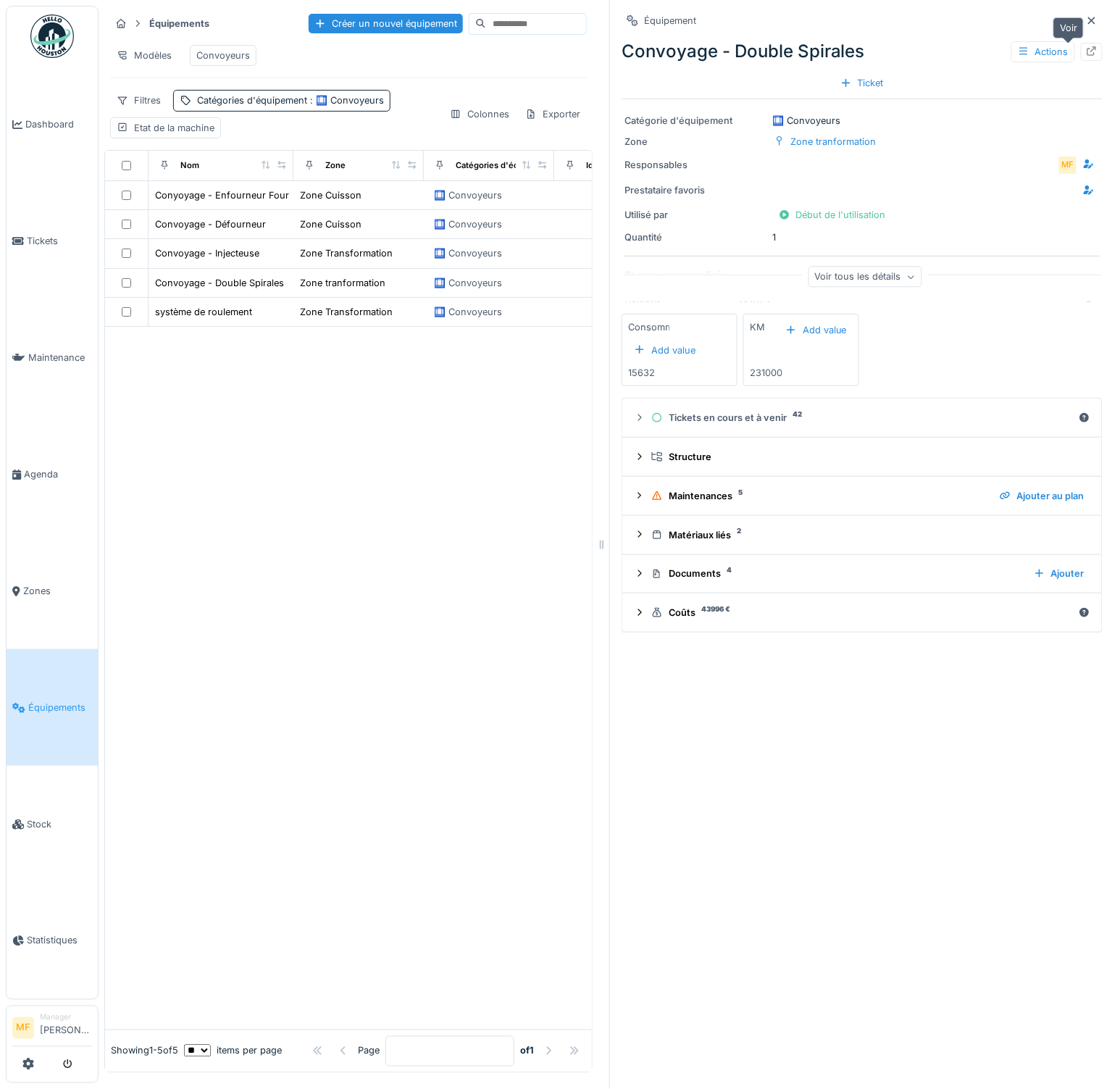
click at [1086, 51] on icon at bounding box center [1091, 51] width 11 height 10
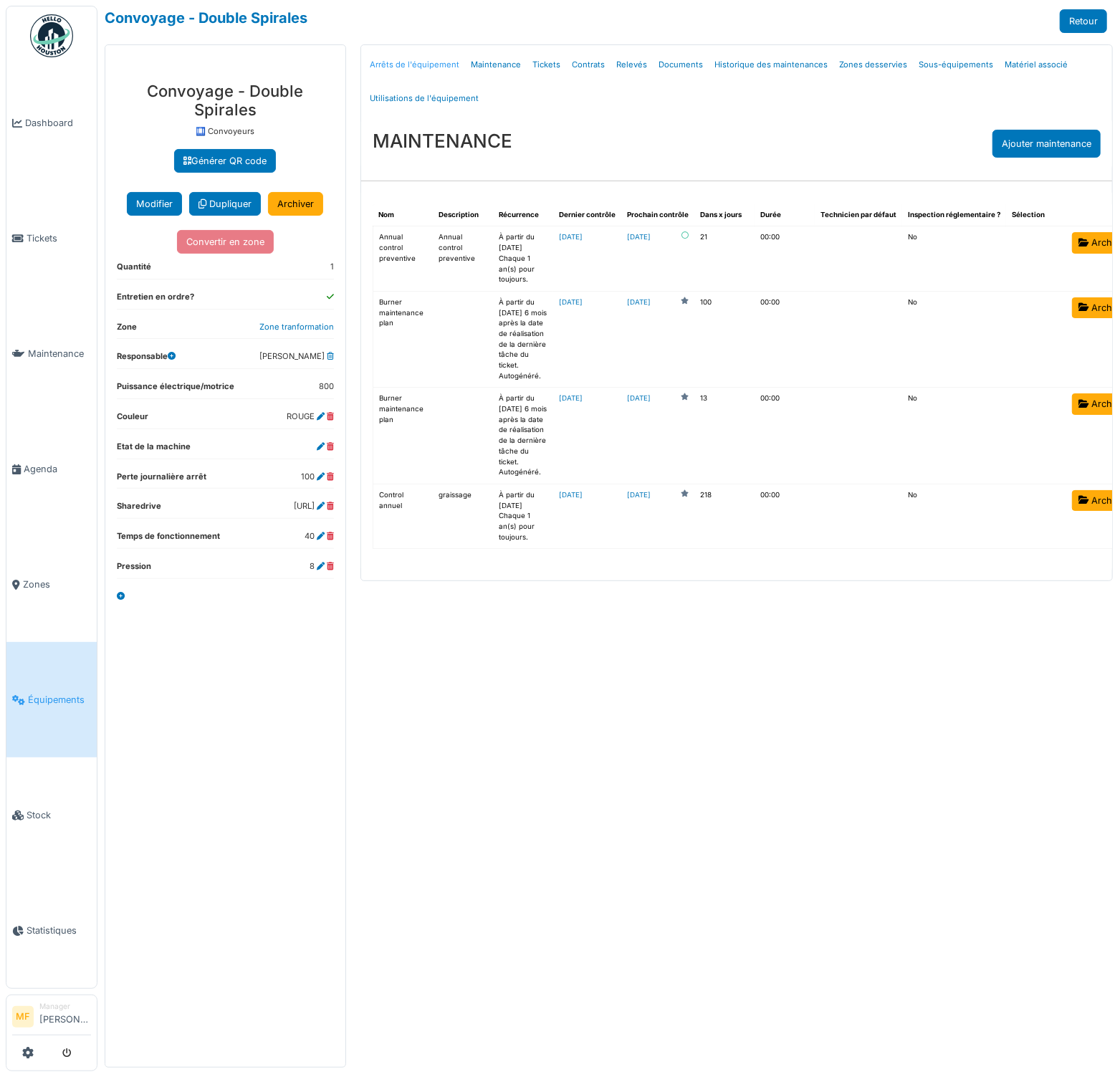
click at [420, 66] on link "Arrêts de l'équipement" at bounding box center [414, 65] width 101 height 34
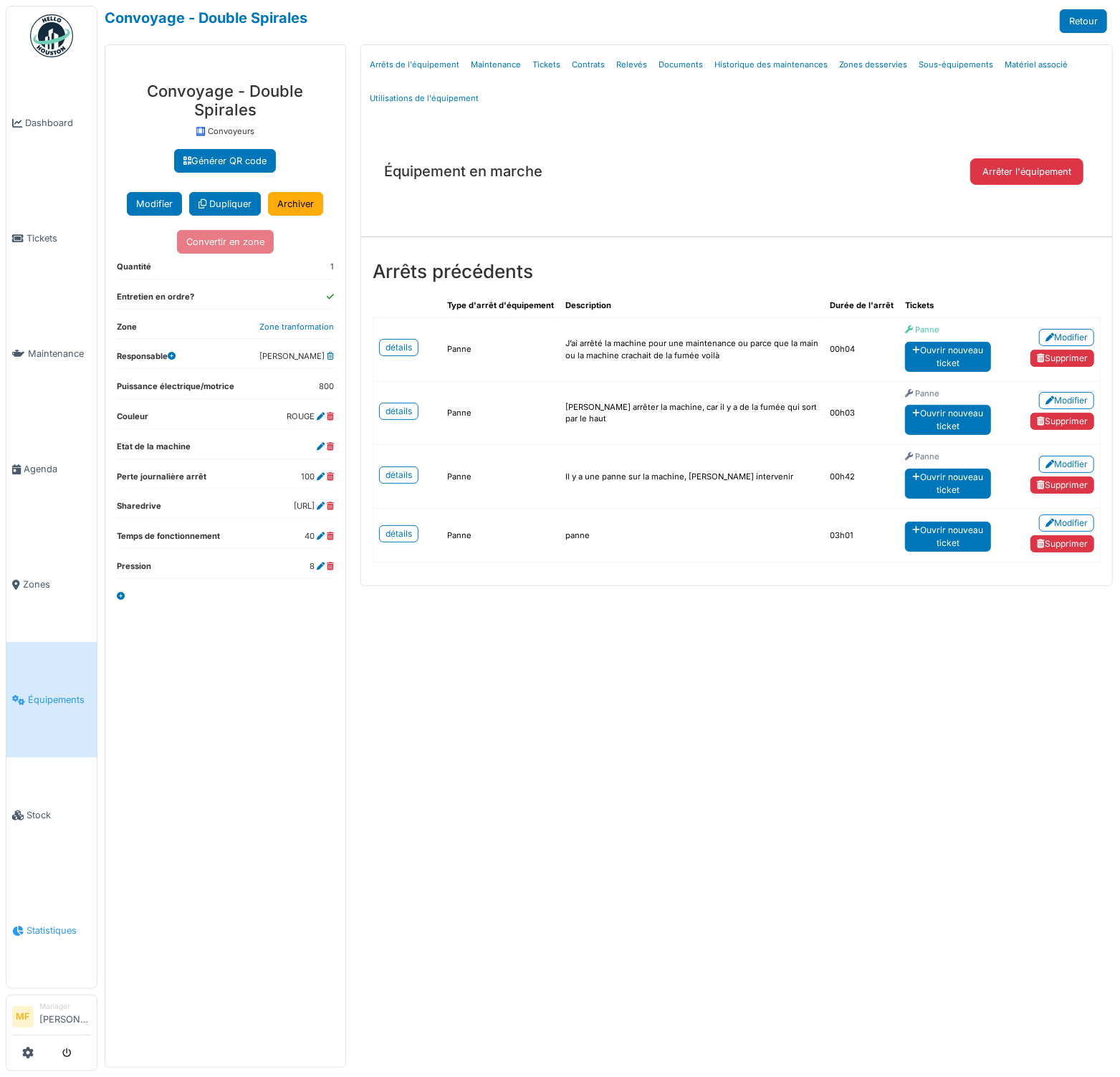
click at [55, 924] on span "Statistiques" at bounding box center [59, 931] width 65 height 14
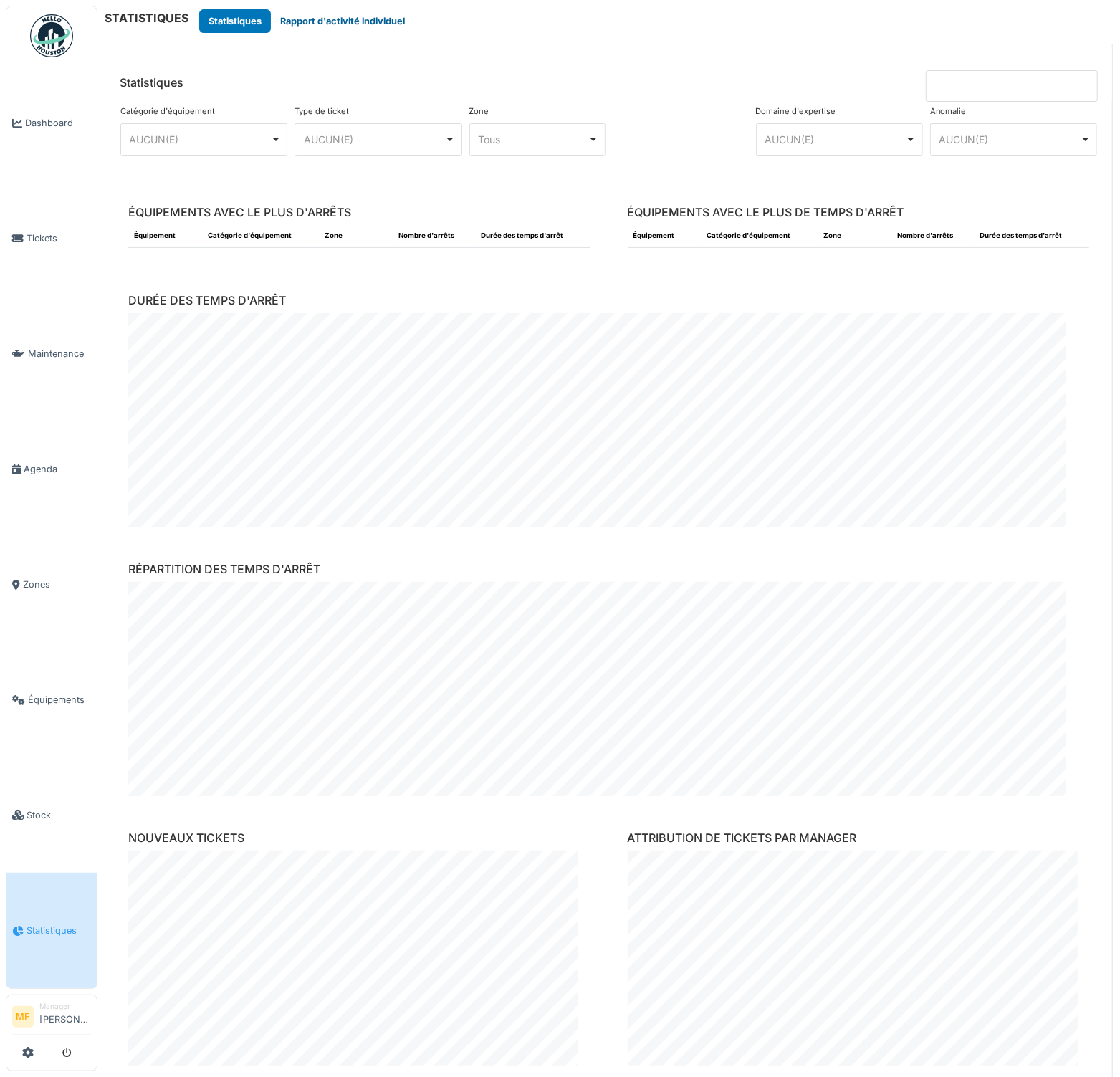
click at [334, 27] on button "Rapport d'activité individuel" at bounding box center [342, 21] width 143 height 23
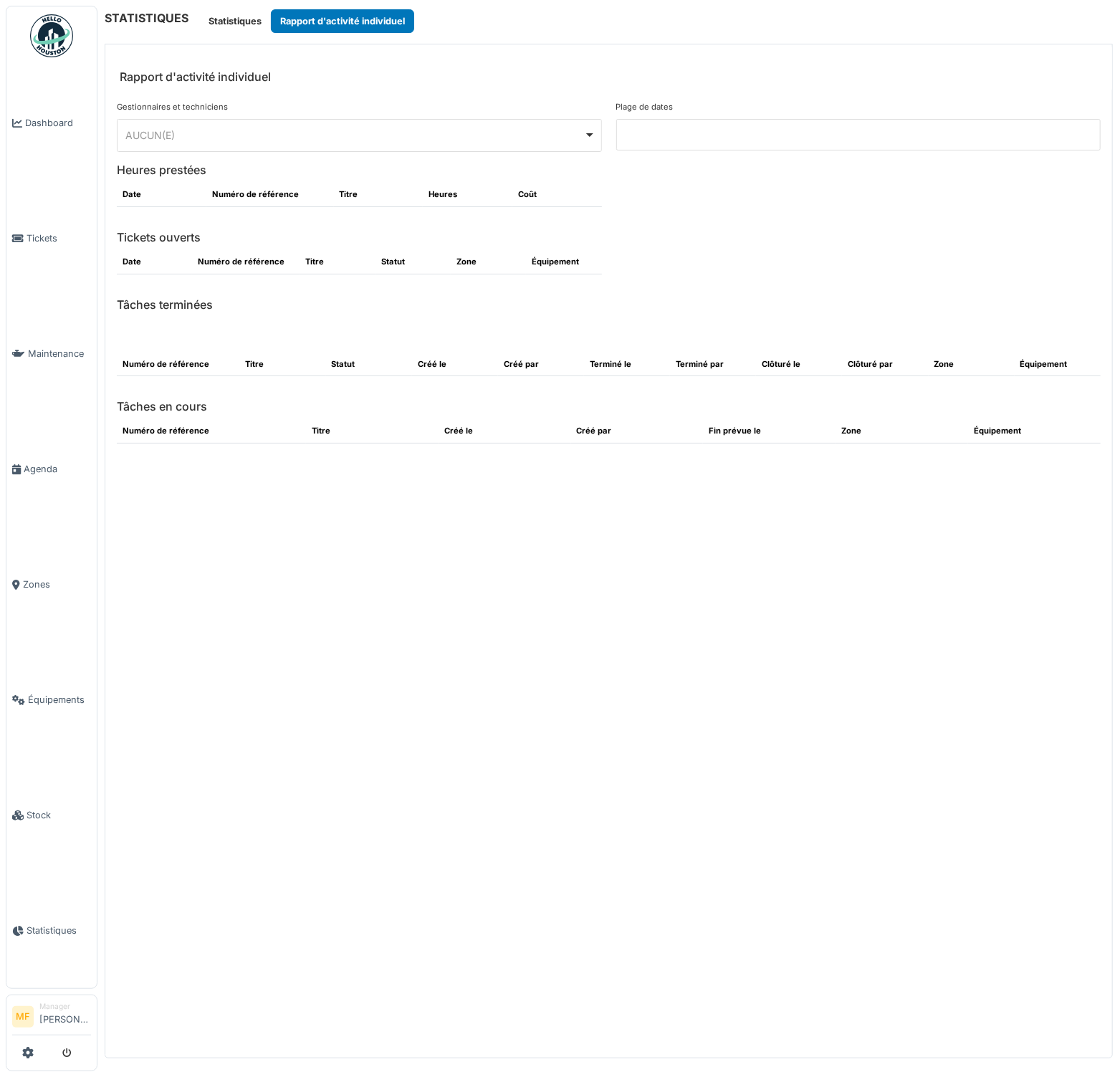
click at [198, 140] on div "AUCUN(E) Remove item" at bounding box center [355, 134] width 458 height 15
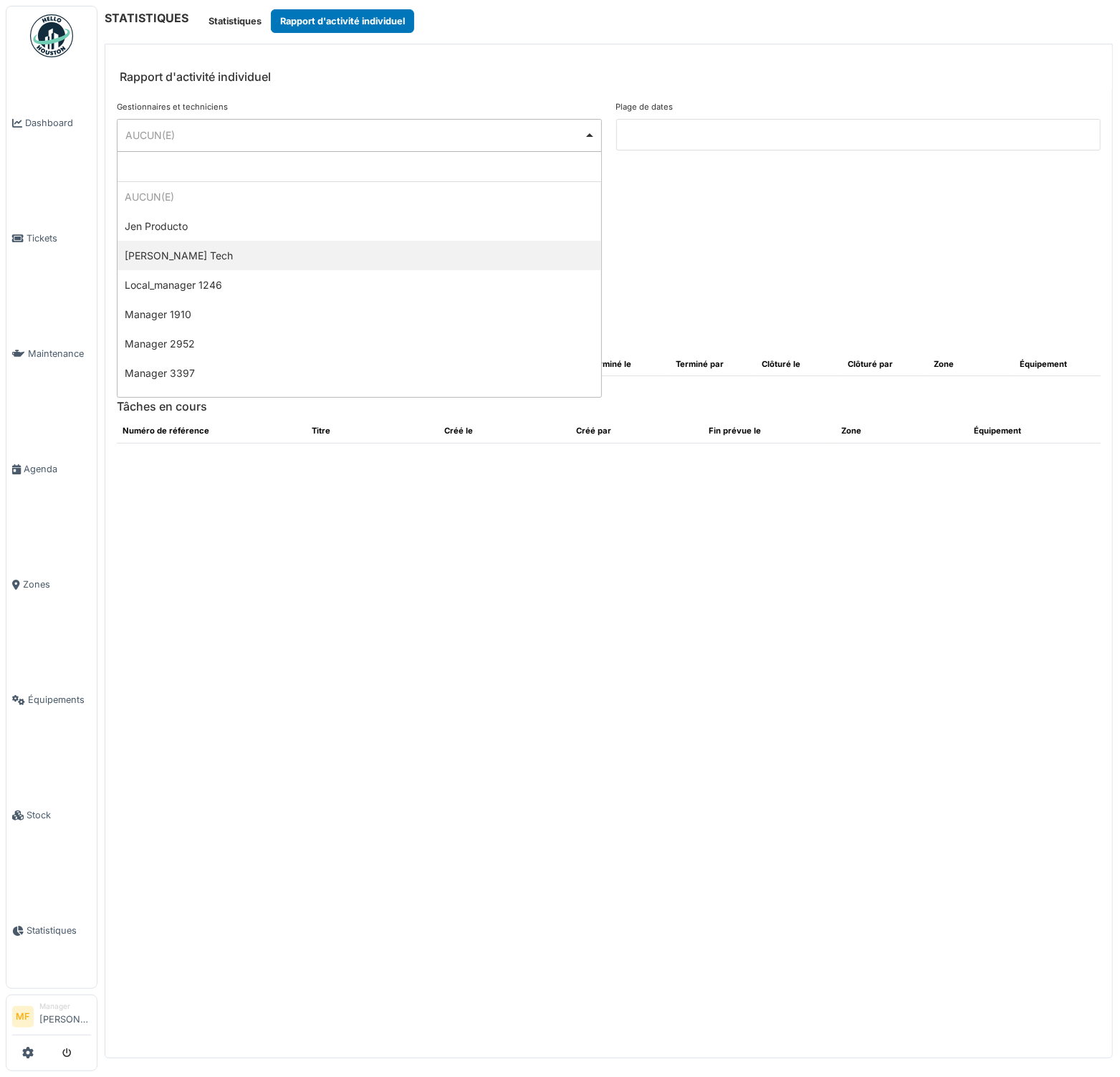
drag, startPoint x: 182, startPoint y: 245, endPoint x: 201, endPoint y: 247, distance: 19.1
select select "*********"
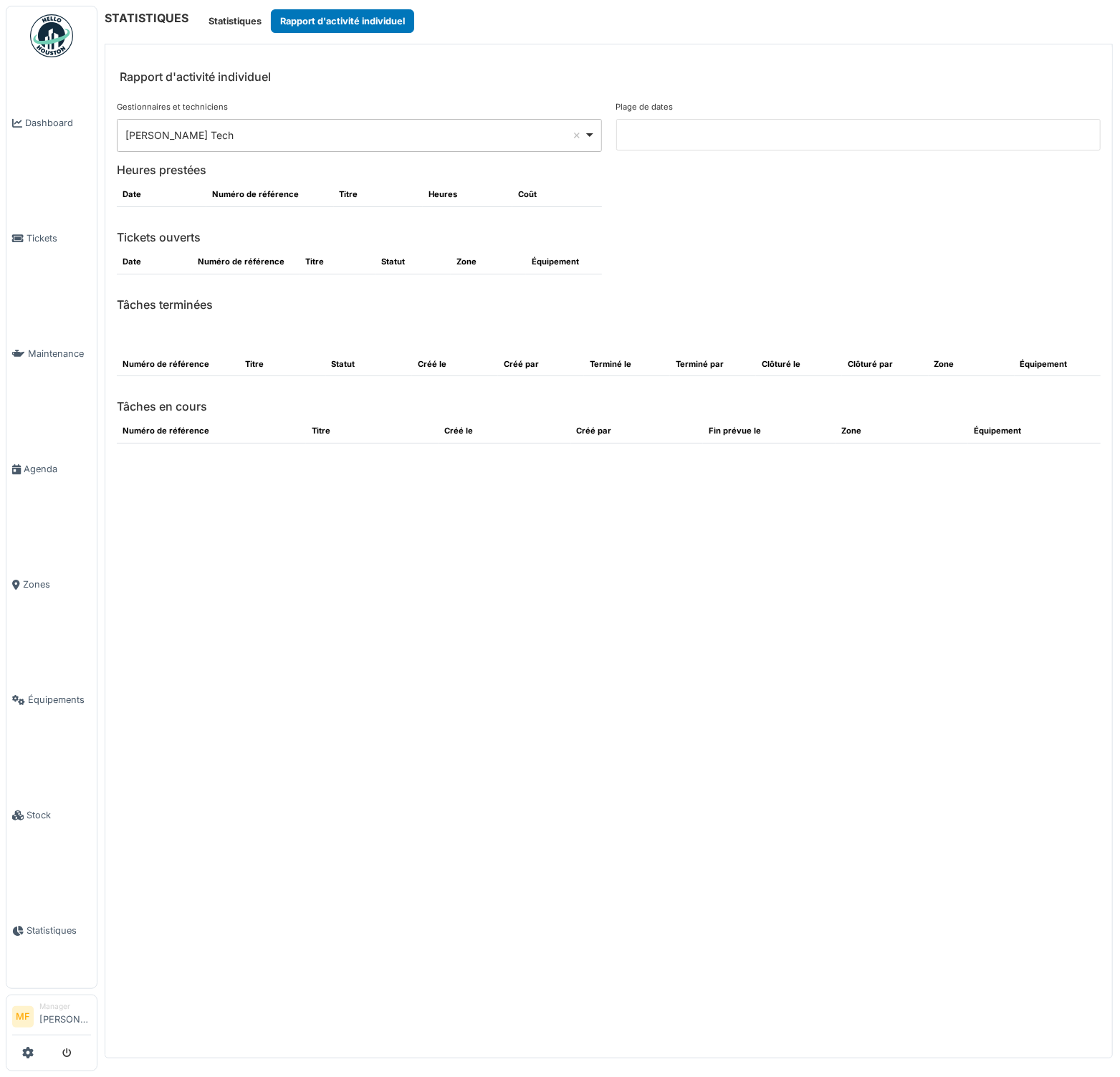
click at [668, 134] on input at bounding box center [858, 134] width 485 height 32
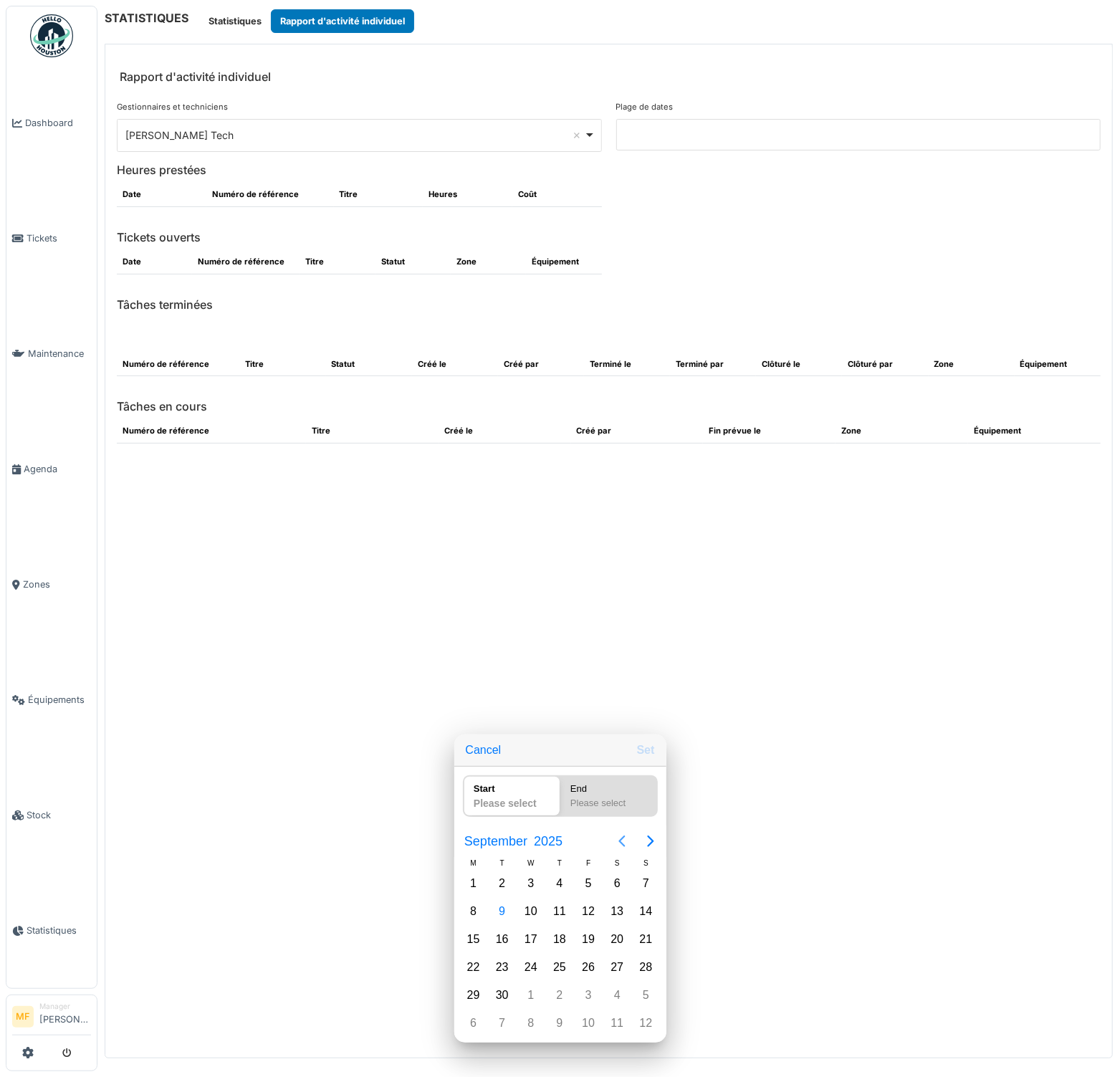
click at [619, 850] on icon "Previous page" at bounding box center [622, 841] width 17 height 17
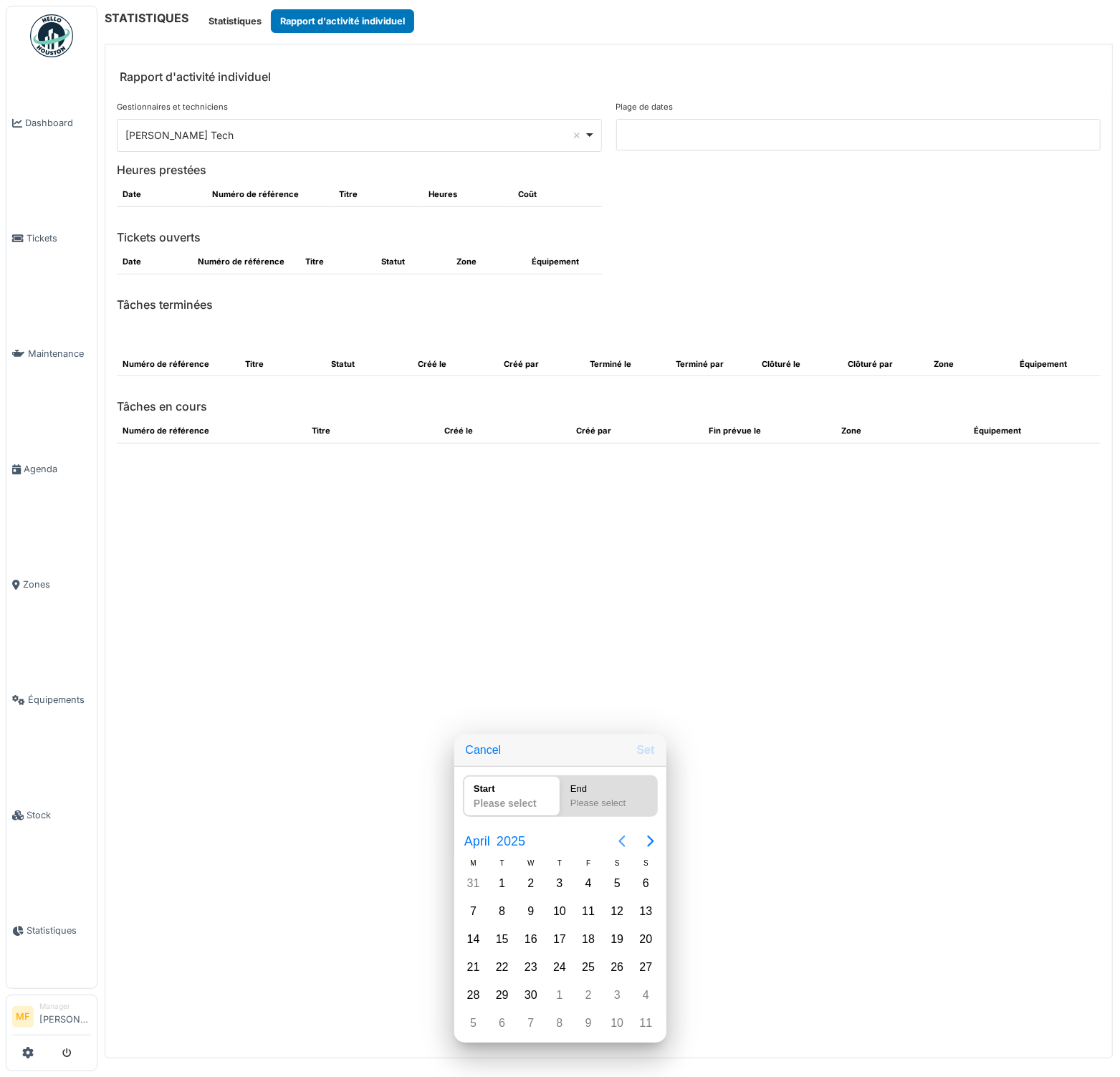
click at [619, 850] on icon "Previous page" at bounding box center [622, 841] width 17 height 17
click at [525, 897] on div "[DATE]" at bounding box center [531, 884] width 28 height 28
click at [649, 844] on icon "Next page" at bounding box center [650, 841] width 17 height 17
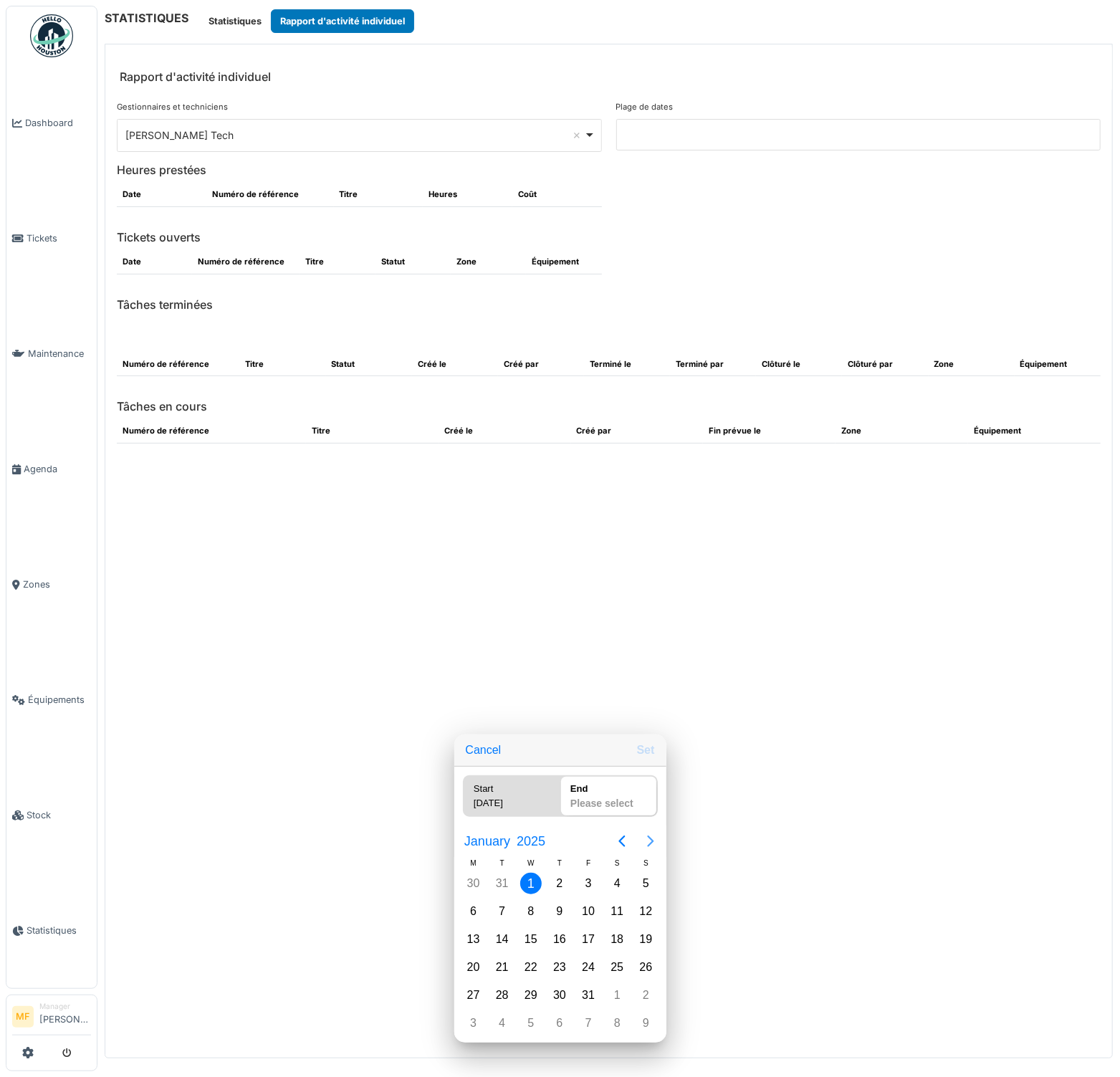
click at [649, 844] on icon "Next page" at bounding box center [650, 841] width 17 height 17
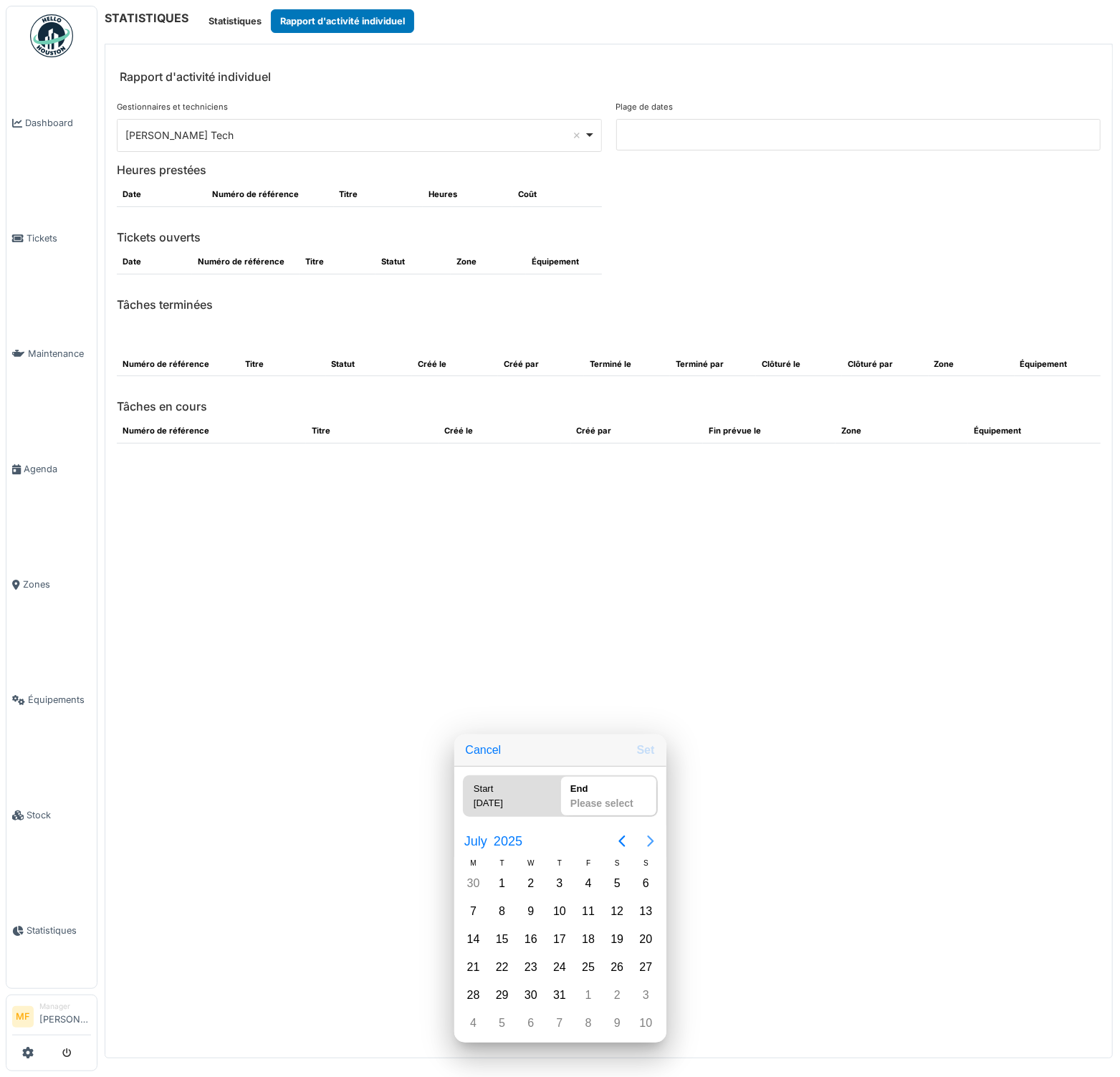
click at [648, 844] on icon "Next page" at bounding box center [650, 841] width 6 height 11
click at [648, 844] on icon "Next page" at bounding box center [650, 841] width 17 height 17
click at [509, 920] on div "9" at bounding box center [502, 911] width 22 height 22
click at [644, 760] on button "Set" at bounding box center [646, 750] width 29 height 26
type input "**********"
